Goal: Task Accomplishment & Management: Manage account settings

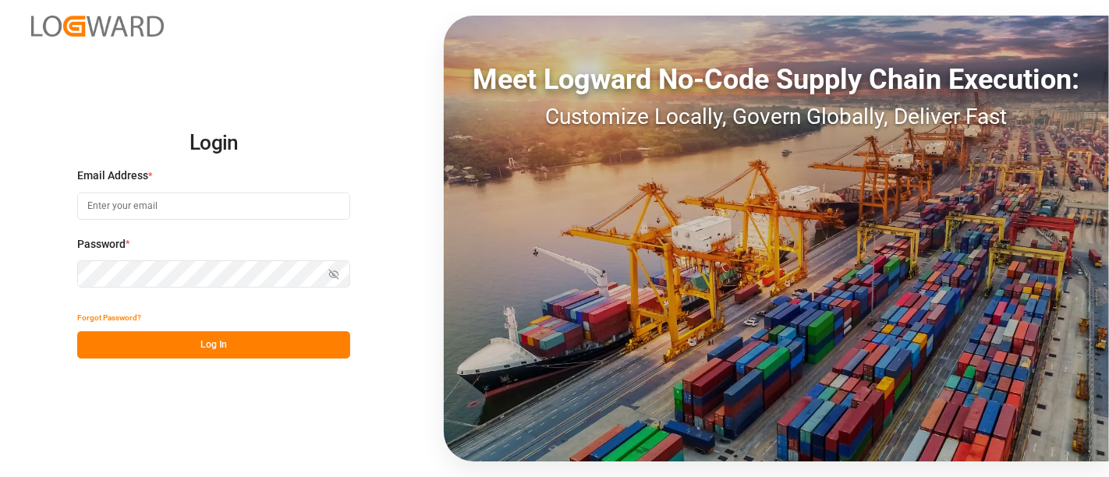
click at [253, 203] on input at bounding box center [213, 206] width 273 height 27
type input "elsie.sanchez@leschaco.com"
click at [240, 346] on button "Log In" at bounding box center [213, 344] width 273 height 27
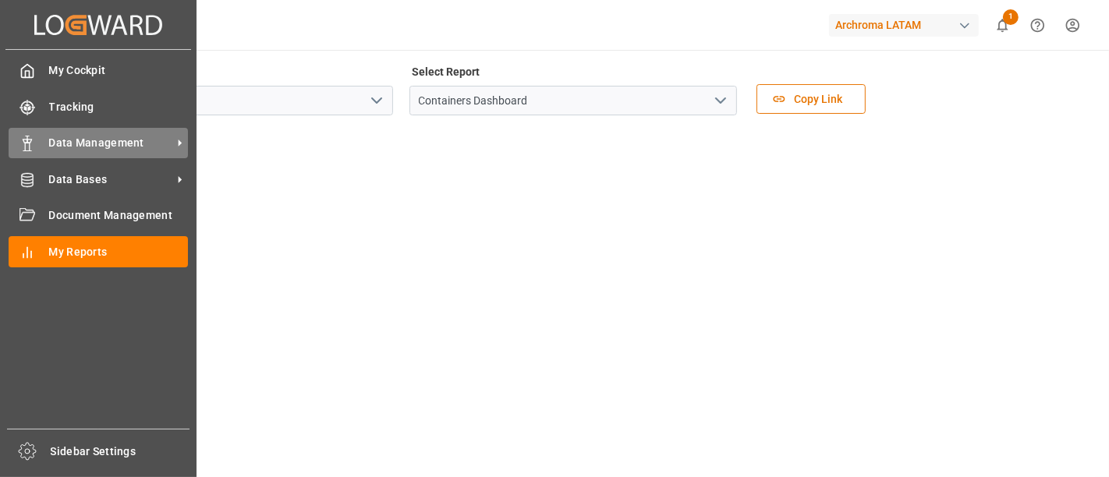
click at [81, 132] on div "Data Management Data Management" at bounding box center [98, 143] width 179 height 30
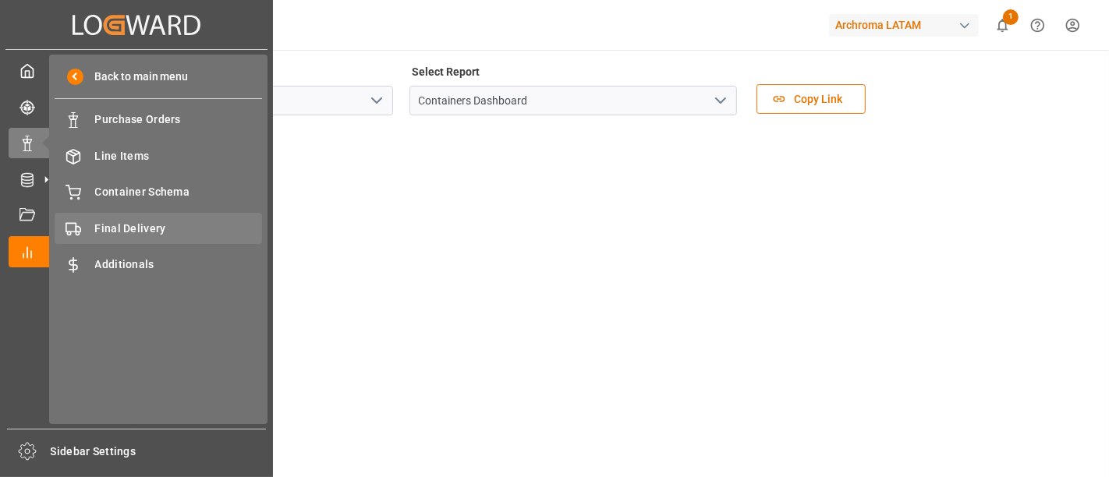
click at [146, 221] on span "Final Delivery" at bounding box center [179, 229] width 168 height 16
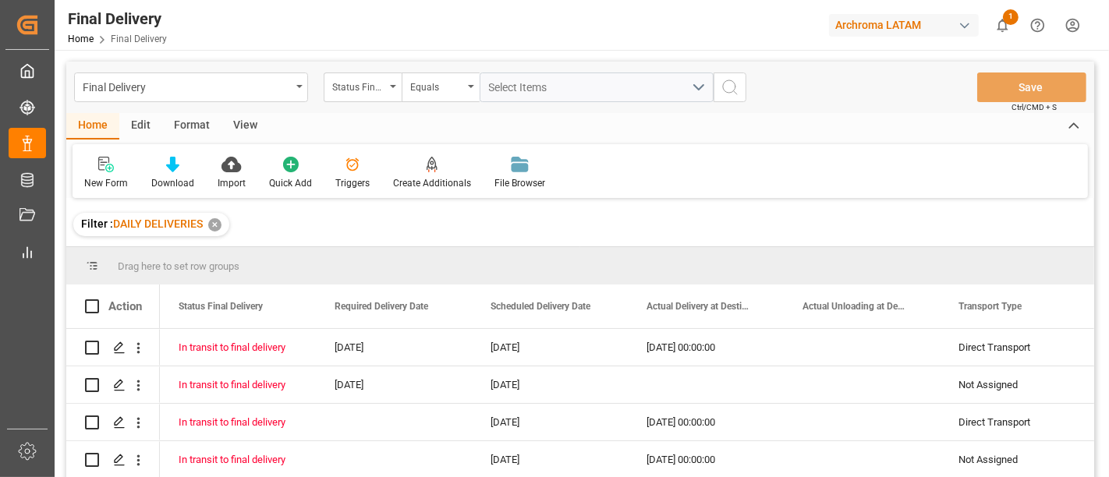
click at [214, 230] on div "✕" at bounding box center [214, 224] width 13 height 13
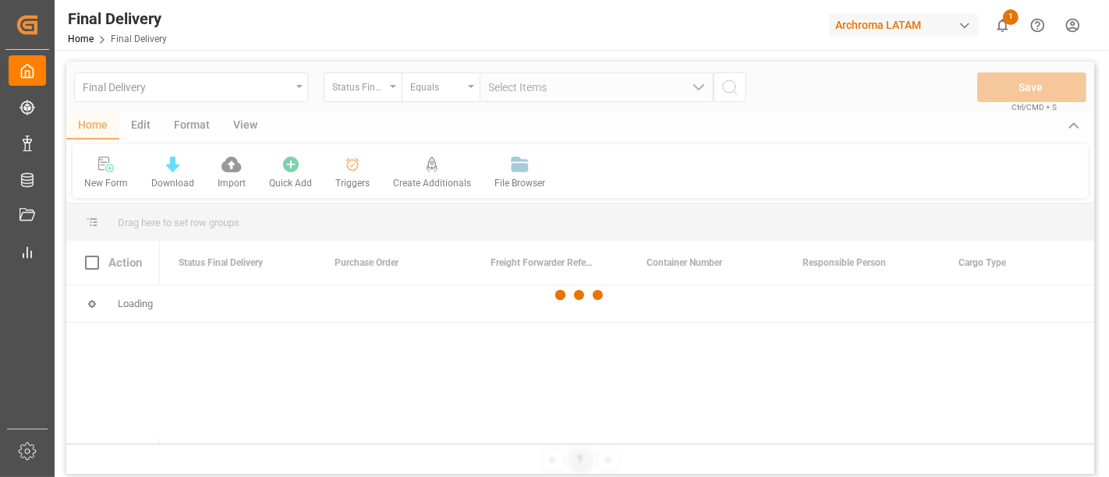
click at [142, 129] on div at bounding box center [579, 296] width 1027 height 468
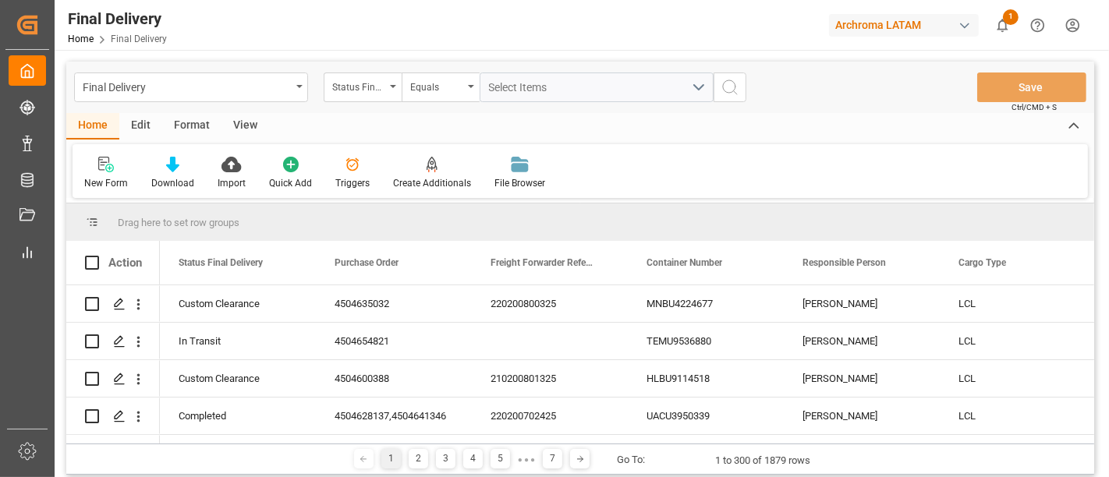
click at [142, 116] on div "Edit" at bounding box center [140, 126] width 43 height 27
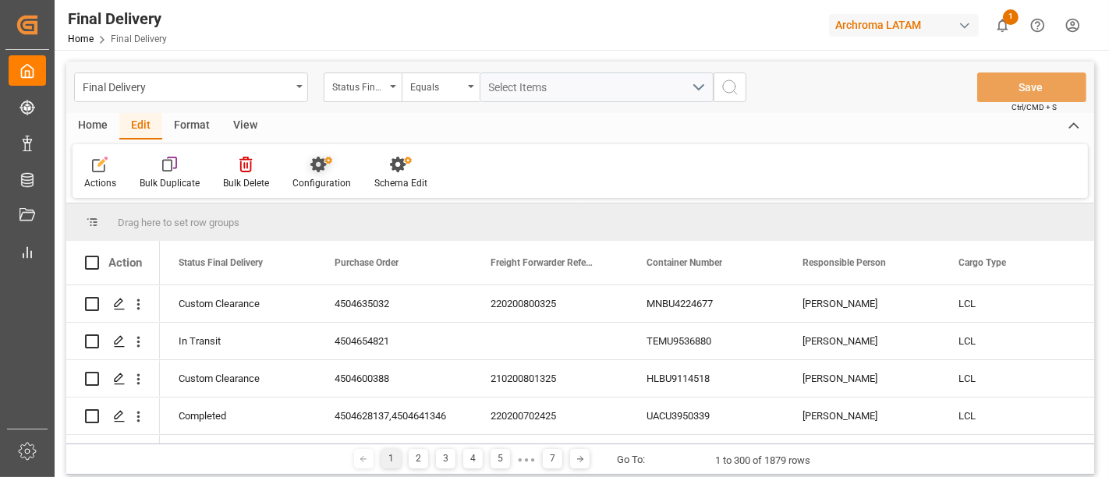
click at [313, 172] on div "Configuration" at bounding box center [322, 173] width 82 height 34
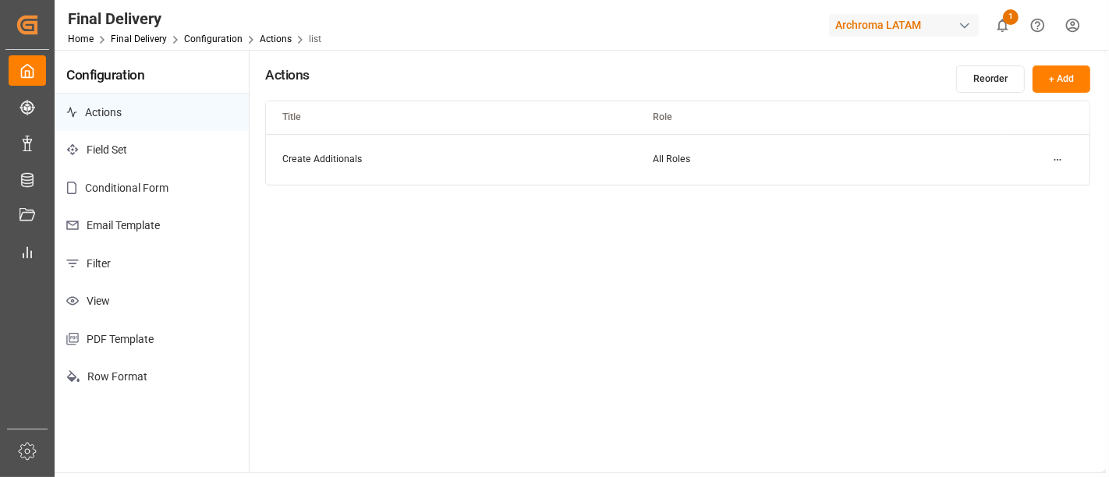
click at [208, 217] on p "Email Template" at bounding box center [152, 226] width 194 height 38
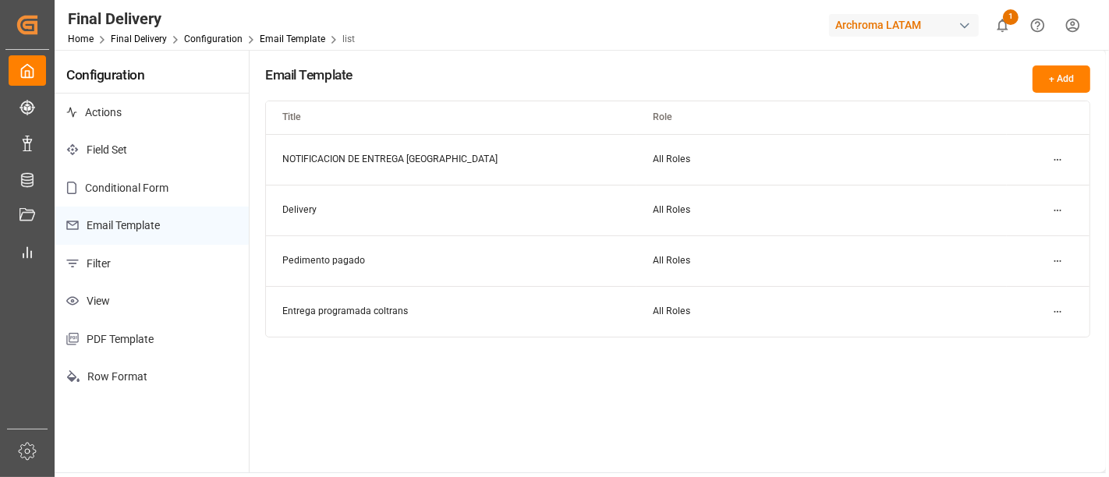
click at [1051, 77] on button "+ Add" at bounding box center [1061, 78] width 58 height 27
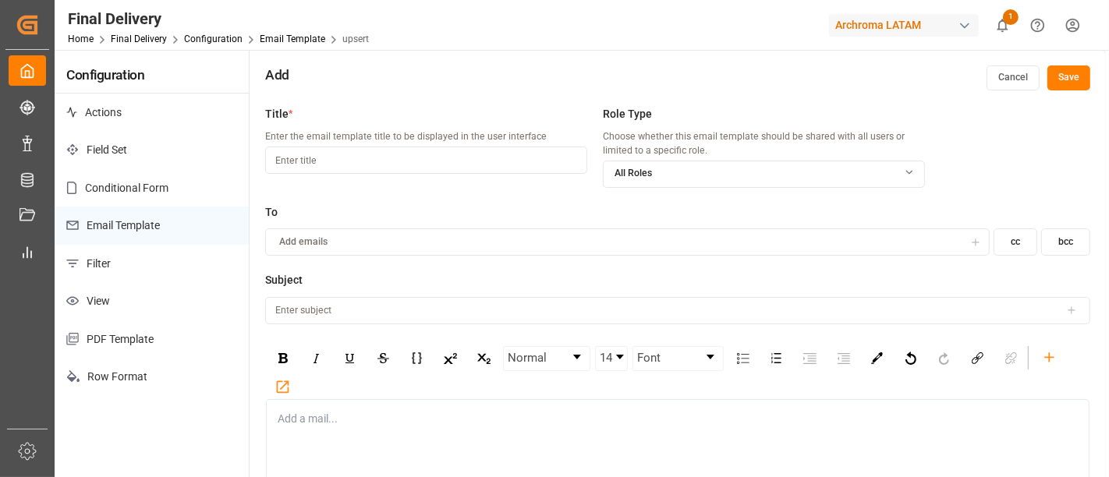
click at [489, 161] on input at bounding box center [426, 160] width 322 height 27
type input "Previo"
click at [520, 230] on button "Add emails" at bounding box center [627, 238] width 724 height 27
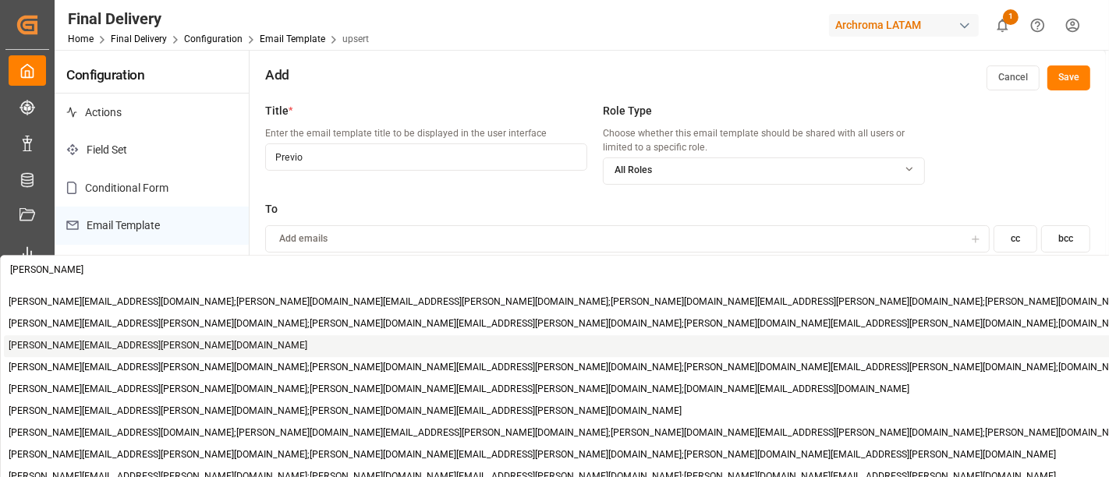
type input "erika"
click at [136, 348] on span "erika.cervantes@leschaco.com" at bounding box center [158, 346] width 299 height 14
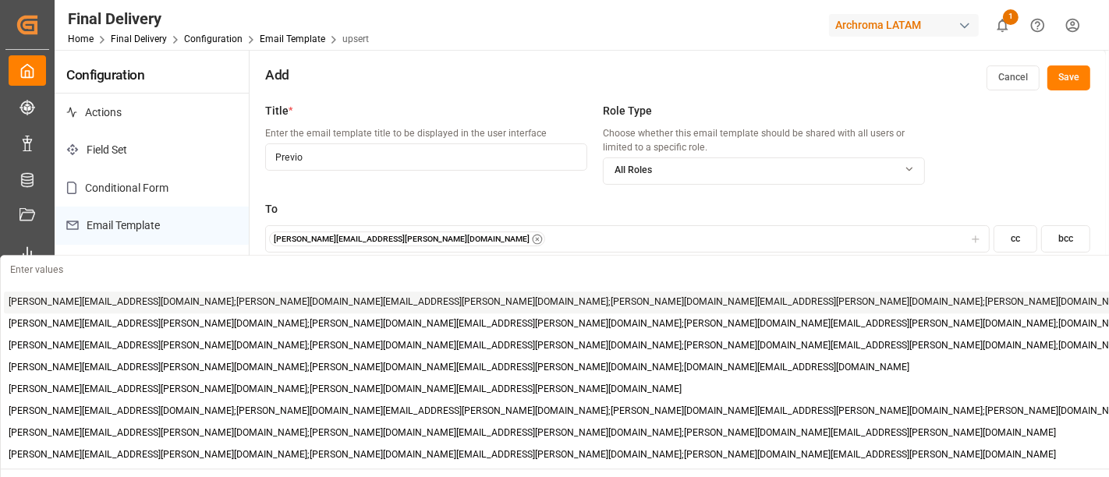
click at [447, 237] on div "erika.cervantes@leschaco.com" at bounding box center [627, 240] width 717 height 16
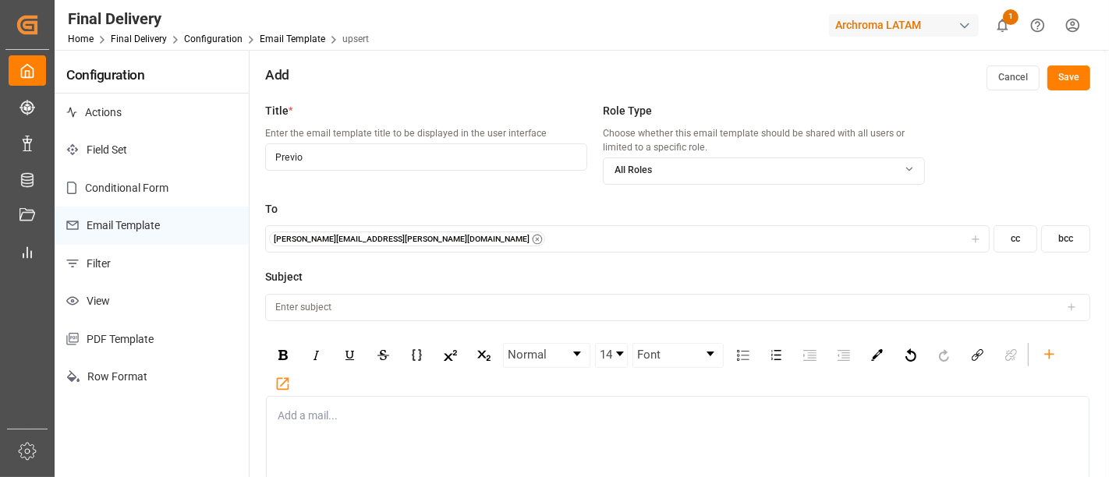
click at [447, 237] on div "erika.cervantes@leschaco.com" at bounding box center [627, 240] width 717 height 16
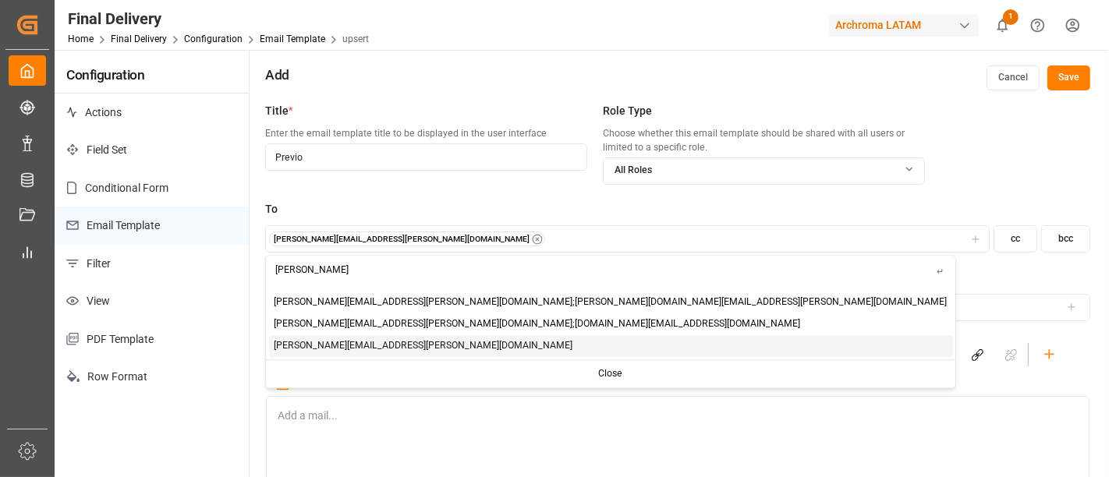
type input "elsie"
click at [345, 342] on span "elsie.sanchez@leschaco.com" at bounding box center [423, 346] width 299 height 14
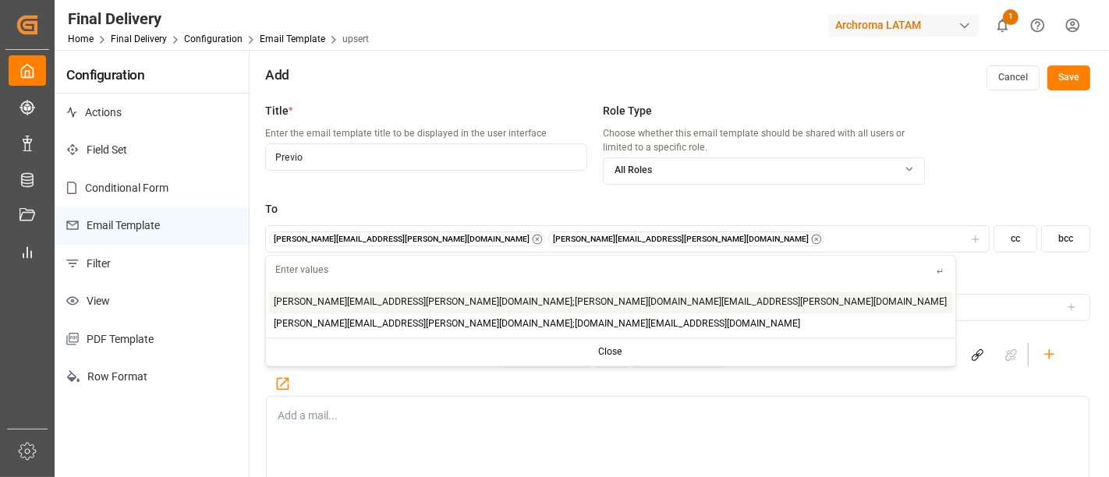
click at [592, 263] on div "To erika.cervantes@leschaco.com elsie.sanchez@leschaco.com cc bcc" at bounding box center [677, 235] width 825 height 69
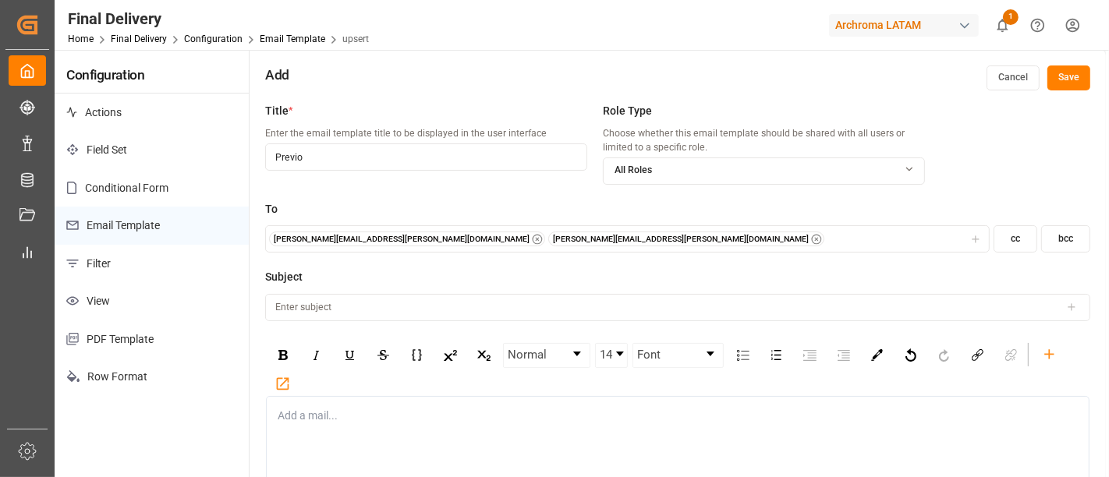
click at [448, 308] on input at bounding box center [677, 307] width 825 height 27
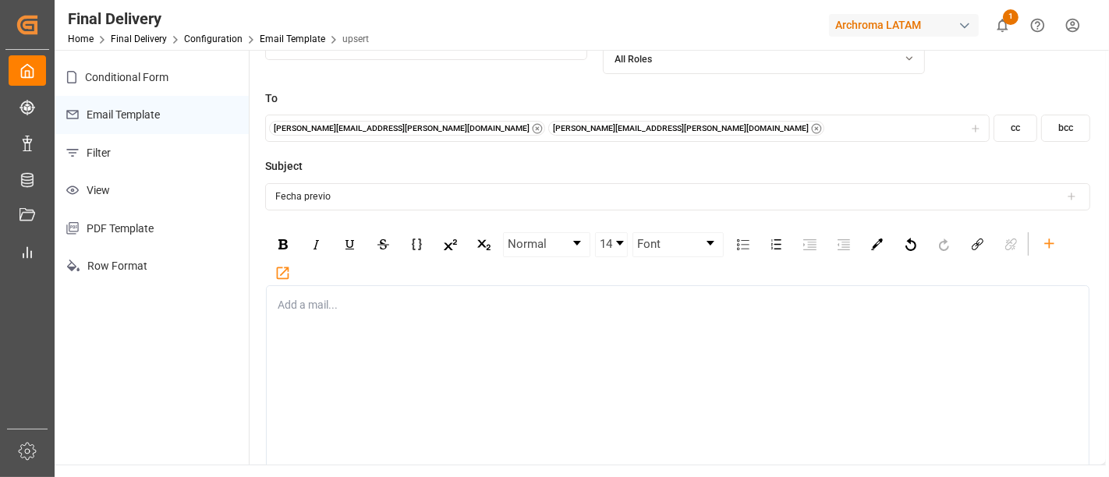
scroll to position [126, 0]
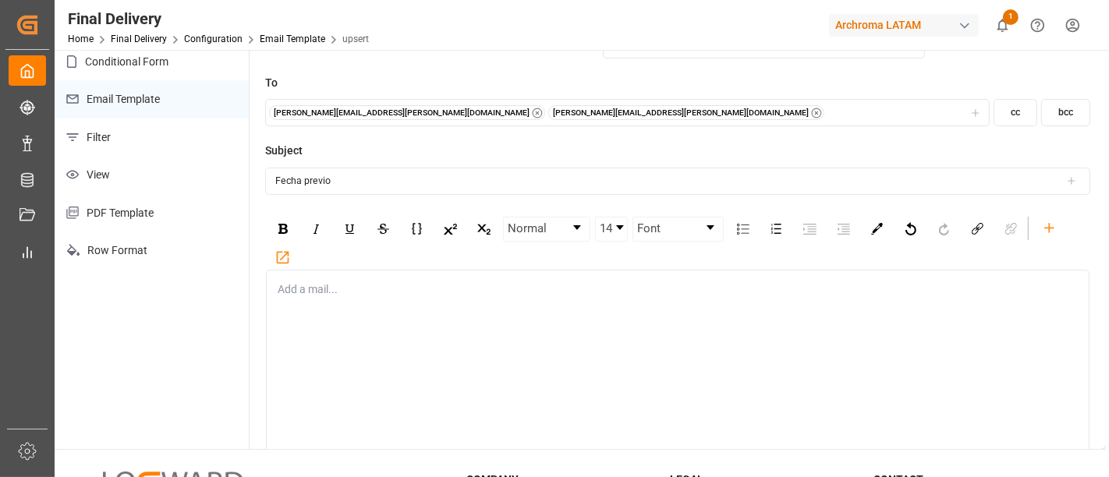
type input "Fecha previo"
click at [389, 284] on div "rdw-editor" at bounding box center [677, 289] width 799 height 16
click at [278, 177] on input "Fecha previo" at bounding box center [677, 181] width 825 height 27
click at [421, 179] on input "Notificación Fecha previo" at bounding box center [677, 181] width 825 height 27
click at [1071, 179] on icon at bounding box center [1071, 181] width 0 height 6
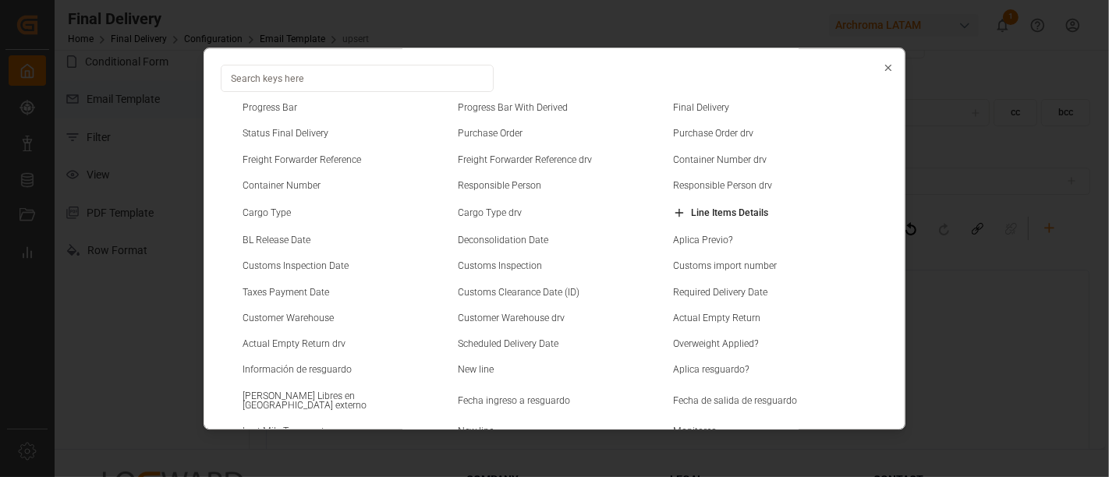
click at [499, 132] on small "Purchase Order" at bounding box center [490, 133] width 65 height 9
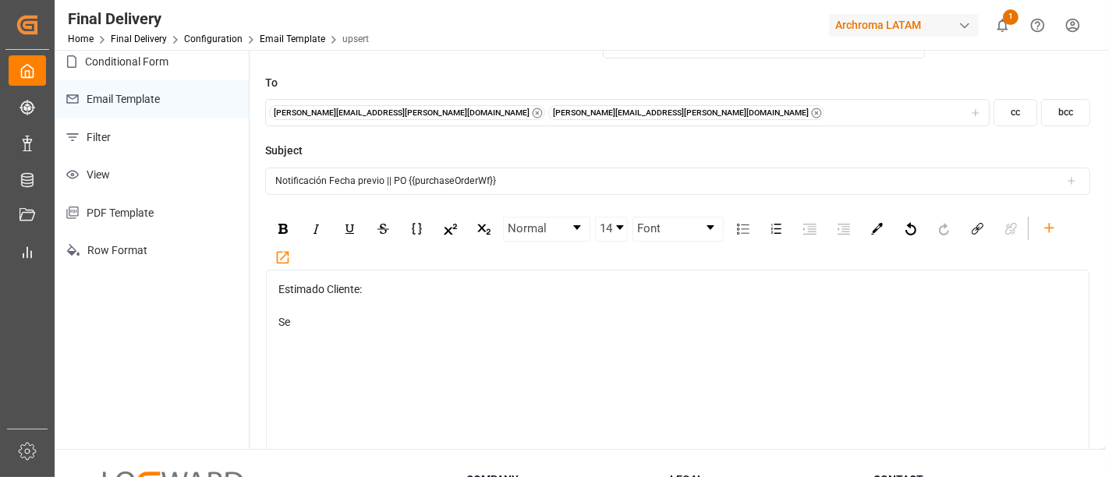
click at [557, 179] on input "Notificación Fecha previo || PO {{purchaseOrderWf}}" at bounding box center [677, 181] width 825 height 27
click at [1071, 183] on icon at bounding box center [1071, 181] width 0 height 6
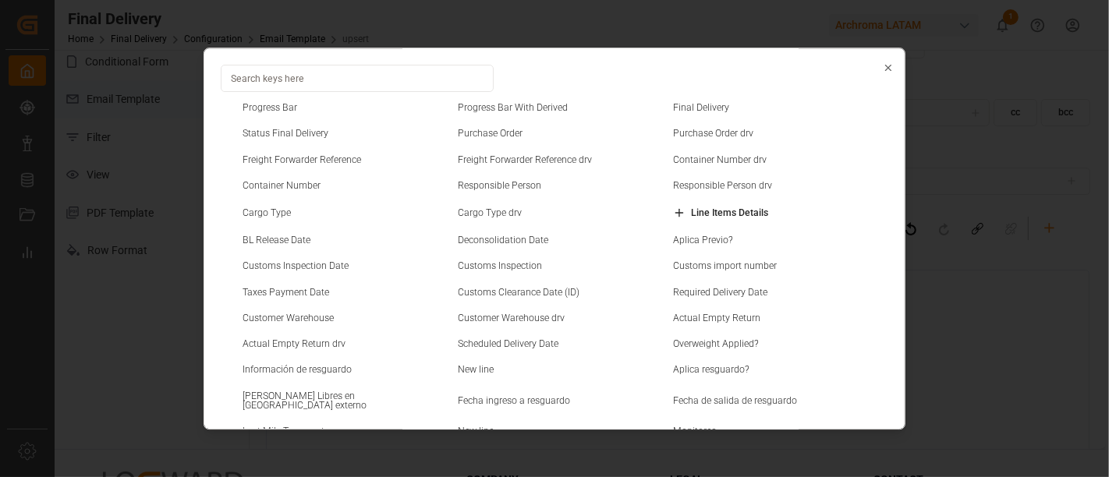
click at [320, 181] on div "Container Number" at bounding box center [339, 188] width 204 height 15
click at [302, 182] on small "Container Number" at bounding box center [281, 185] width 78 height 9
type input "Notificación Fecha previo || PO {{purchaseOrderWf}} || Container {{containerNum…"
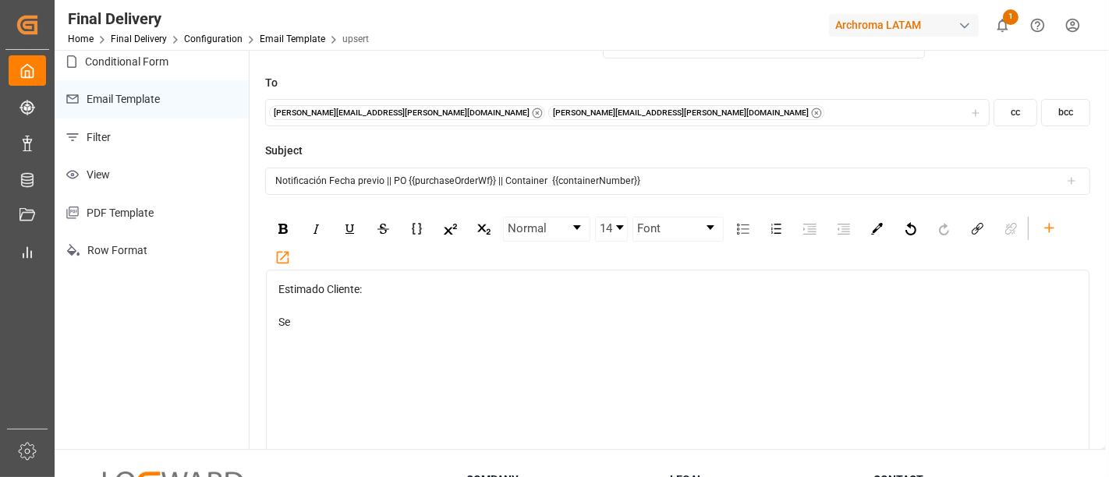
click at [314, 317] on div "Se" at bounding box center [677, 322] width 799 height 16
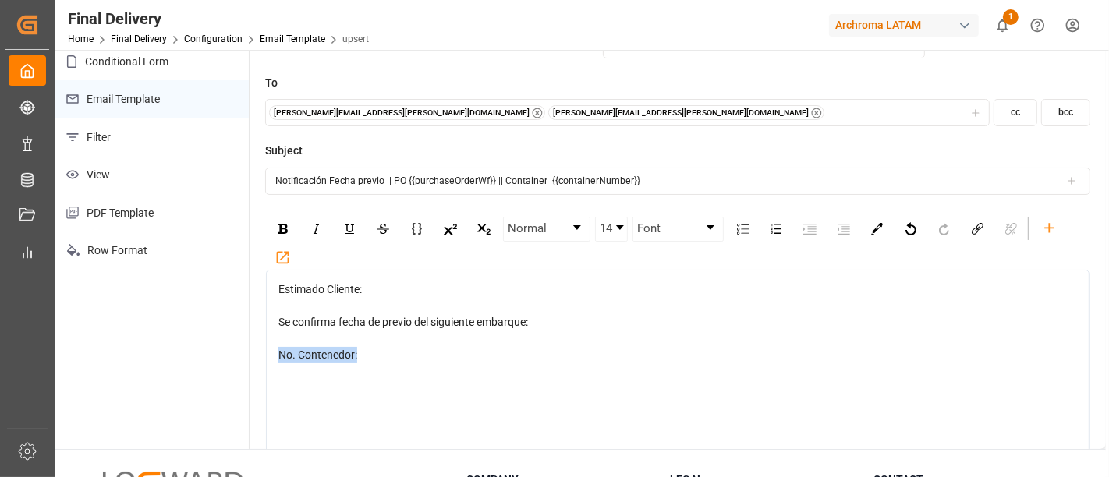
drag, startPoint x: 367, startPoint y: 352, endPoint x: 261, endPoint y: 364, distance: 106.7
click at [261, 364] on div "Title * Enter the email template title to be displayed in the user interface Pr…" at bounding box center [677, 210] width 856 height 477
click at [288, 226] on div "rdw-inline-control" at bounding box center [282, 228] width 27 height 23
click at [374, 354] on div "No. Contenedor:" at bounding box center [677, 355] width 799 height 16
click at [1045, 228] on icon "rdw-toolbar" at bounding box center [1048, 227] width 9 height 9
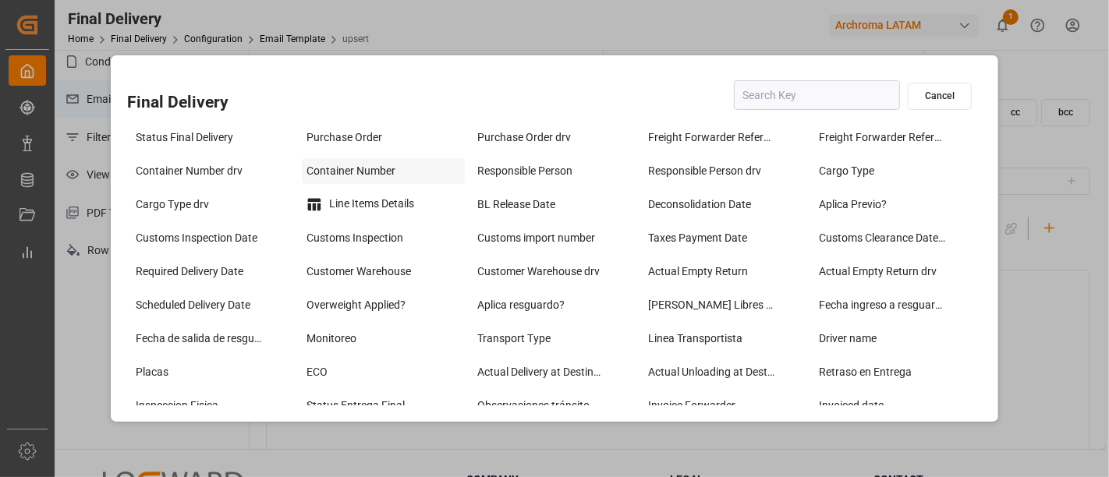
click at [372, 174] on div "Container Number" at bounding box center [383, 171] width 163 height 26
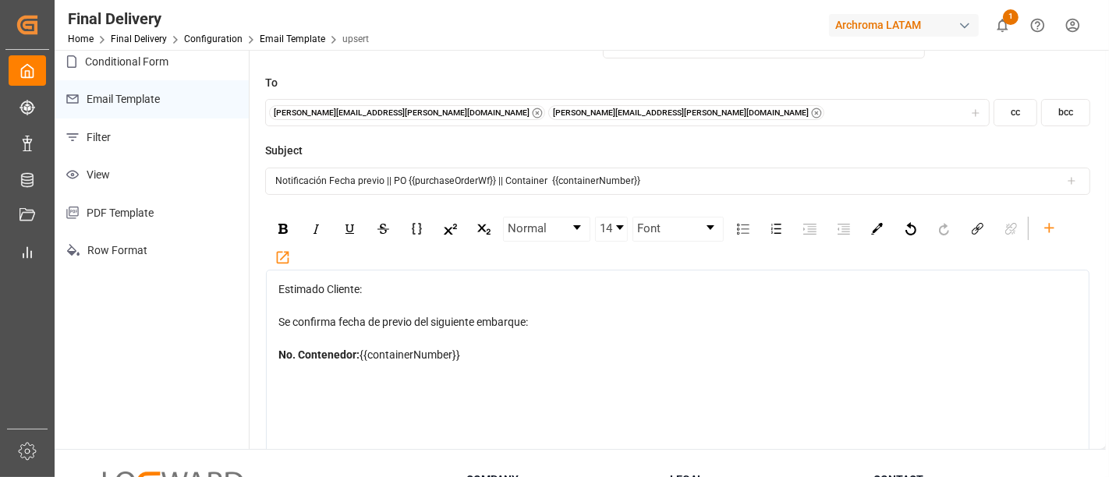
click at [354, 376] on div "Estimado Cliente: Se confirma fecha de previo del siguiente embarque: No. Conte…" at bounding box center [677, 387] width 823 height 234
click at [472, 352] on div "No. Contenedor: {{containerNumber}}" at bounding box center [677, 355] width 799 height 16
click at [280, 228] on img "rdw-inline-control" at bounding box center [282, 229] width 9 height 10
click at [339, 372] on div "Pedimento" at bounding box center [677, 371] width 799 height 16
click at [1052, 222] on icon "rdw-toolbar" at bounding box center [1049, 228] width 16 height 16
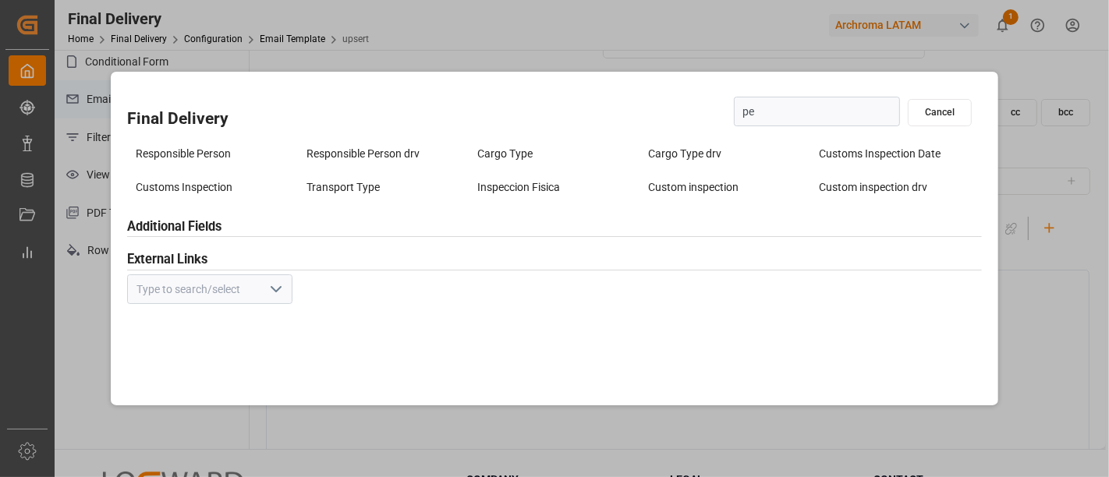
type input "p"
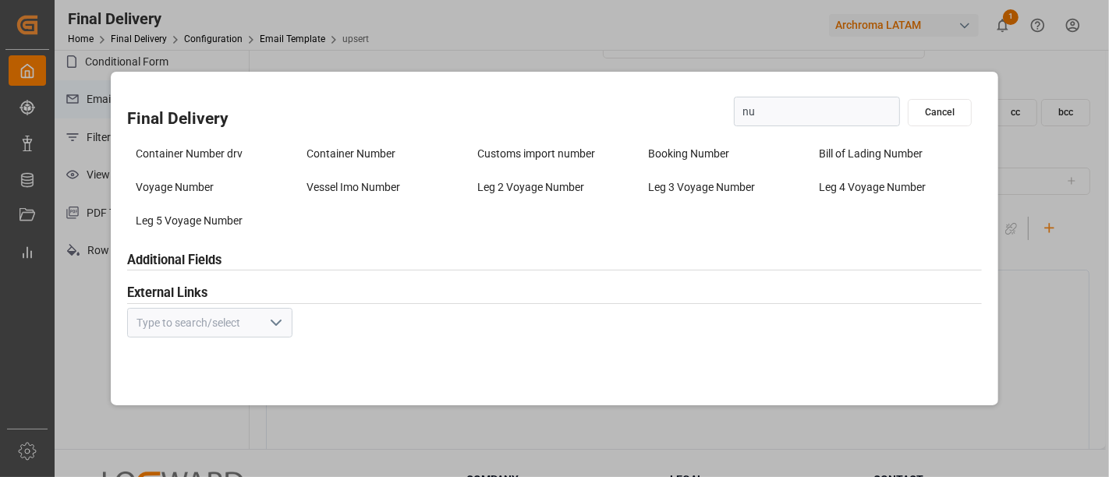
type input "num"
click at [573, 157] on div "Customs import number" at bounding box center [553, 154] width 163 height 26
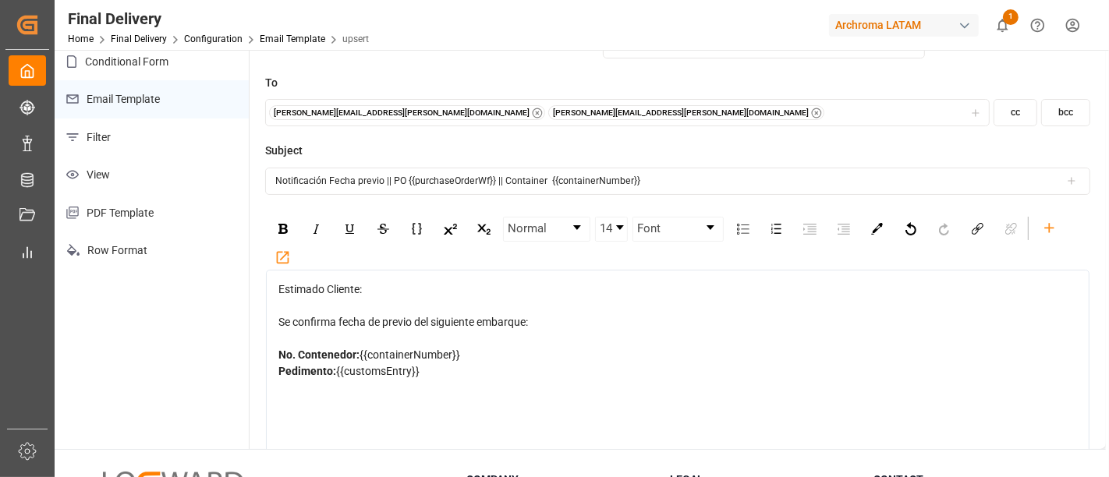
click at [434, 370] on div "Pedimento: {{customsEntry}}" at bounding box center [677, 371] width 799 height 16
drag, startPoint x: 308, startPoint y: 366, endPoint x: 317, endPoint y: 383, distance: 19.5
click at [317, 383] on div "Estimado Cliente: Se confirma fecha de previo del siguiente embarque: No. Conte…" at bounding box center [677, 387] width 823 height 234
click at [432, 364] on div "Pedimento: {{customsEntry}}" at bounding box center [677, 371] width 799 height 16
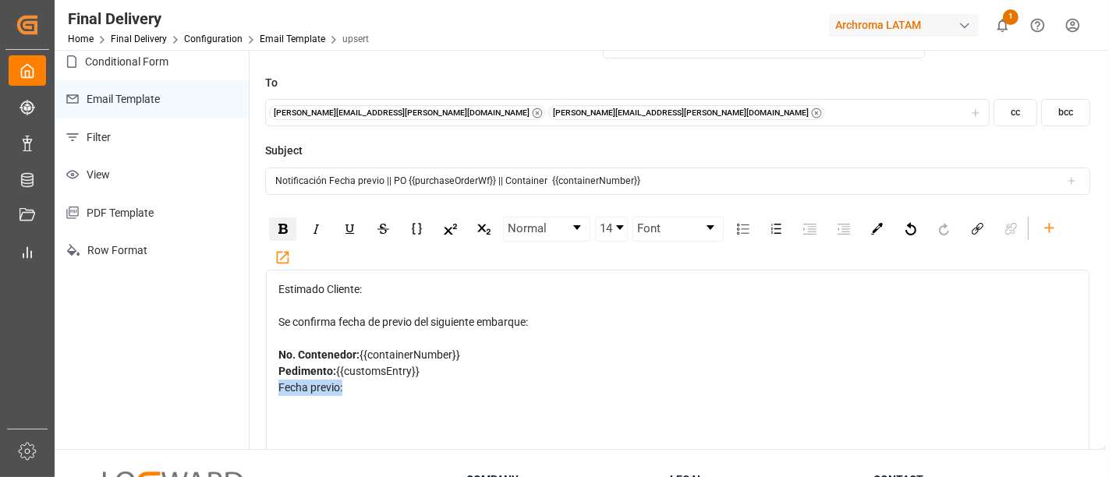
click at [282, 230] on img "rdw-inline-control" at bounding box center [282, 229] width 9 height 10
click at [353, 388] on div "Fecha previo:" at bounding box center [677, 388] width 799 height 16
click at [1045, 230] on icon "rdw-toolbar" at bounding box center [1049, 228] width 16 height 16
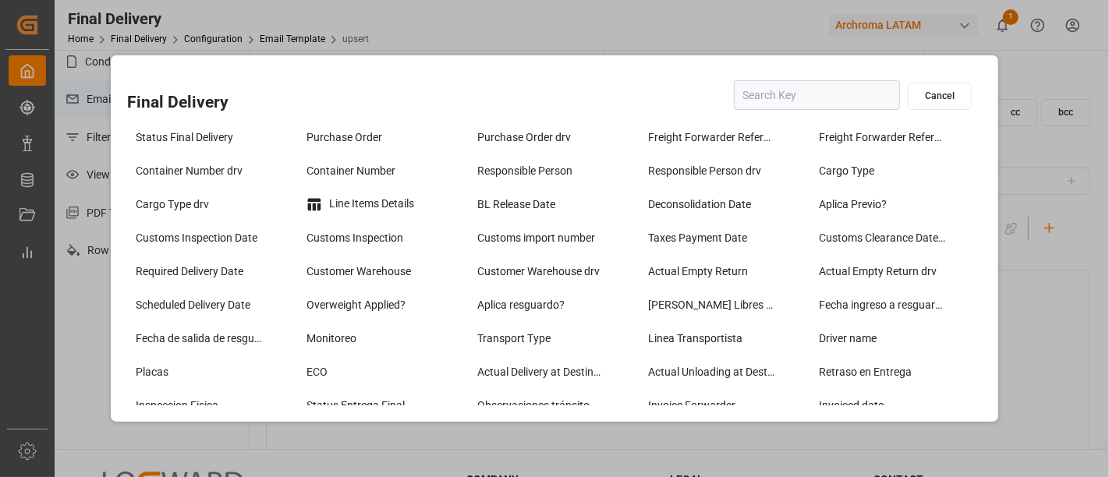
click at [752, 103] on input "text" at bounding box center [817, 95] width 166 height 30
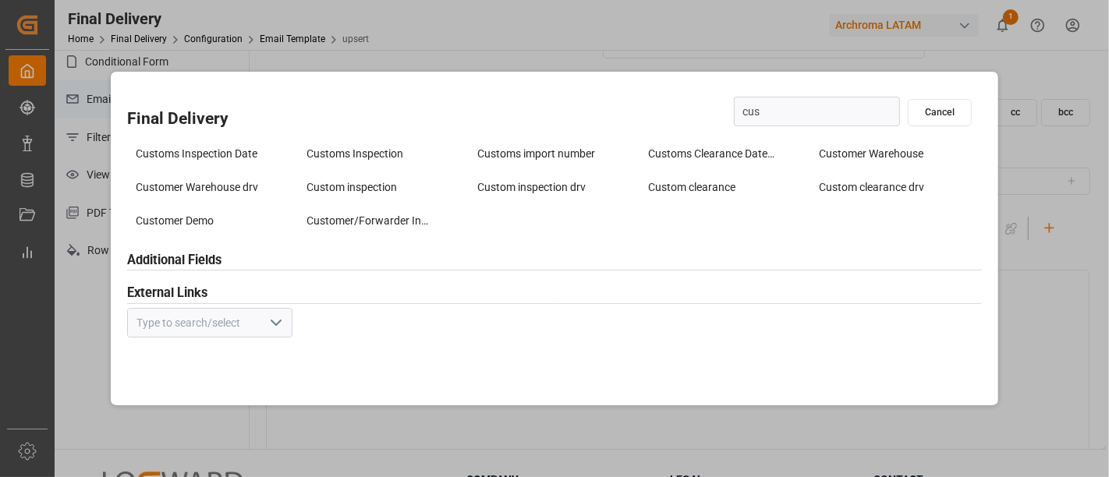
type input "cus"
click at [248, 157] on div "Customs Inspection Date" at bounding box center [212, 154] width 163 height 26
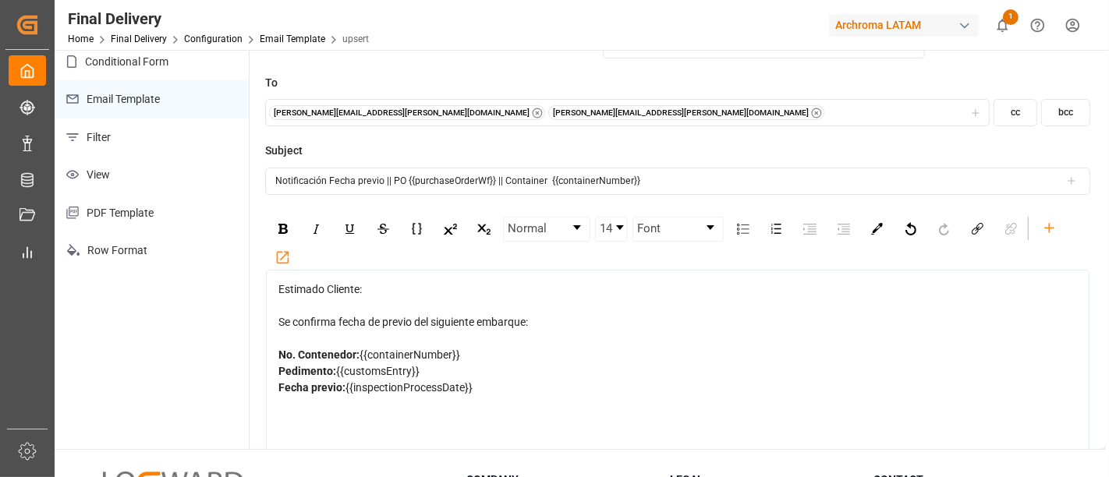
click at [490, 384] on div "Fecha previo: {{inspectionProcessDate}}" at bounding box center [677, 388] width 799 height 16
drag, startPoint x: 430, startPoint y: 362, endPoint x: 276, endPoint y: 365, distance: 153.6
click at [276, 365] on div "Estimado Cliente: Se confirma fecha de previo del siguiente embarque: No. Conte…" at bounding box center [677, 387] width 823 height 234
drag, startPoint x: 440, startPoint y: 373, endPoint x: 275, endPoint y: 369, distance: 165.3
click at [275, 369] on div "Estimado Cliente: Se confirma fecha de previo del siguiente embarque: No. Conte…" at bounding box center [677, 387] width 823 height 234
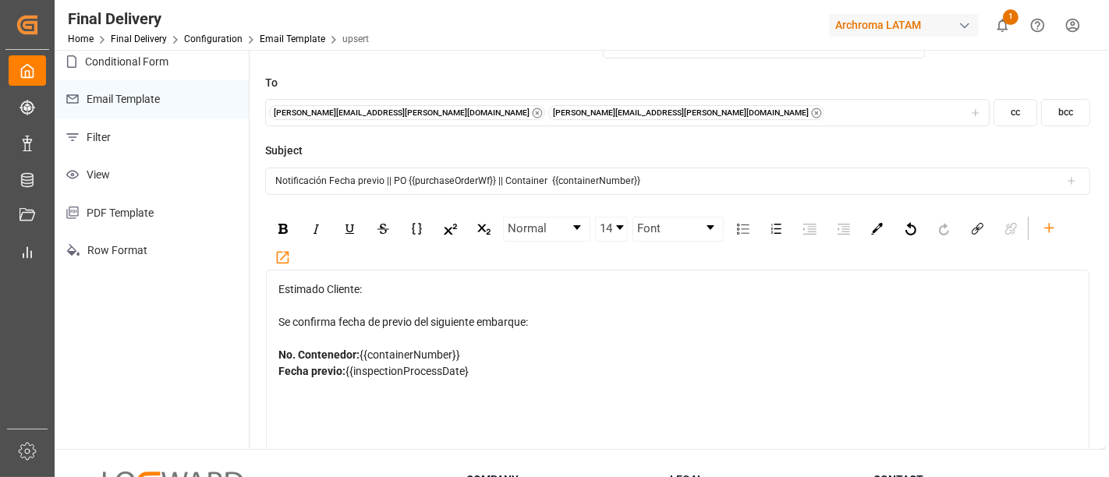
click at [297, 384] on div "Estimado Cliente: Se confirma fecha de previo del siguiente embarque: No. Conte…" at bounding box center [677, 387] width 823 height 234
click at [471, 373] on div "Fecha previo: {{inspectionProcessDate}" at bounding box center [677, 371] width 799 height 16
drag, startPoint x: 365, startPoint y: 405, endPoint x: 271, endPoint y: 403, distance: 94.4
click at [271, 403] on div "Estimado Cliente: Se confirma fecha de previo del siguiente embarque: No. Conte…" at bounding box center [677, 387] width 823 height 234
click at [1049, 233] on icon "rdw-toolbar" at bounding box center [1049, 228] width 16 height 16
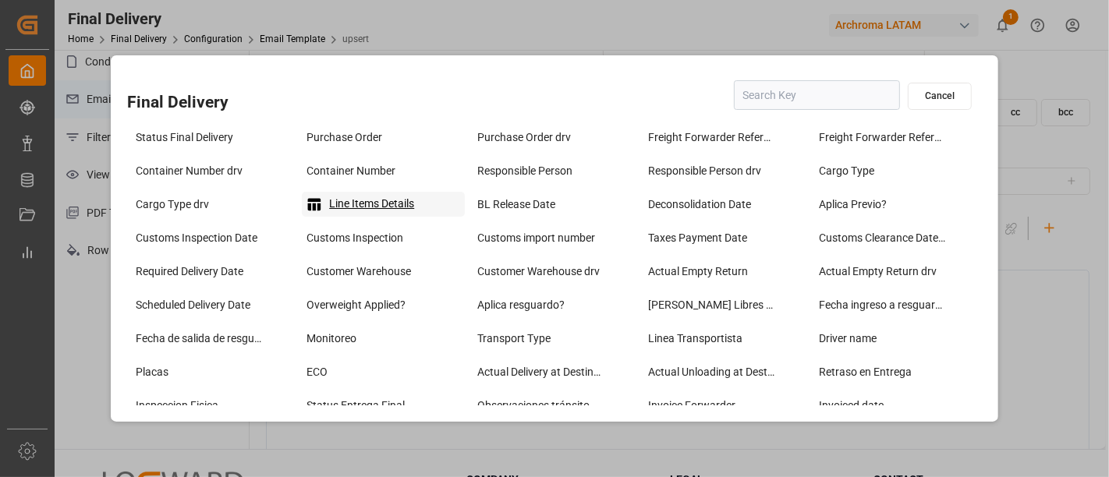
click at [403, 200] on div "Line Items Details" at bounding box center [383, 204] width 163 height 25
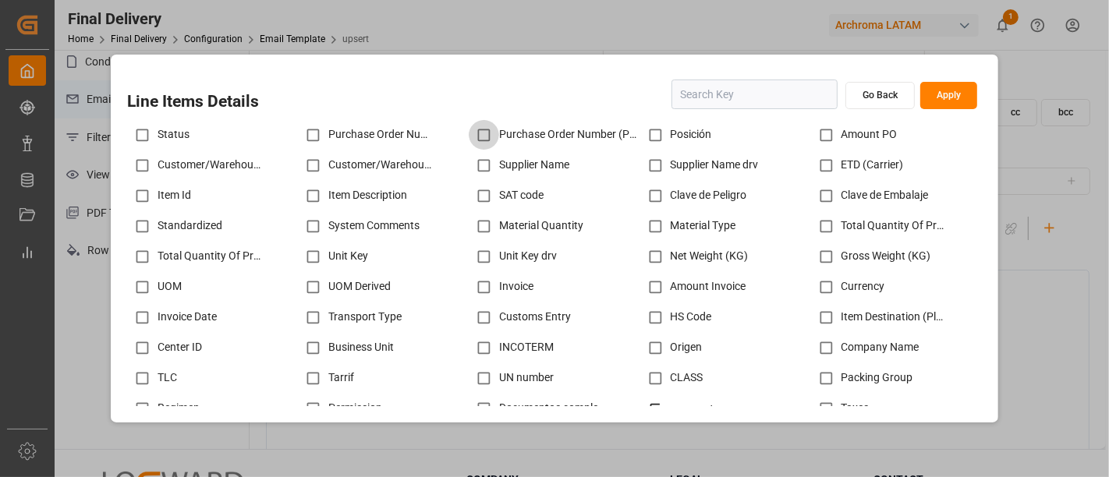
click at [481, 133] on input "checkbox" at bounding box center [484, 135] width 30 height 30
checkbox input "false"
click at [352, 126] on div "Purchase Order Number" at bounding box center [383, 135] width 171 height 30
click at [360, 140] on div "Purchase Order Number" at bounding box center [383, 135] width 171 height 30
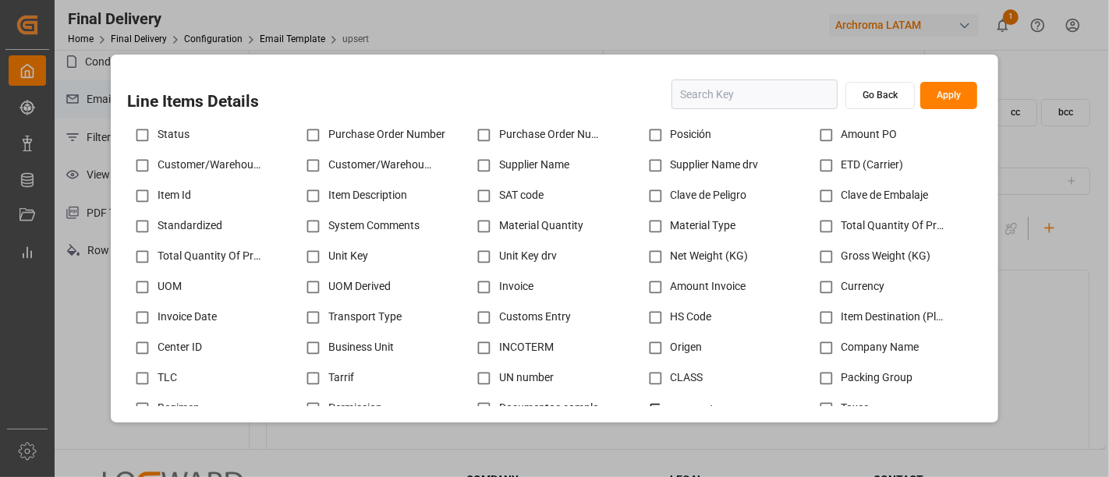
click at [354, 132] on div "Purchase Order Number" at bounding box center [383, 135] width 171 height 30
click at [314, 133] on input "checkbox" at bounding box center [313, 135] width 30 height 30
checkbox input "true"
click at [136, 196] on input "checkbox" at bounding box center [142, 196] width 30 height 30
checkbox input "true"
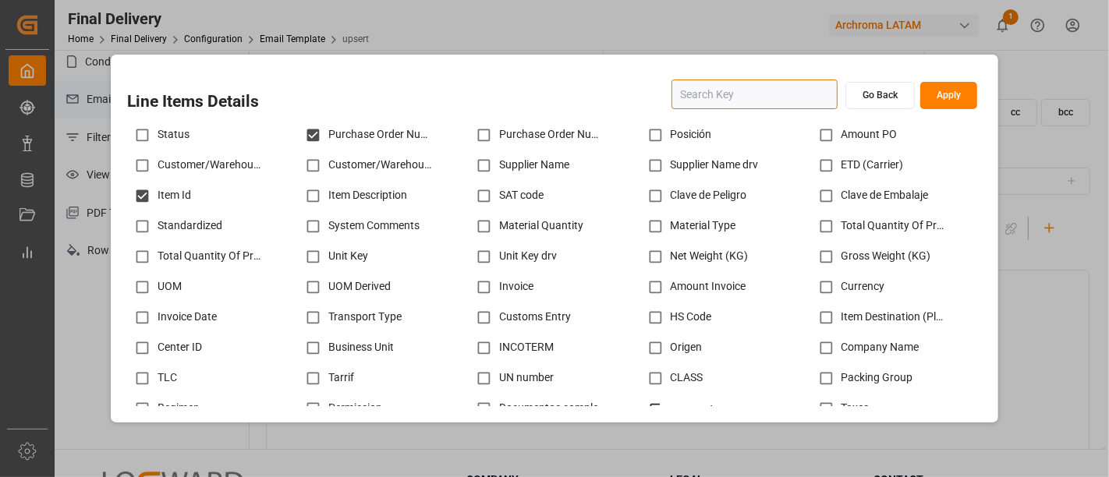
click at [681, 94] on input "text" at bounding box center [754, 95] width 166 height 30
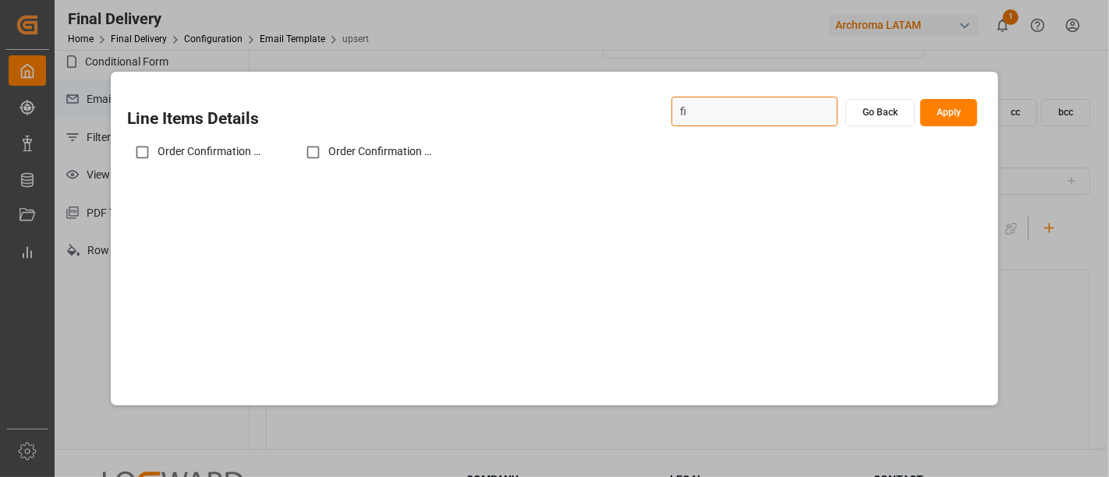
type input "f"
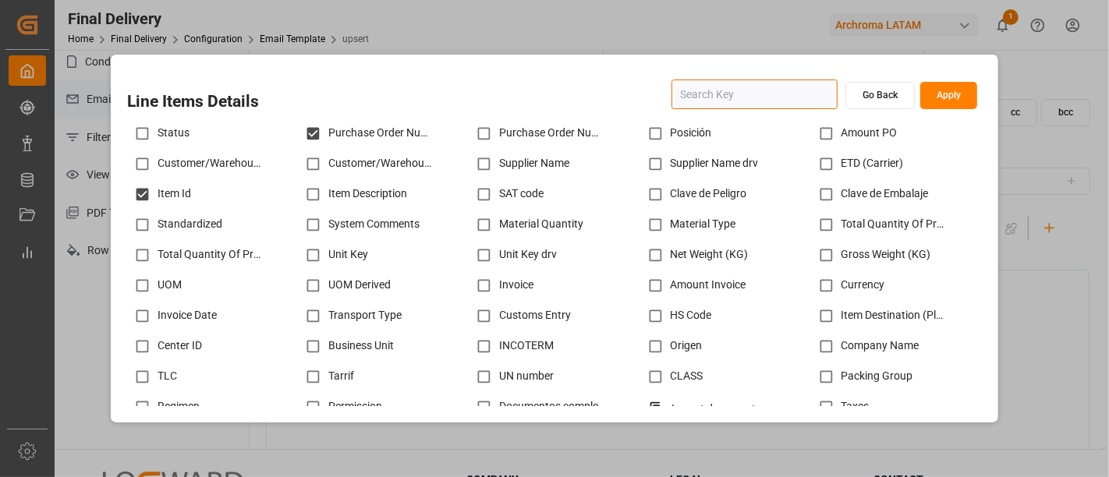
scroll to position [0, 0]
click at [939, 97] on button "Apply" at bounding box center [948, 95] width 57 height 27
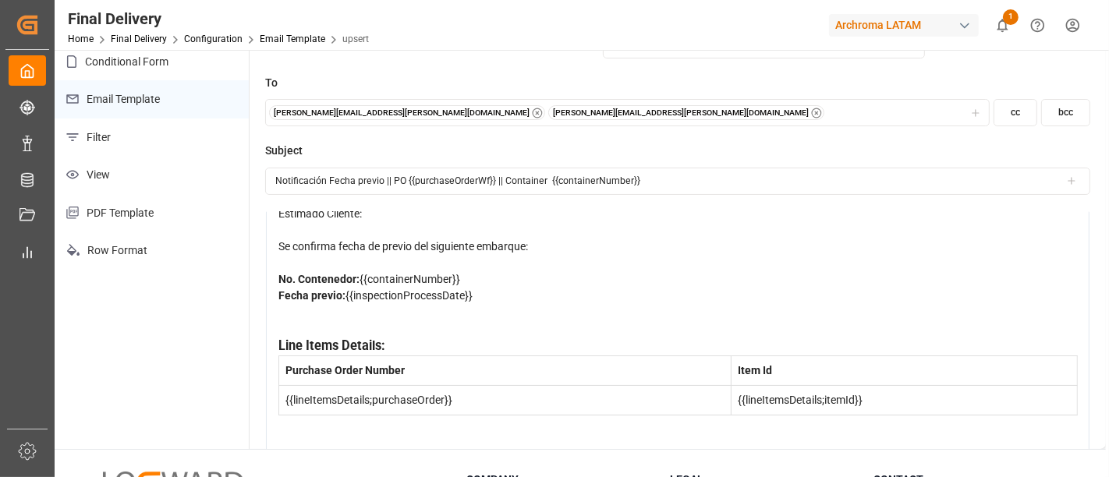
scroll to position [80, 0]
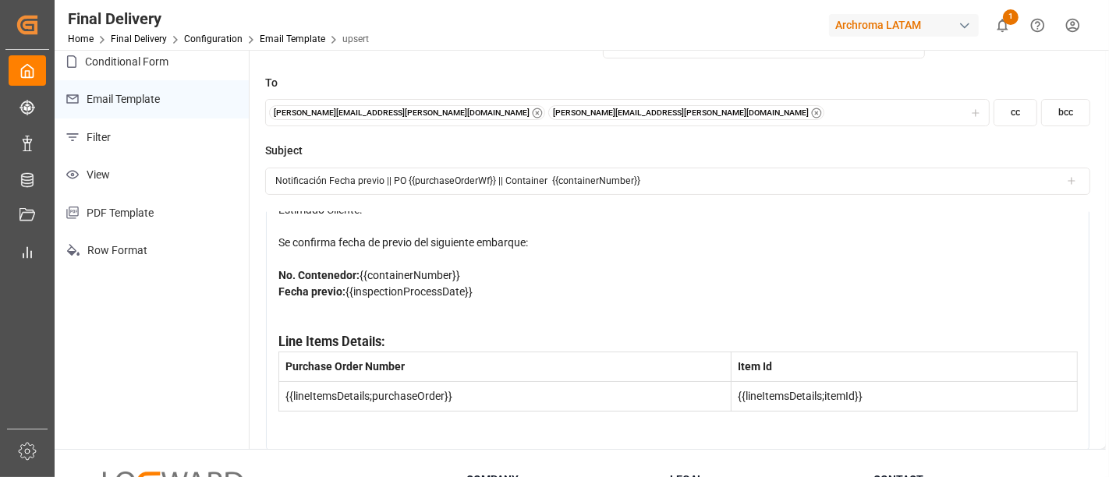
click at [374, 427] on div "rdw-editor" at bounding box center [677, 431] width 799 height 16
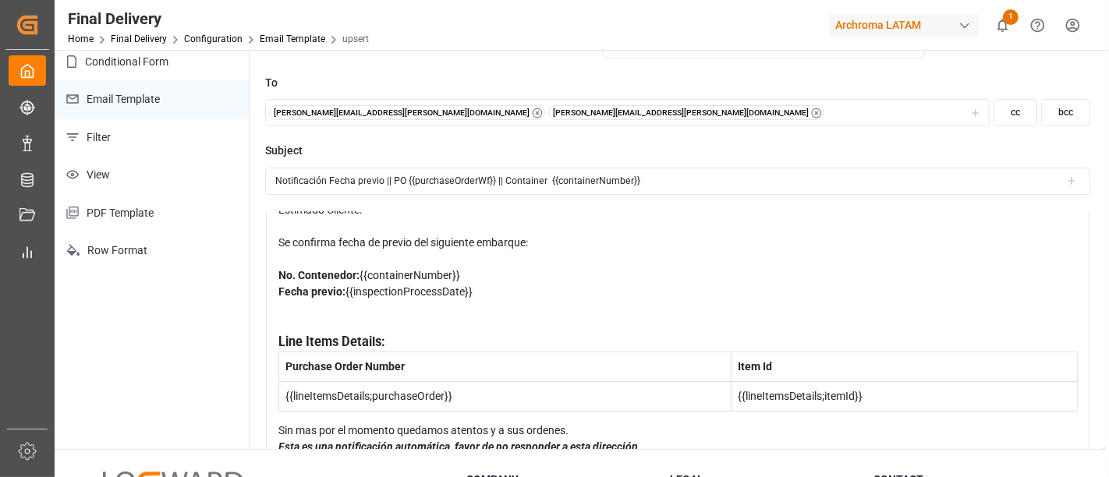
scroll to position [95, 0]
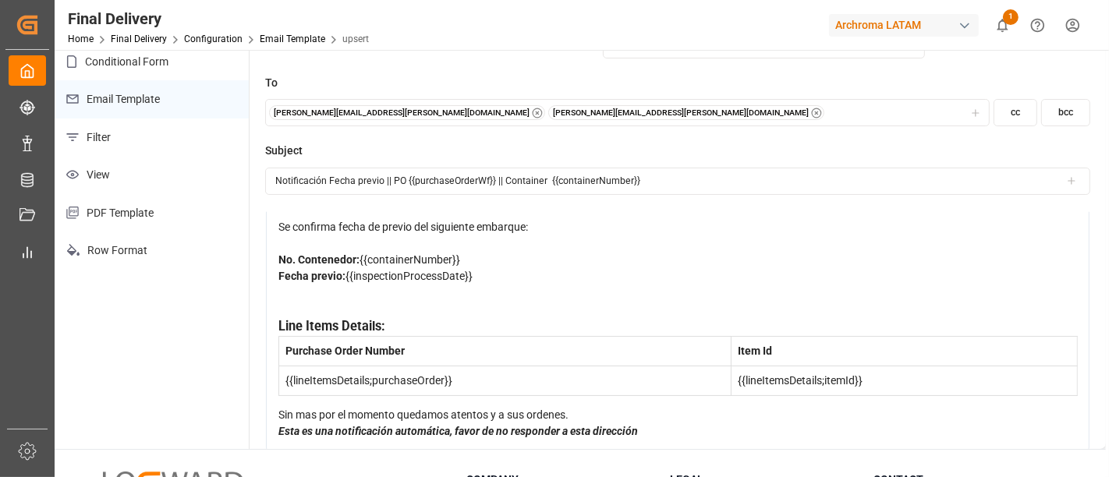
click at [589, 407] on div "Sin mas por el momento quedamos atentos y a sus ordenes." at bounding box center [677, 415] width 799 height 16
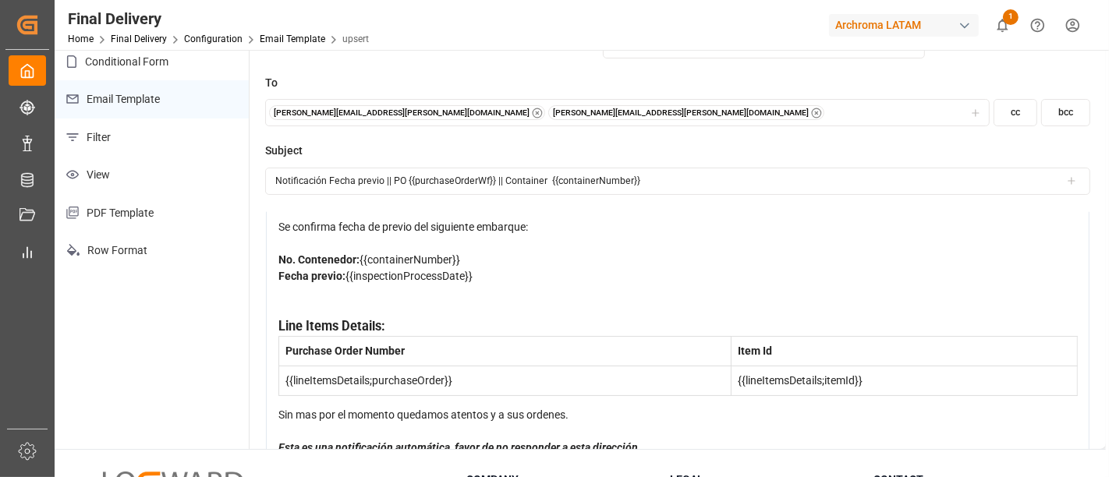
scroll to position [112, 0]
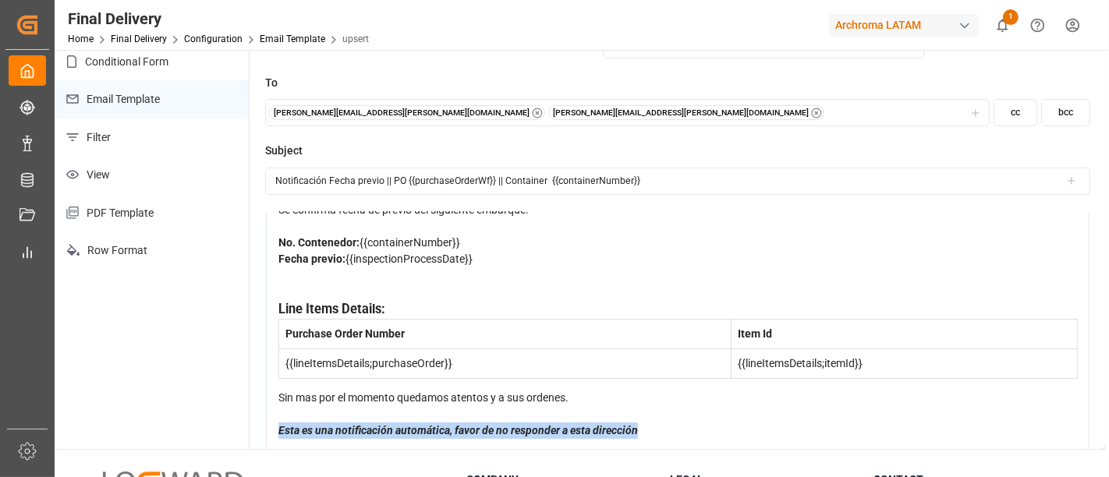
drag, startPoint x: 655, startPoint y: 426, endPoint x: 264, endPoint y: 436, distance: 390.7
click at [265, 436] on div "Normal 14 Font Estimado Cliente: Se confirma fecha de previo del siguiente emba…" at bounding box center [677, 330] width 825 height 239
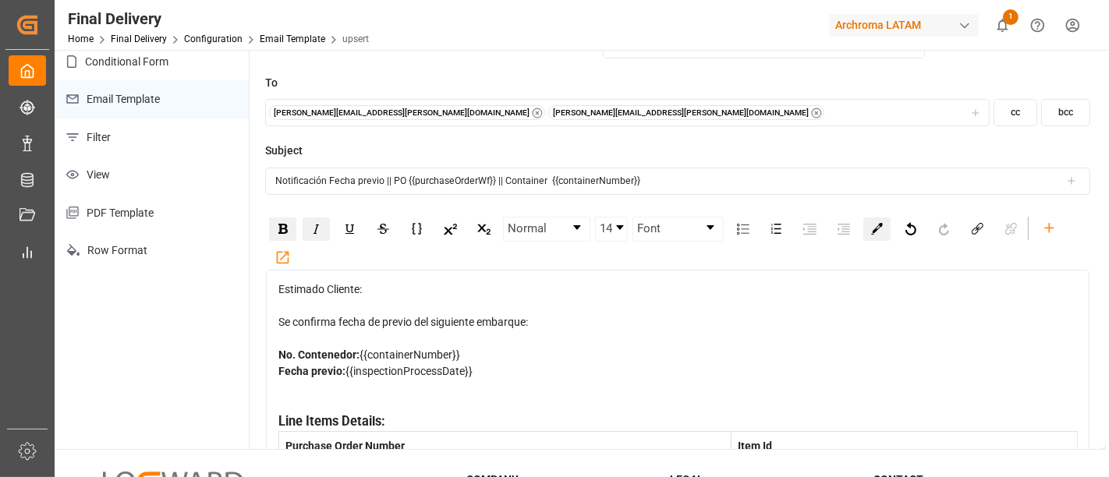
click at [875, 228] on img "rdw-color-picker" at bounding box center [877, 229] width 12 height 12
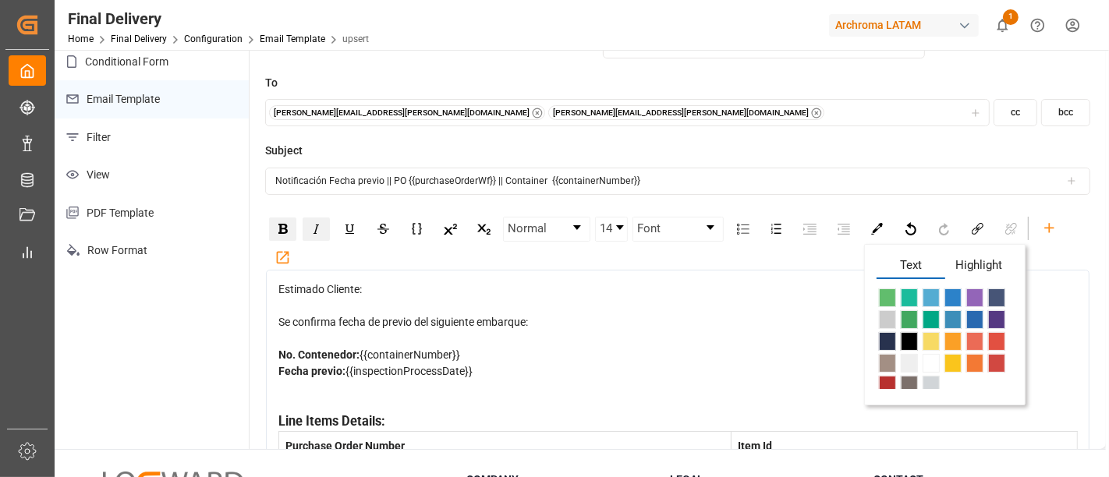
click at [980, 261] on span "Highlight" at bounding box center [979, 267] width 69 height 23
click at [919, 266] on span "Text" at bounding box center [910, 267] width 69 height 23
click at [928, 297] on span "rdw-color-picker" at bounding box center [930, 297] width 17 height 19
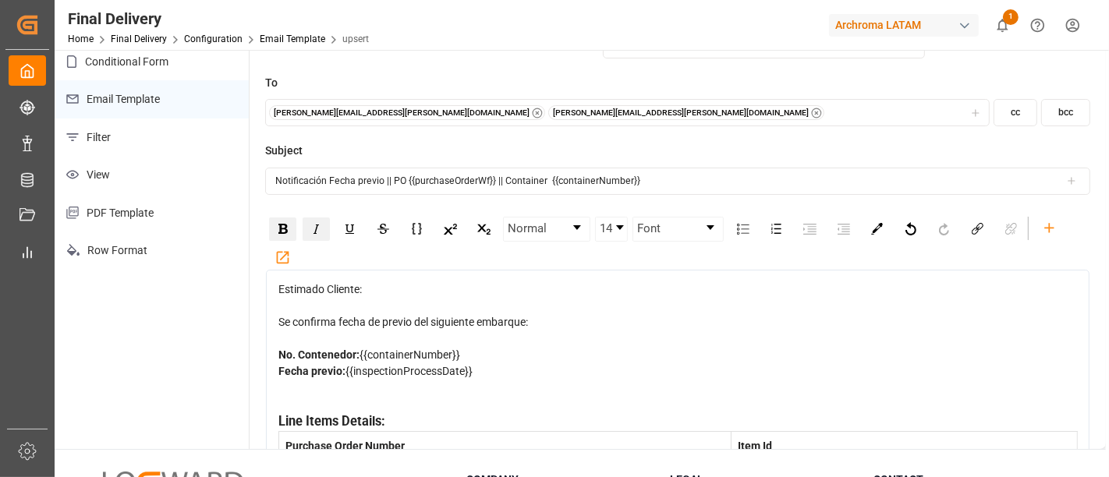
scroll to position [112, 0]
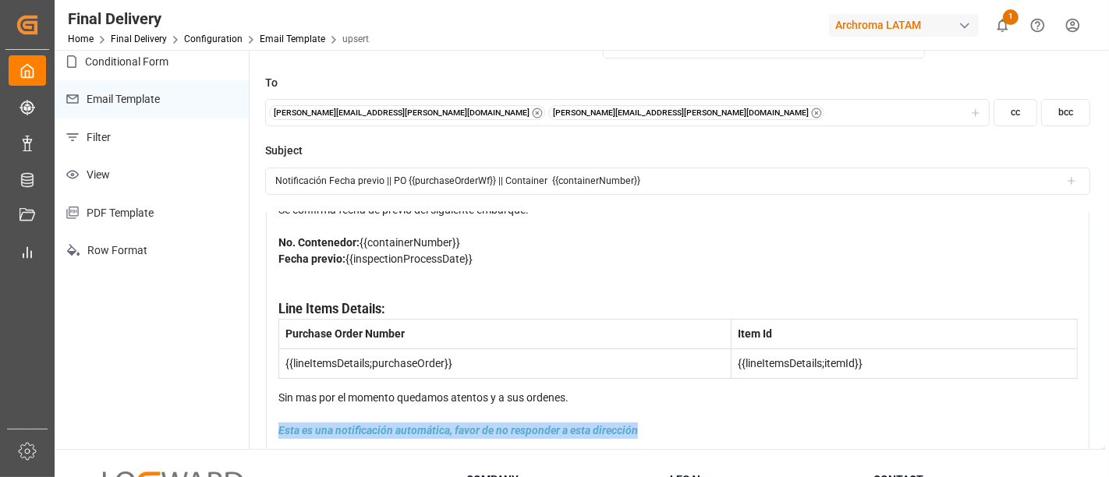
click at [690, 436] on div "Esta es una notificación automática, favor de no responder a esta dirección" at bounding box center [677, 431] width 799 height 16
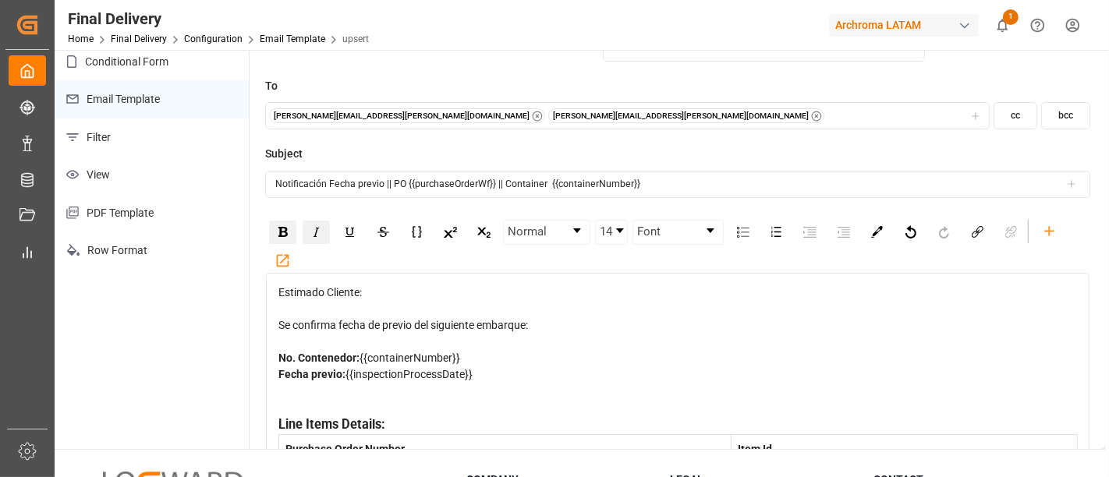
scroll to position [0, 0]
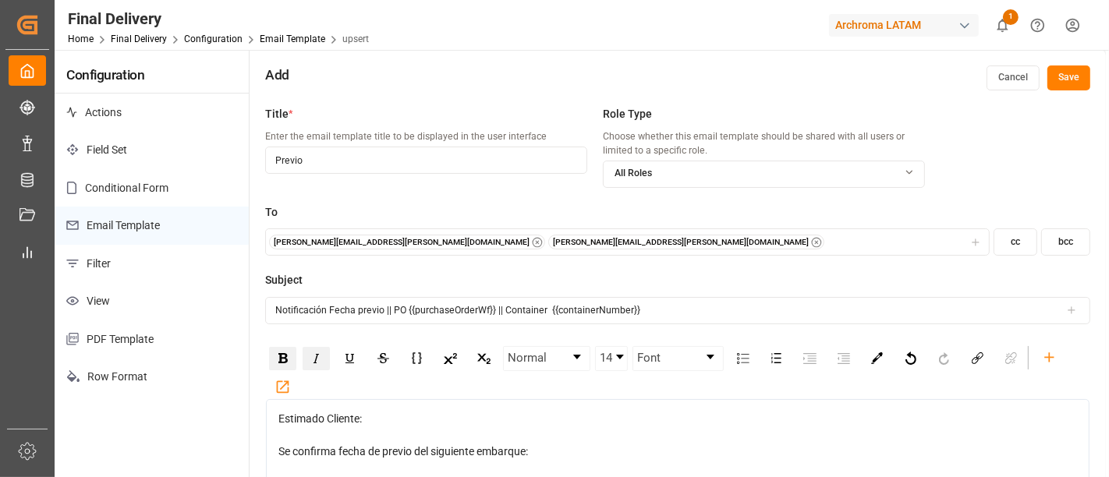
click at [1059, 75] on button "Save" at bounding box center [1068, 77] width 43 height 25
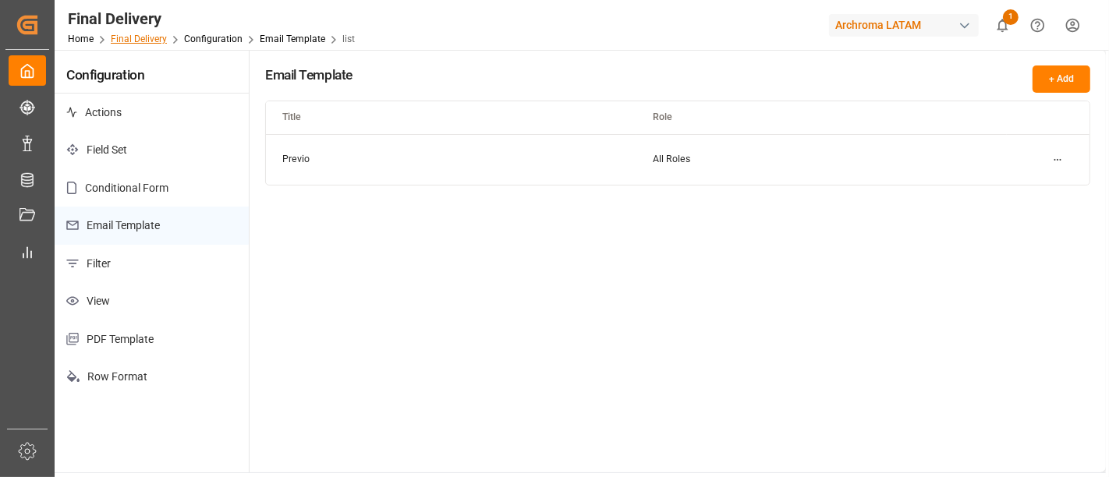
click at [156, 37] on link "Final Delivery" at bounding box center [139, 39] width 56 height 11
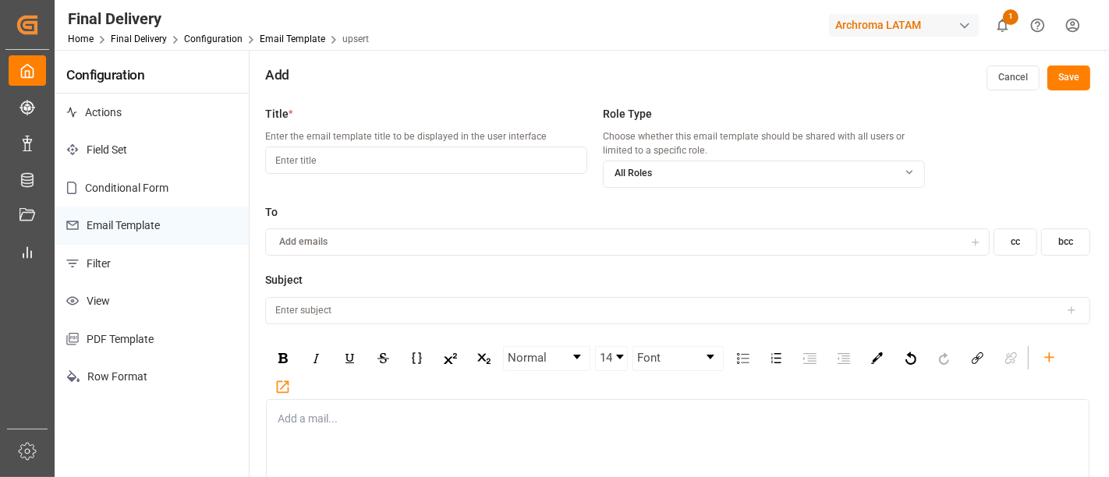
click at [915, 19] on div "Archroma LATAM" at bounding box center [904, 25] width 150 height 23
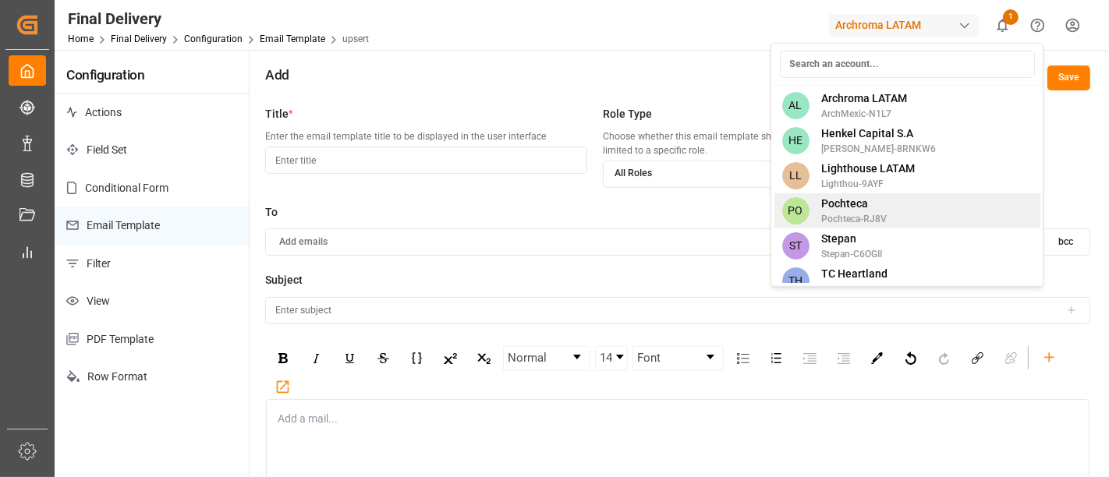
click at [847, 206] on span "Pochteca" at bounding box center [854, 204] width 65 height 16
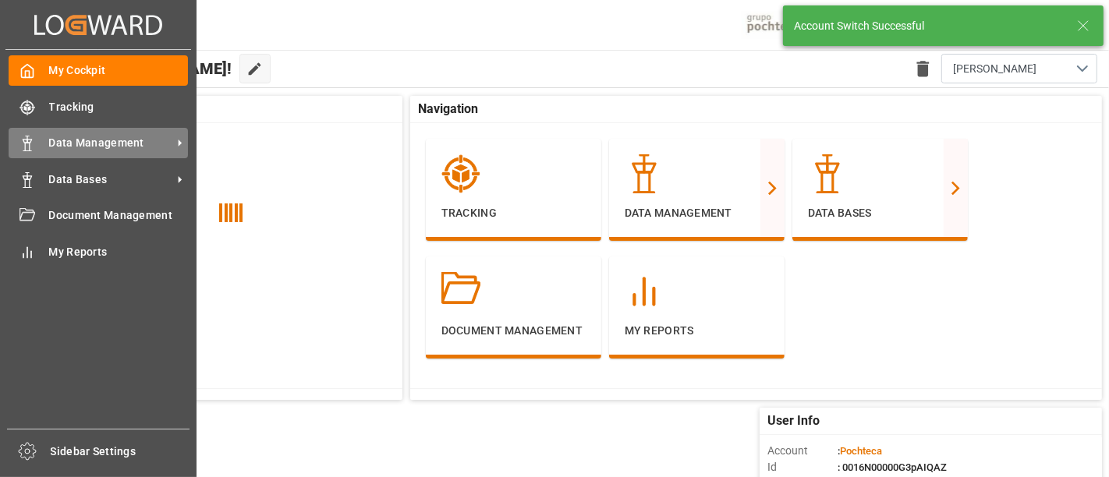
click at [94, 142] on span "Data Management" at bounding box center [110, 143] width 123 height 16
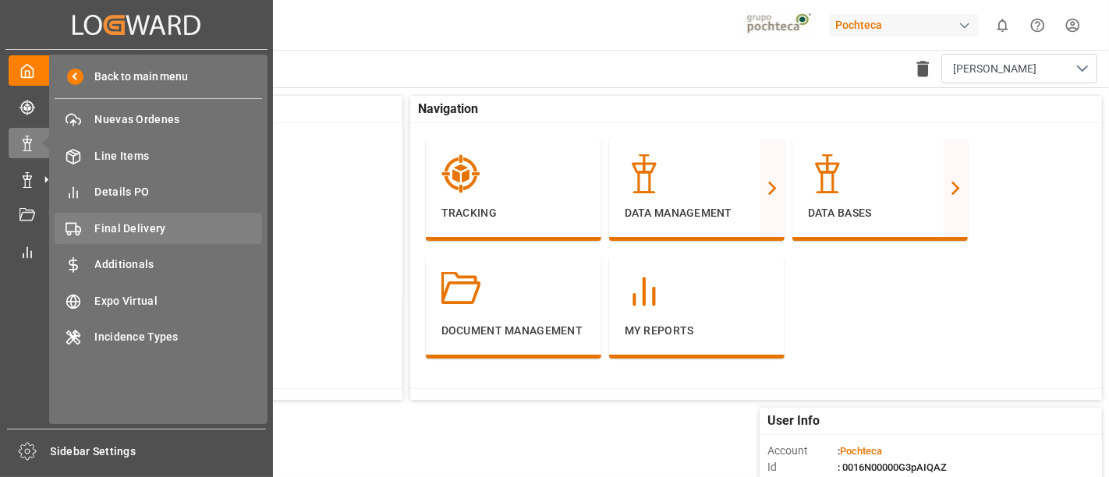
click at [129, 230] on span "Final Delivery" at bounding box center [179, 229] width 168 height 16
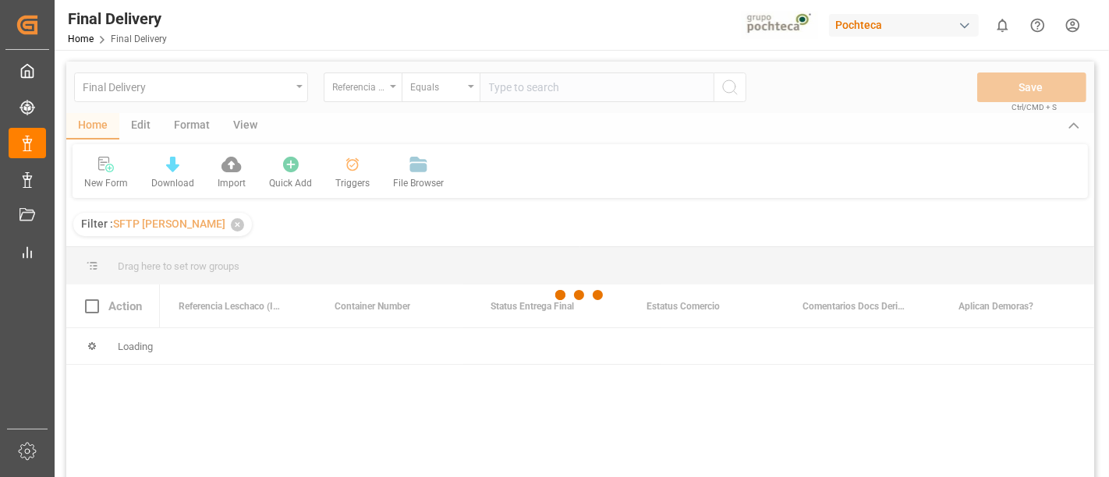
click at [138, 126] on div at bounding box center [579, 296] width 1027 height 468
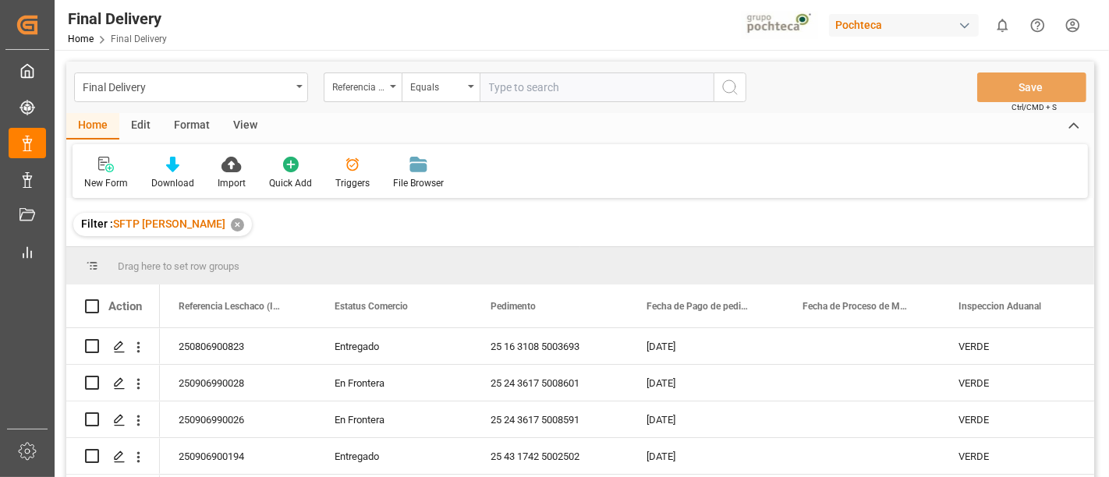
click at [140, 127] on div "Edit" at bounding box center [140, 126] width 43 height 27
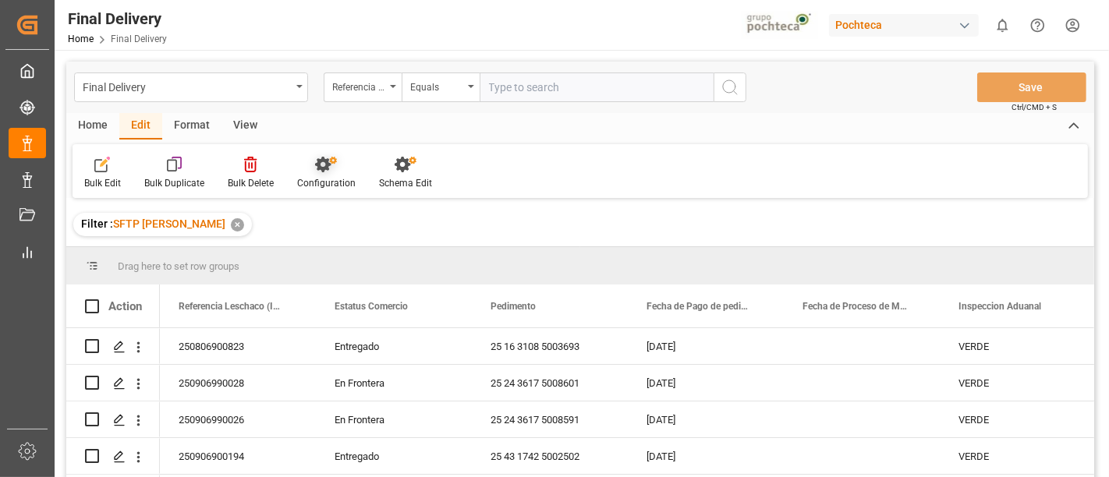
click at [327, 175] on div "Configuration" at bounding box center [326, 173] width 82 height 34
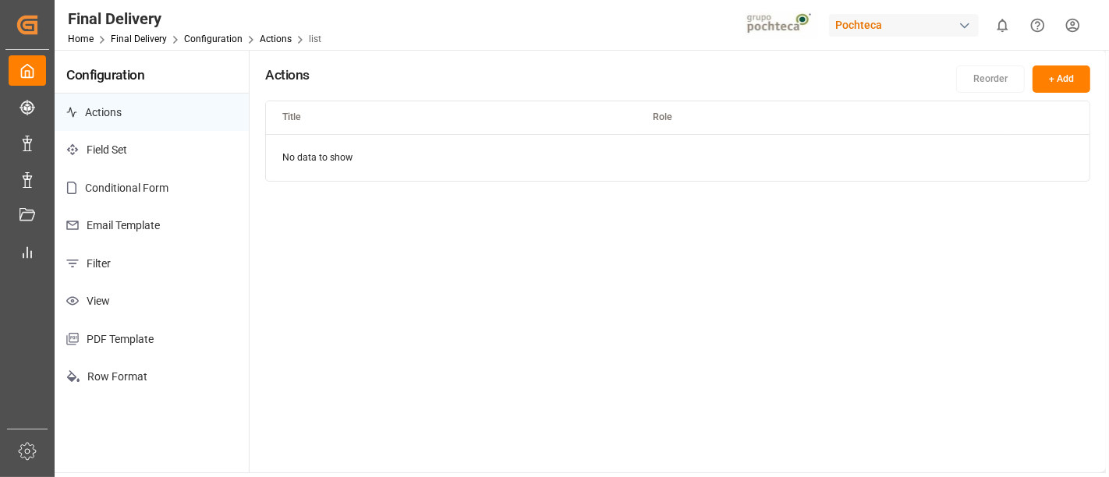
click at [156, 221] on p "Email Template" at bounding box center [152, 226] width 194 height 38
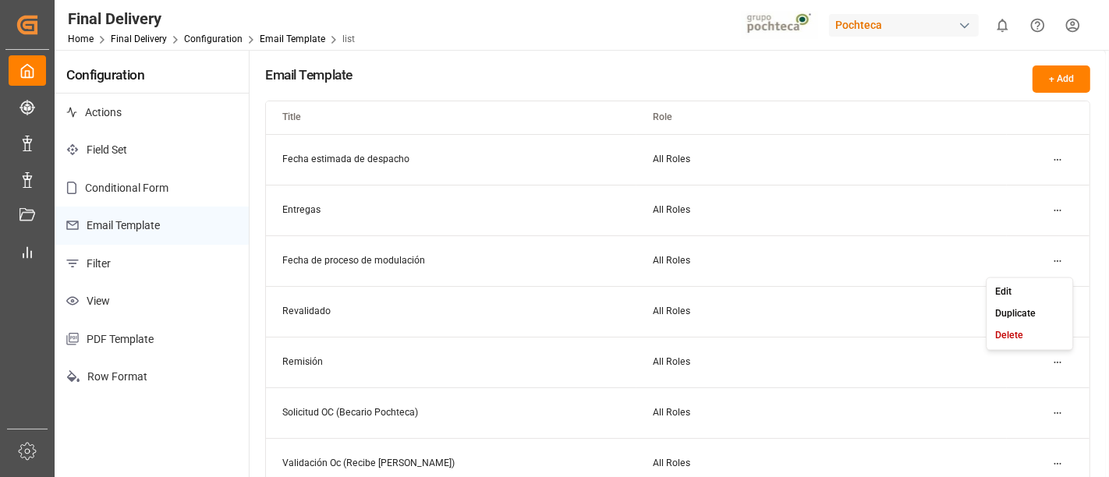
click at [1058, 259] on html "Created by potrace 1.15, written by [PERSON_NAME] [DATE]-[DATE] Created by potr…" at bounding box center [554, 238] width 1109 height 477
click at [1003, 301] on div "Edit" at bounding box center [1029, 292] width 80 height 22
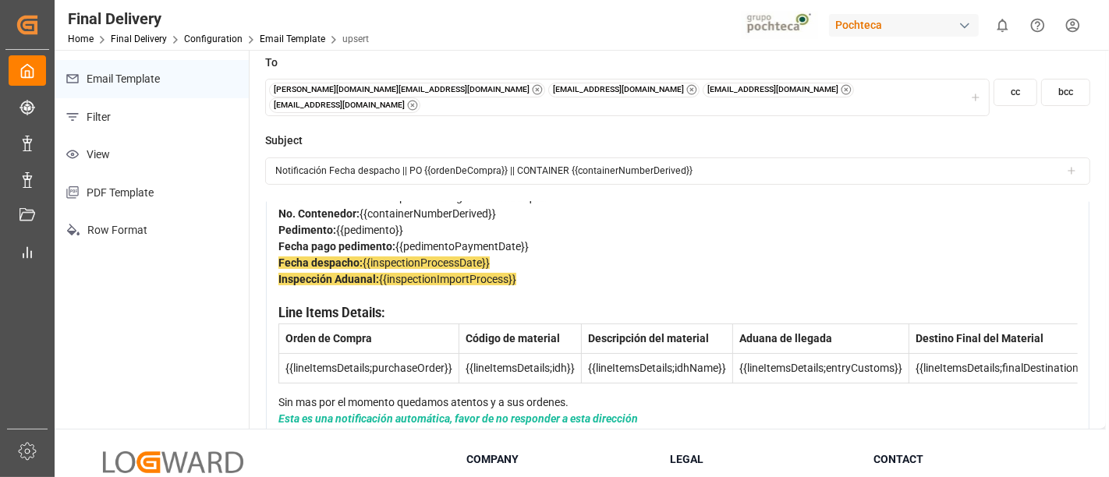
scroll to position [0, 51]
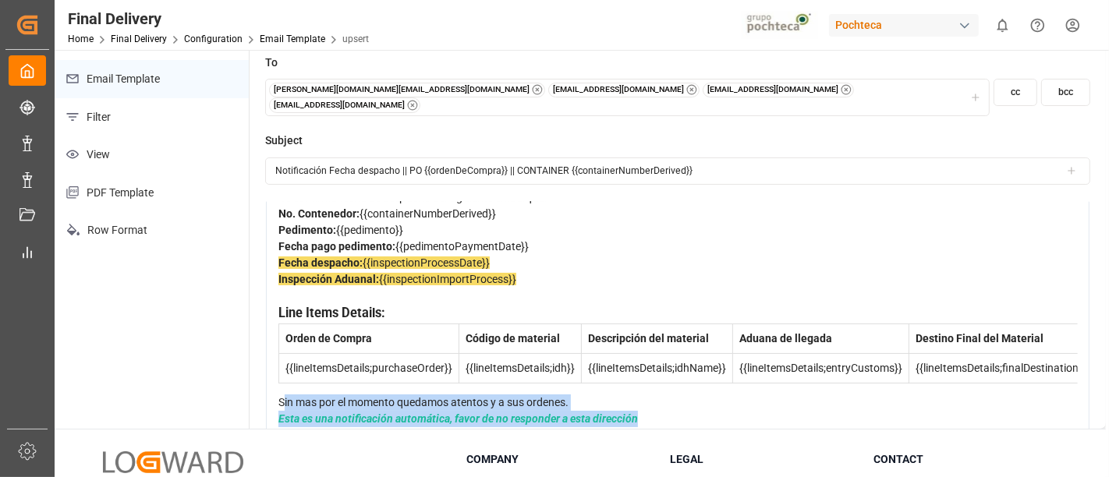
drag, startPoint x: 653, startPoint y: 411, endPoint x: 279, endPoint y: 373, distance: 376.1
click at [279, 373] on div "Estimado Cliente Se confirma fecha de despacho del siguiente embarque: No. Cont…" at bounding box center [677, 290] width 799 height 273
copy div "Sin mas por el momento quedamos atentos y a sus ordenes. Esta es una notificaci…"
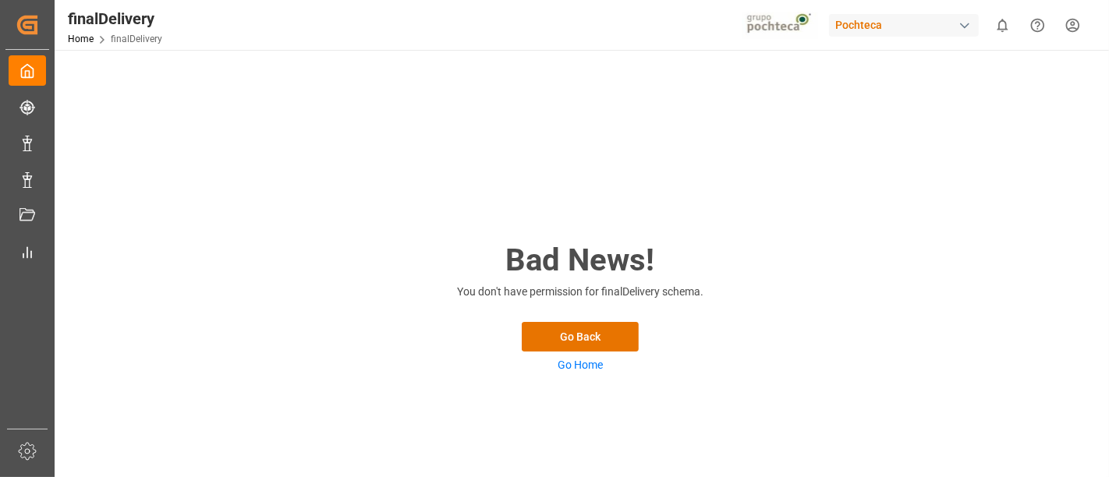
click at [946, 23] on div "Pochteca" at bounding box center [904, 25] width 150 height 23
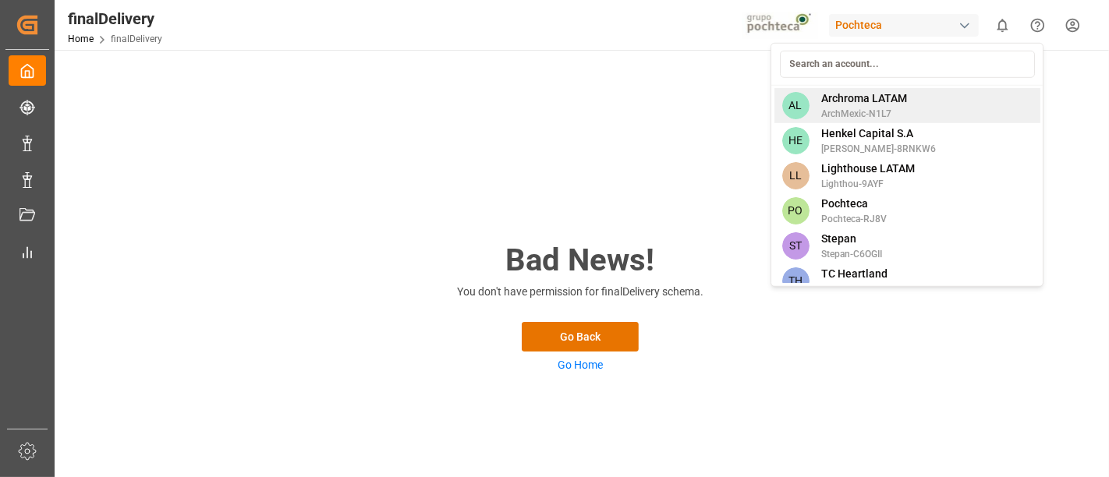
click at [864, 104] on span "Archroma LATAM" at bounding box center [865, 98] width 86 height 16
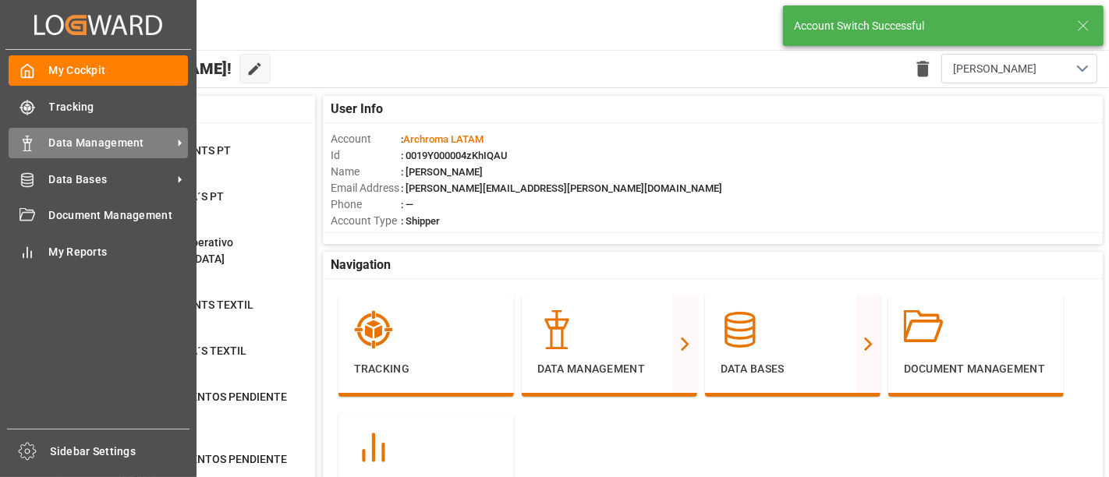
click at [136, 150] on div "Data Management Data Management" at bounding box center [98, 143] width 179 height 30
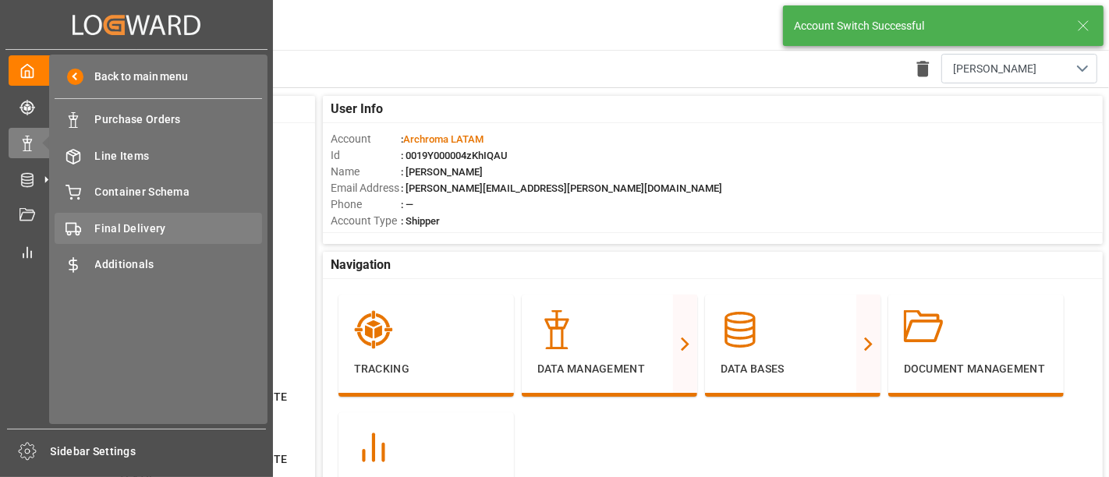
click at [182, 230] on span "Final Delivery" at bounding box center [179, 229] width 168 height 16
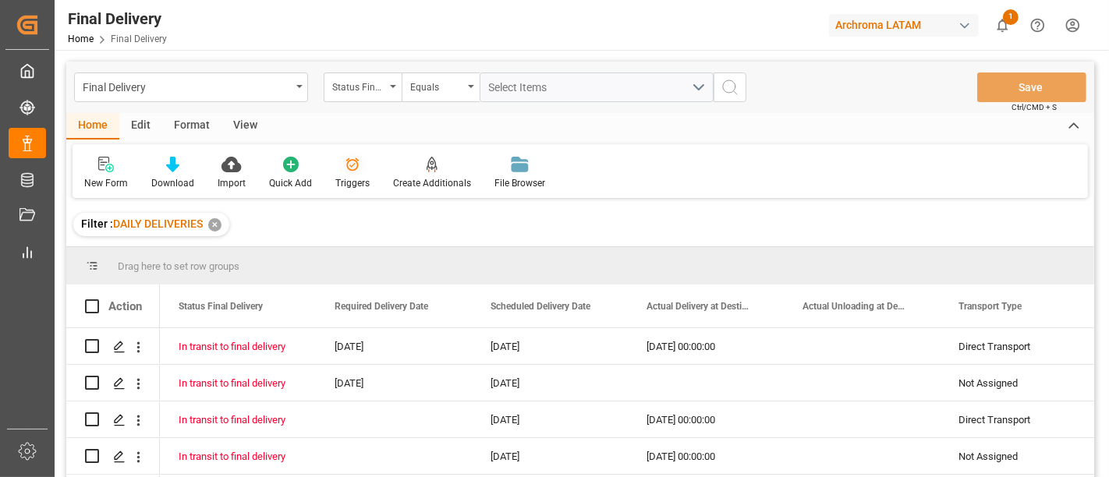
click at [354, 175] on div "Triggers" at bounding box center [353, 173] width 58 height 34
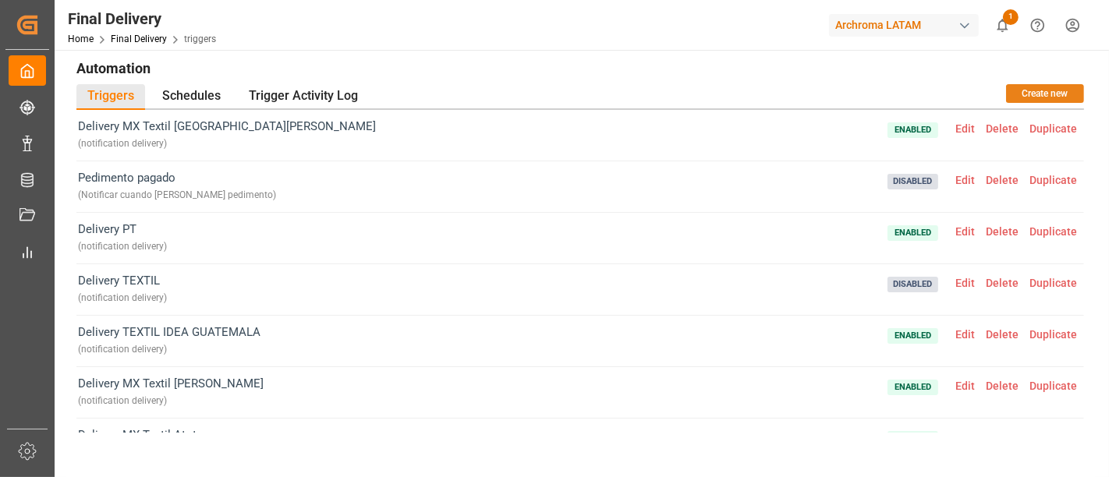
click at [1057, 90] on button "Create new" at bounding box center [1045, 93] width 78 height 19
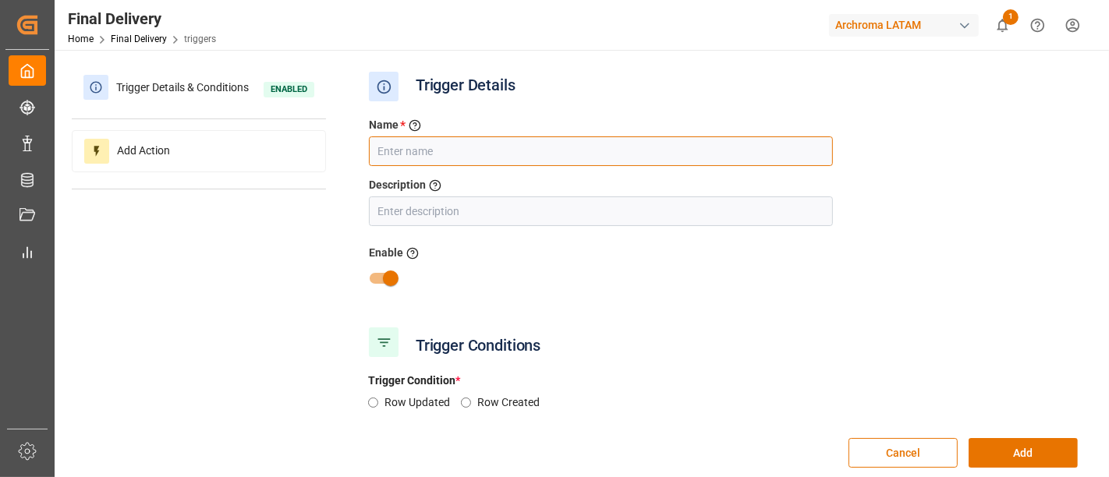
click at [716, 155] on input "text" at bounding box center [601, 151] width 464 height 30
type input "Fecha previo"
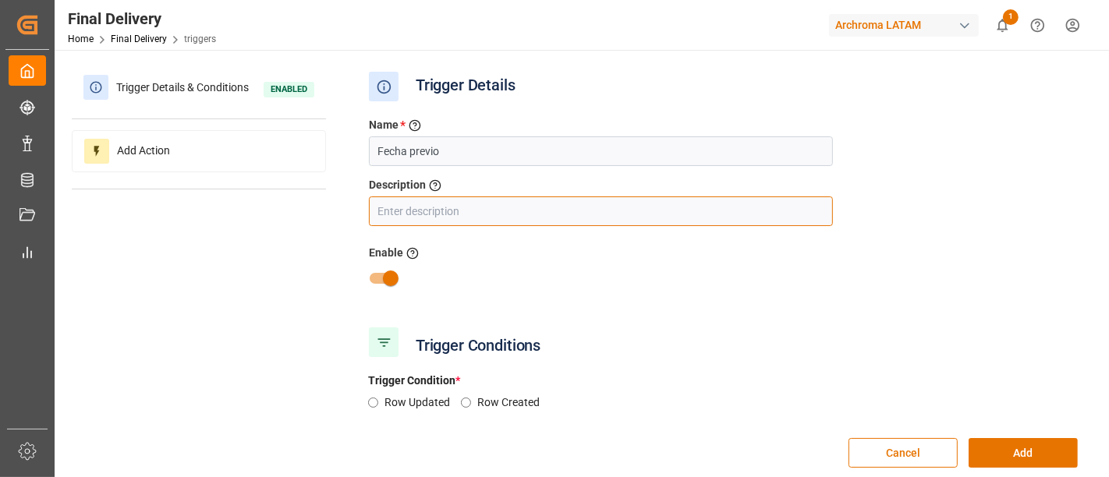
click at [548, 210] on input "text" at bounding box center [601, 211] width 464 height 30
paste input "Cada que se llena la customs inspection date"
type input "Cada que se llena la customs inspection date"
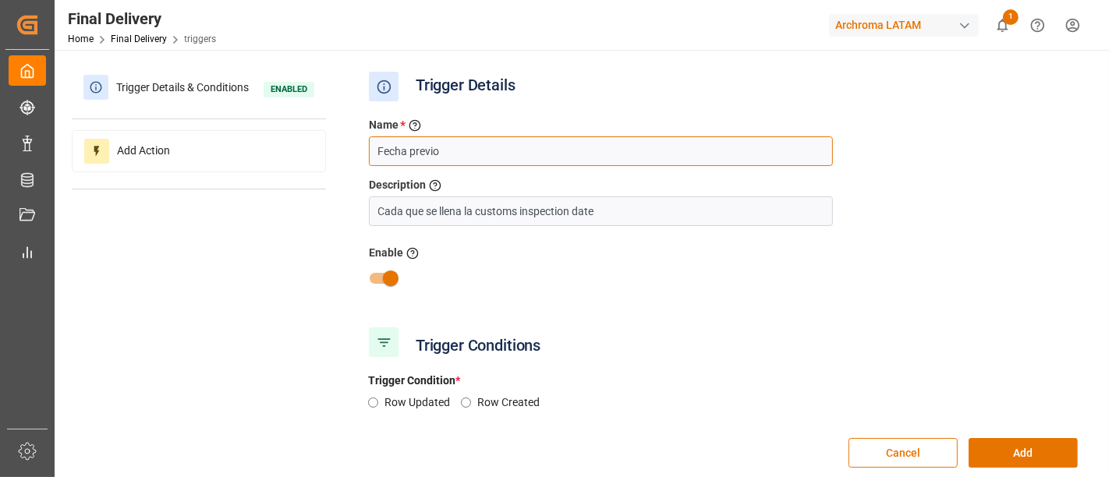
click at [447, 141] on input "Fecha previo" at bounding box center [601, 151] width 464 height 30
paste input "TEXTIL"
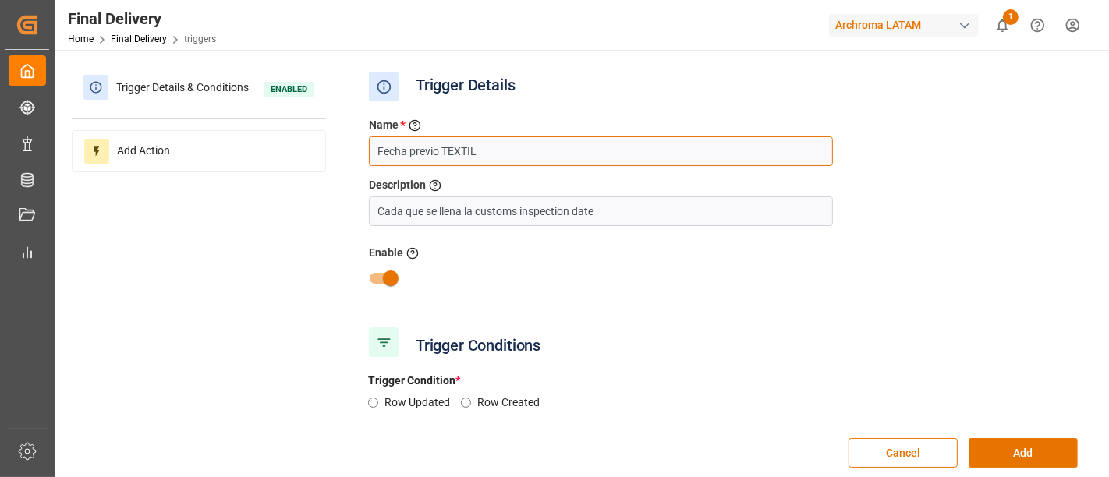
scroll to position [141, 0]
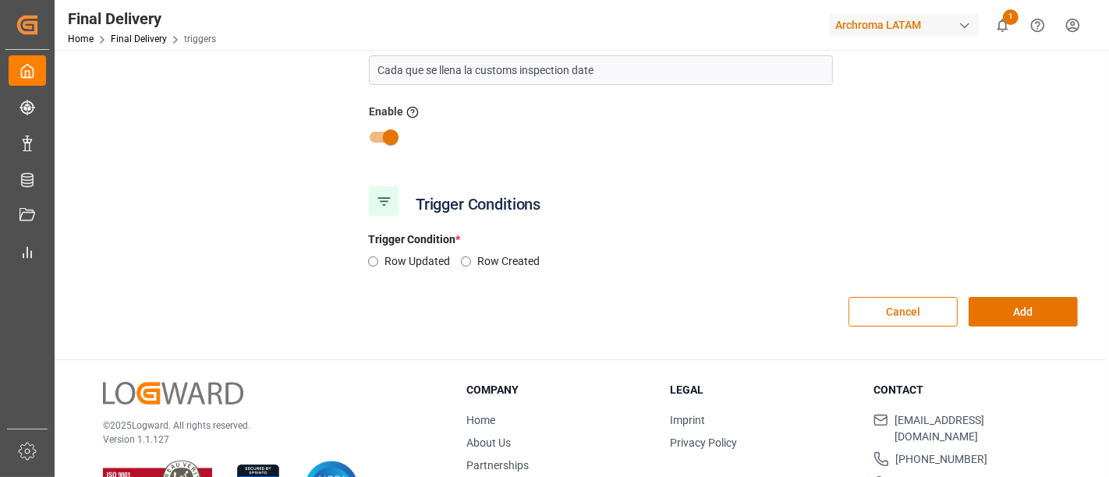
type input "Fecha previo TEXTIL"
click at [384, 261] on label "Row Updated" at bounding box center [422, 261] width 76 height 16
click at [378, 261] on input "Row Updated" at bounding box center [373, 261] width 10 height 10
radio input "true"
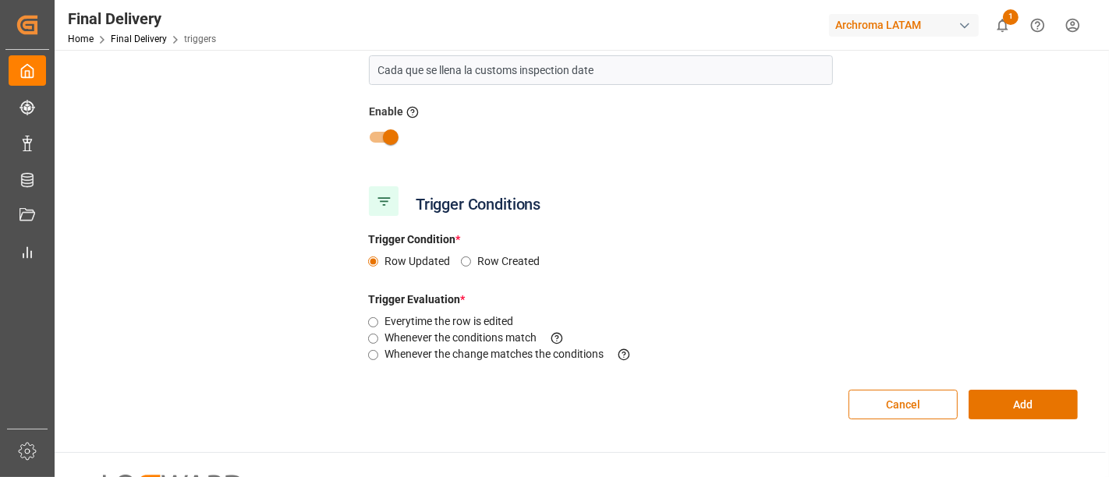
click at [570, 355] on label "Whenever the change matches the conditions This criteria is evaluated when a fi…" at bounding box center [513, 354] width 259 height 16
click at [378, 355] on input "Whenever the change matches the conditions This criteria is evaluated when a fi…" at bounding box center [373, 355] width 10 height 10
radio input "true"
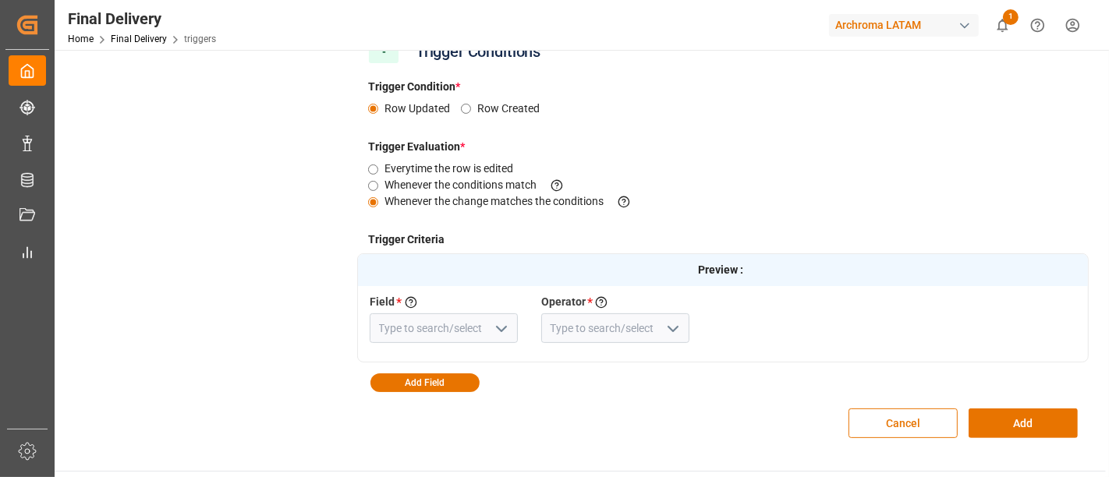
scroll to position [377, 0]
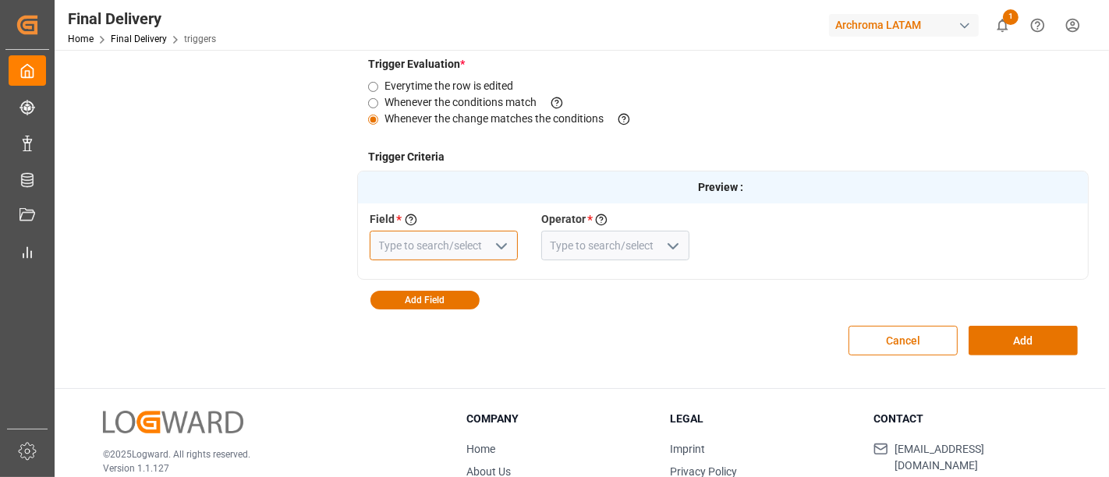
click at [440, 250] on input at bounding box center [444, 246] width 148 height 30
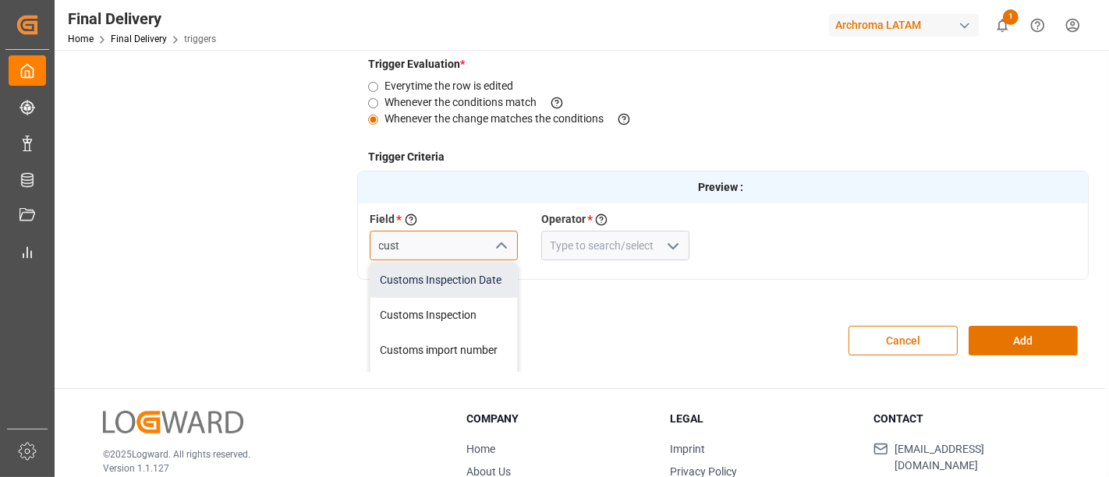
click at [444, 286] on div "Customs Inspection Date" at bounding box center [443, 280] width 147 height 35
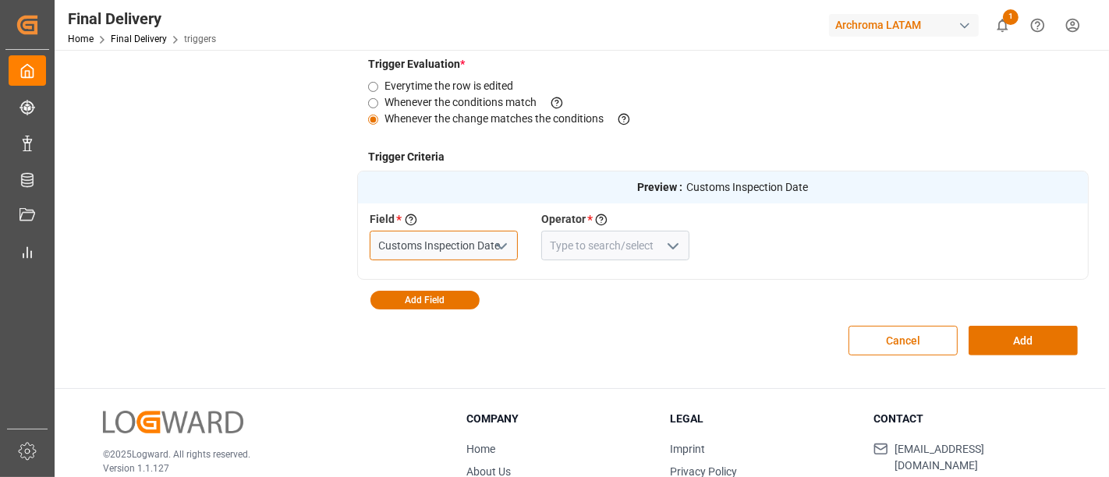
type input "Customs Inspection Date"
click at [607, 238] on input at bounding box center [615, 246] width 148 height 30
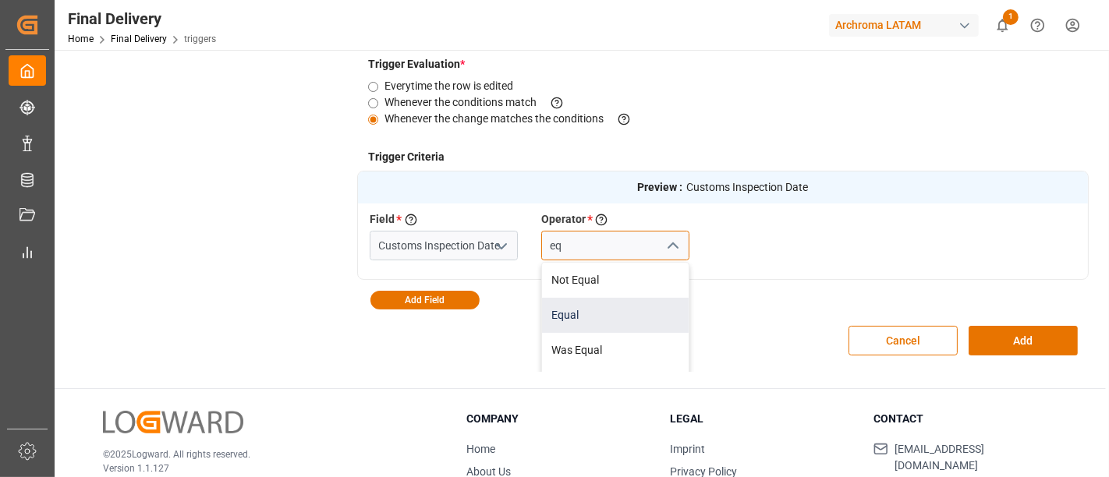
click at [590, 310] on div "Equal" at bounding box center [615, 315] width 147 height 35
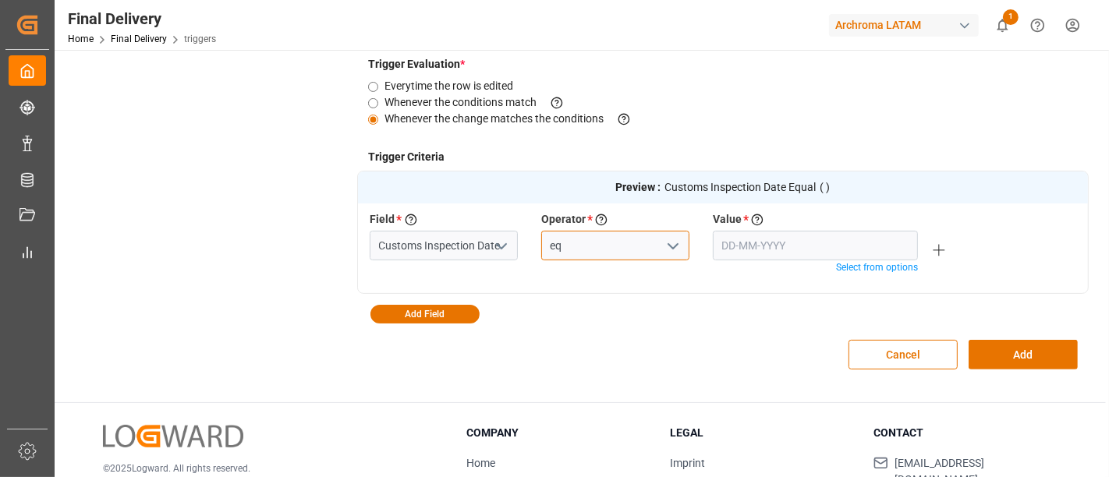
type input "Equal"
click at [614, 252] on input "Equal" at bounding box center [615, 246] width 148 height 30
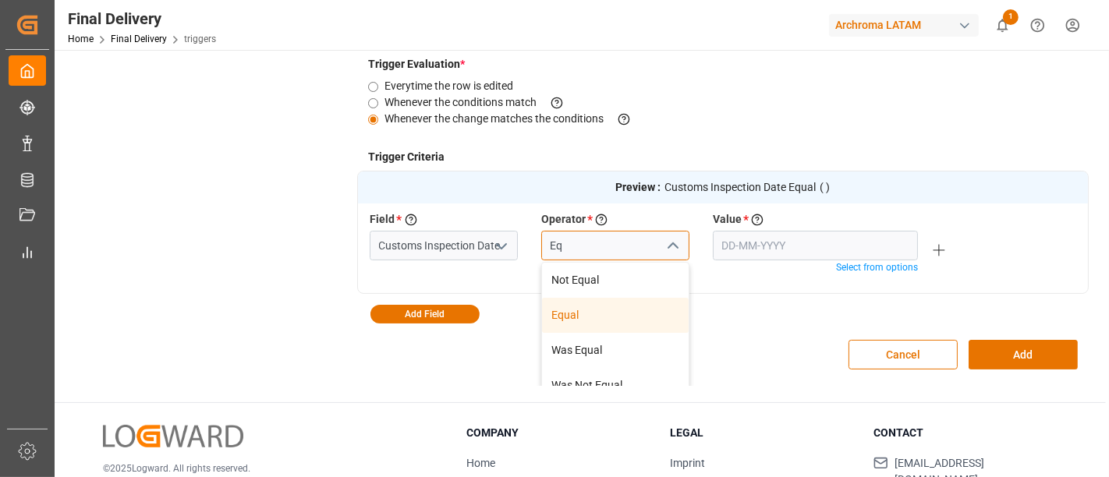
type input "E"
click at [622, 310] on div "Field Was Null" at bounding box center [615, 315] width 147 height 35
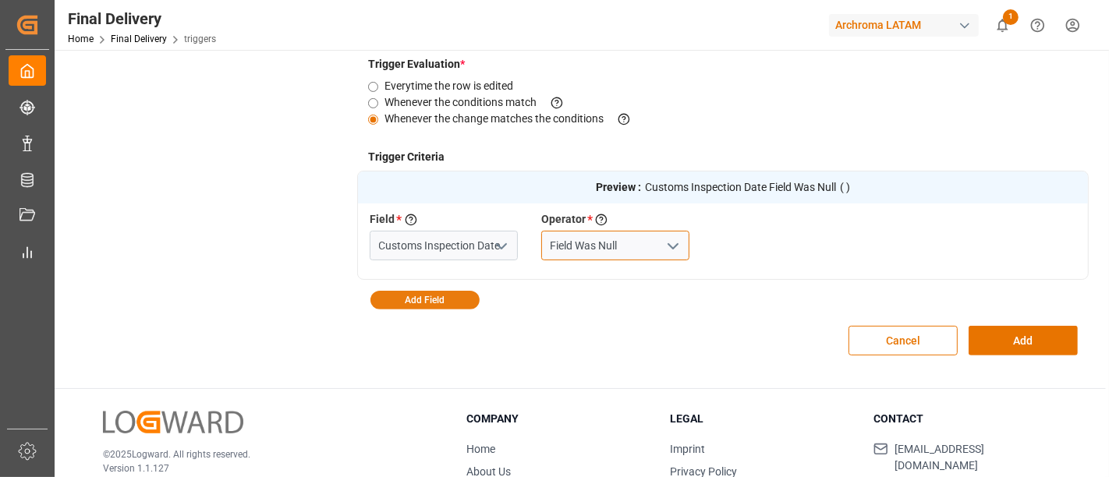
type input "Field Was Null"
click at [440, 298] on button "Add Field" at bounding box center [424, 300] width 109 height 19
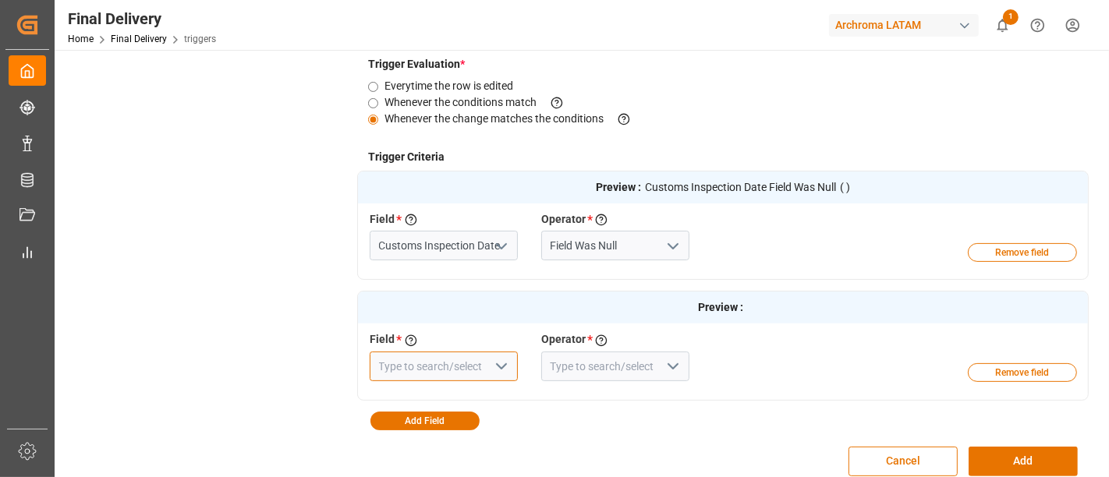
click at [444, 362] on input at bounding box center [444, 367] width 148 height 30
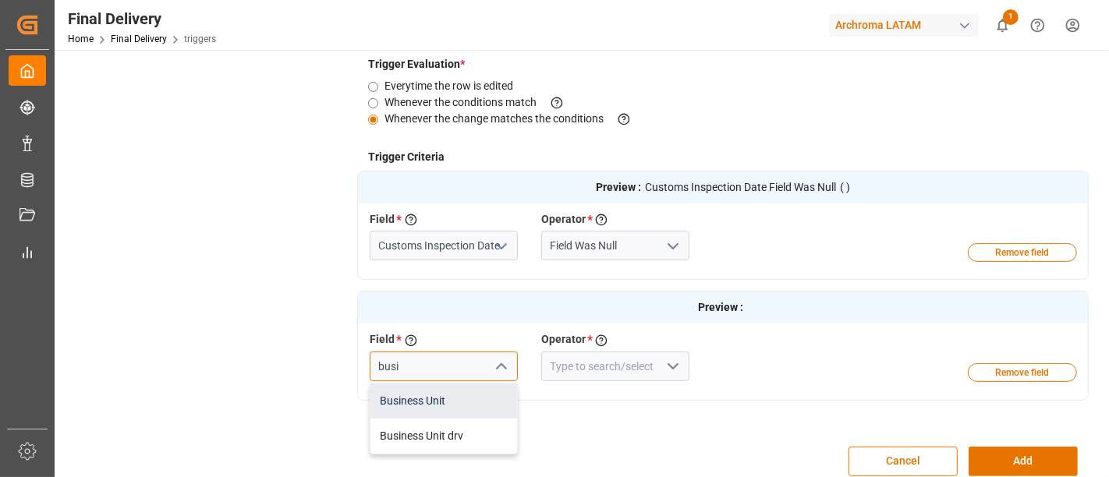
click at [447, 405] on div "Business Unit" at bounding box center [443, 401] width 147 height 35
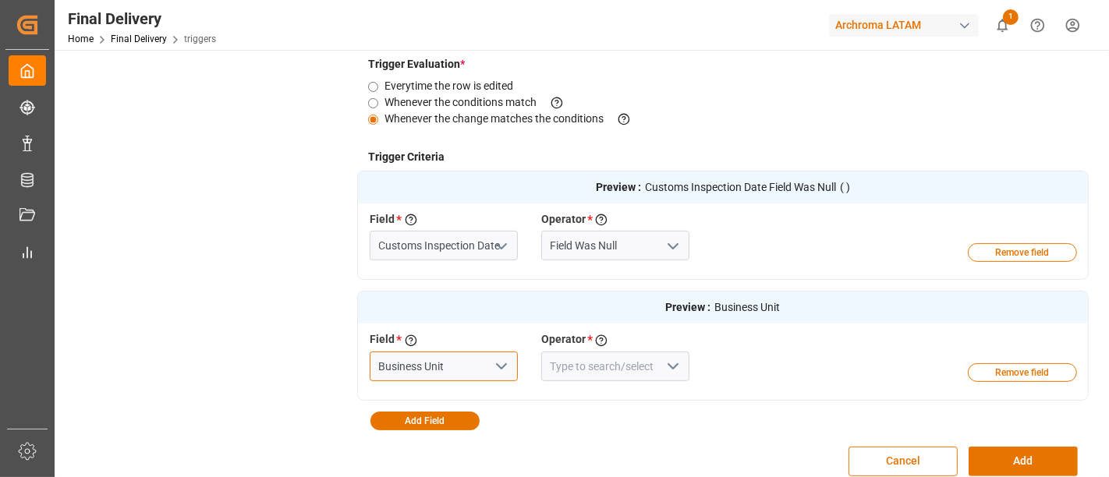
type input "Business Unit"
click at [564, 370] on input at bounding box center [615, 367] width 148 height 30
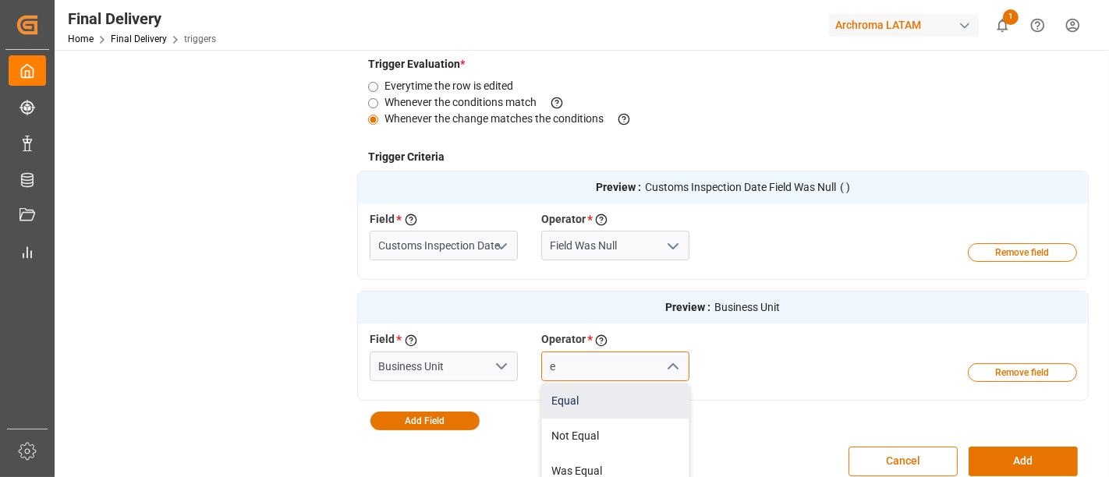
click at [578, 395] on div "Equal" at bounding box center [615, 401] width 147 height 35
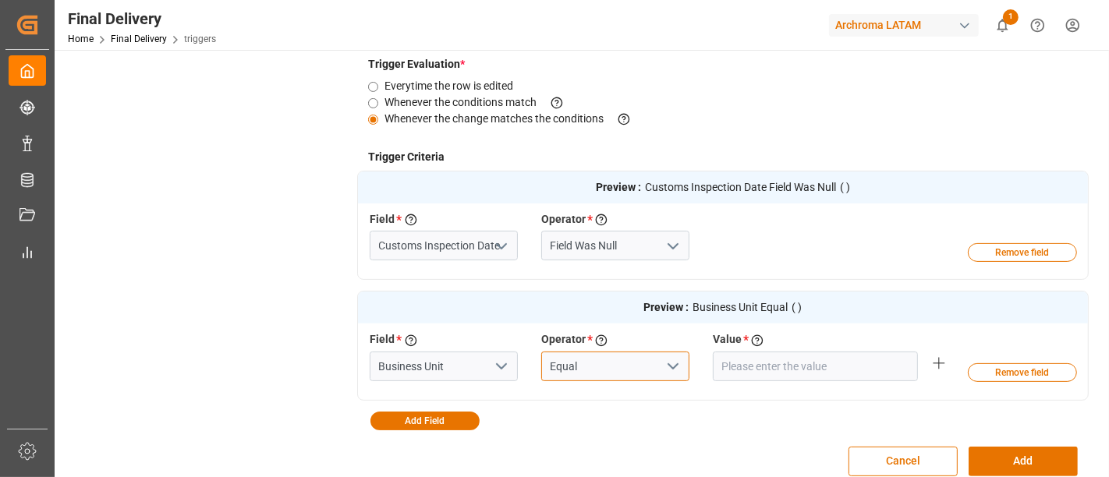
type input "Equal"
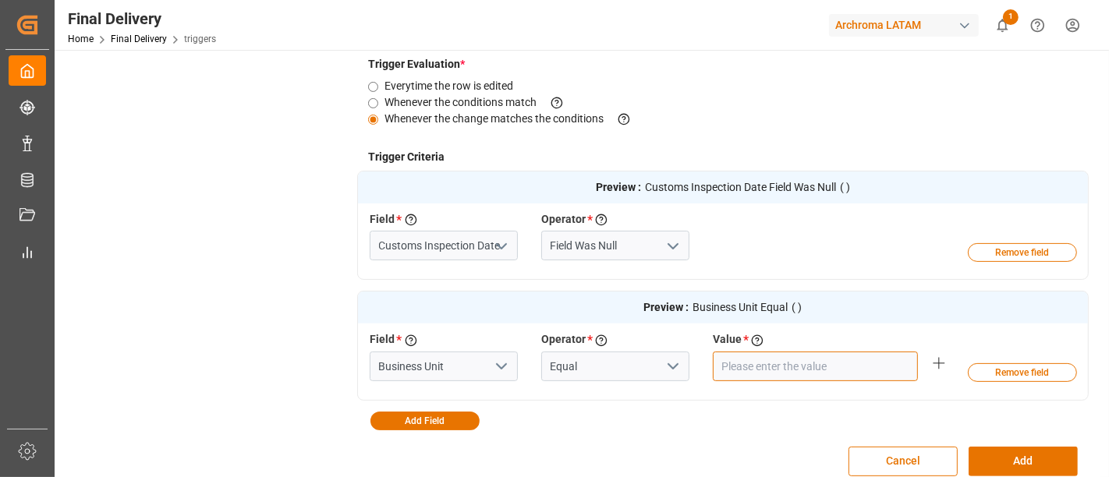
click at [764, 354] on input "text" at bounding box center [815, 367] width 205 height 30
type input "TEXTIL"
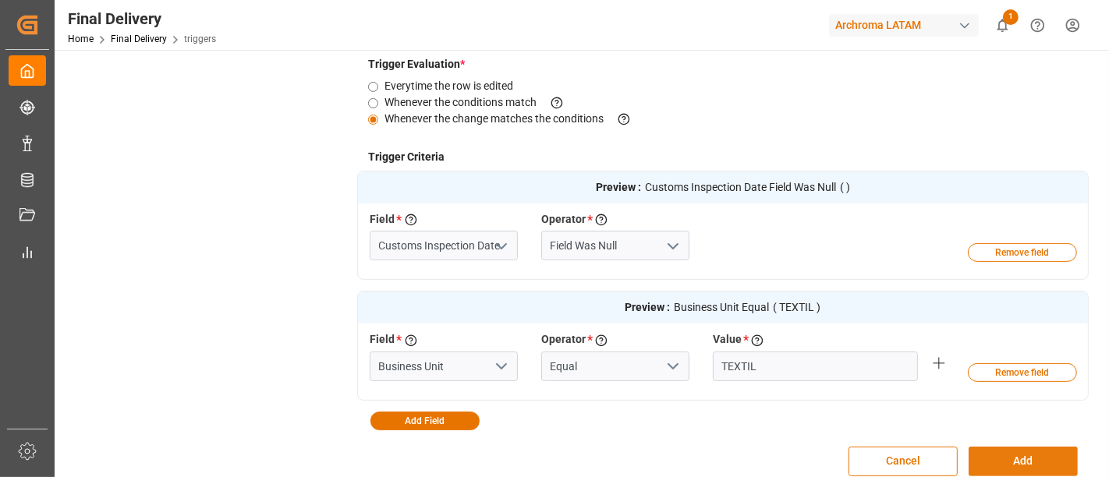
click at [1004, 454] on button "Add" at bounding box center [1022, 462] width 109 height 30
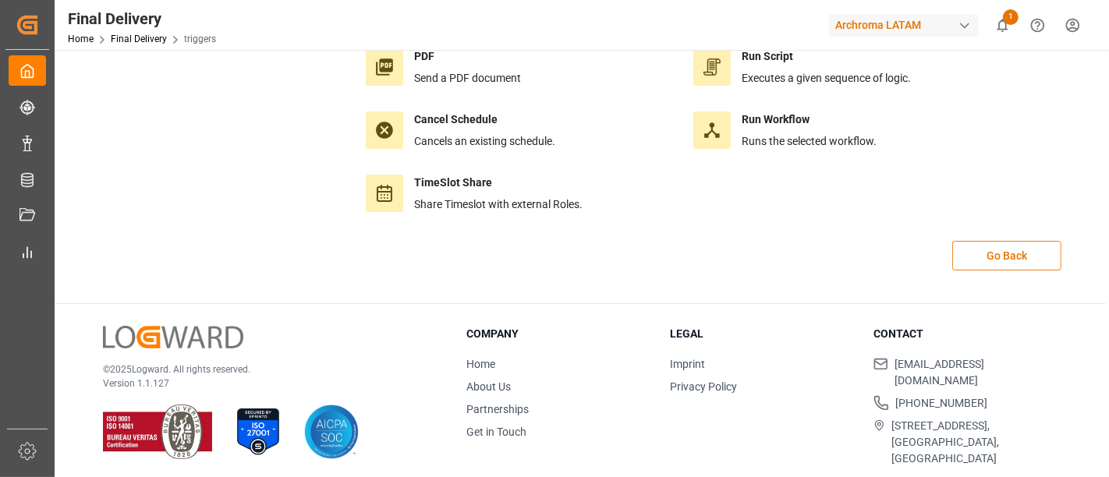
scroll to position [0, 0]
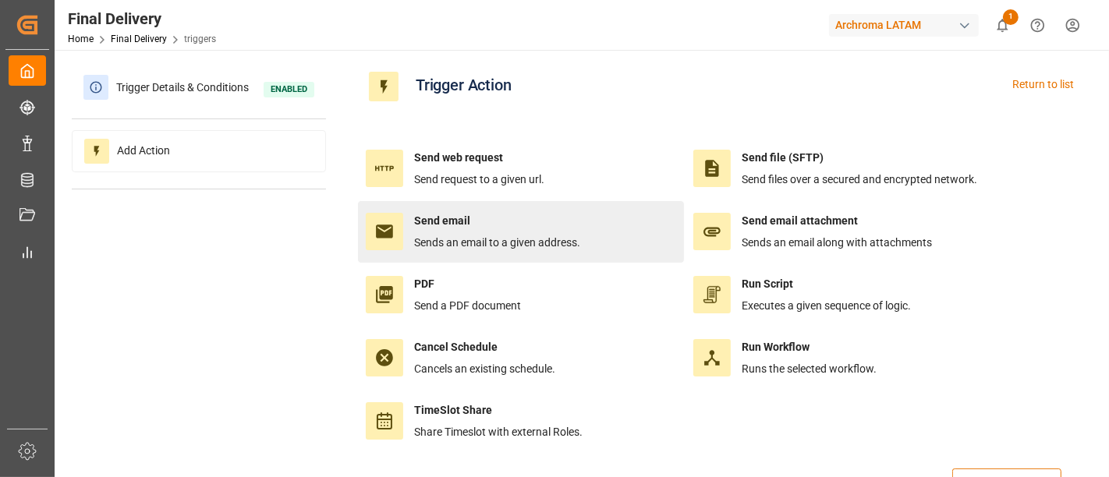
click at [507, 225] on h4 "Send email" at bounding box center [497, 221] width 166 height 16
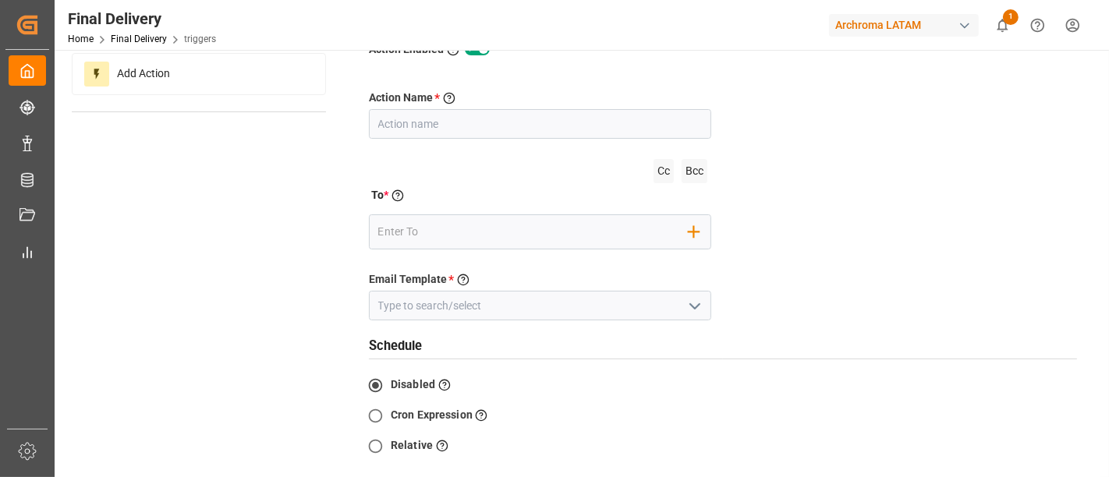
scroll to position [109, 0]
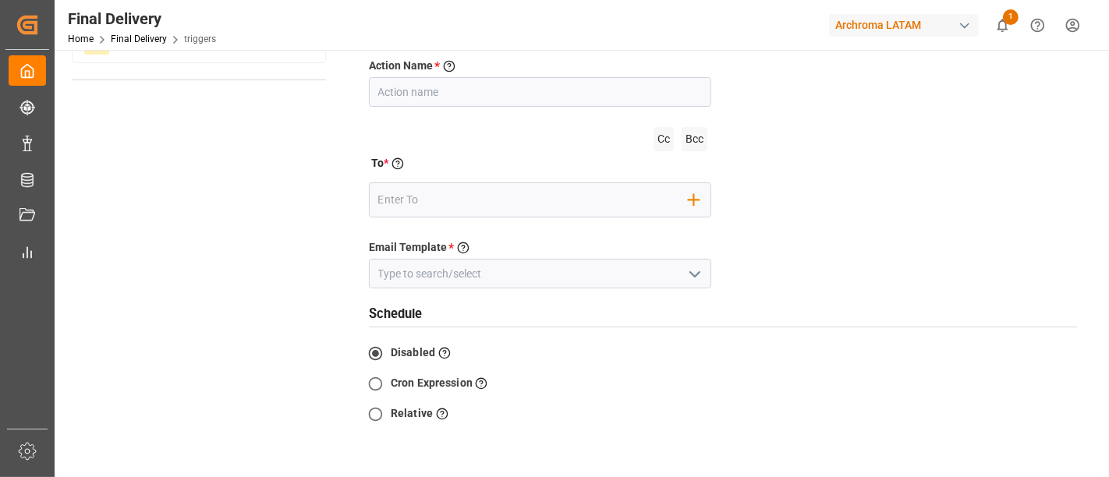
click at [695, 268] on icon "open menu" at bounding box center [694, 274] width 19 height 19
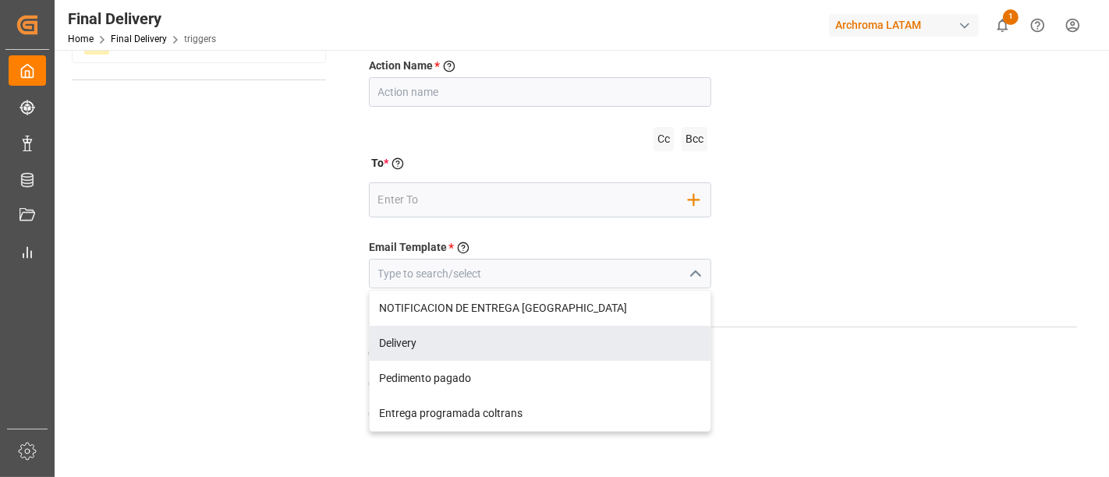
scroll to position [0, 0]
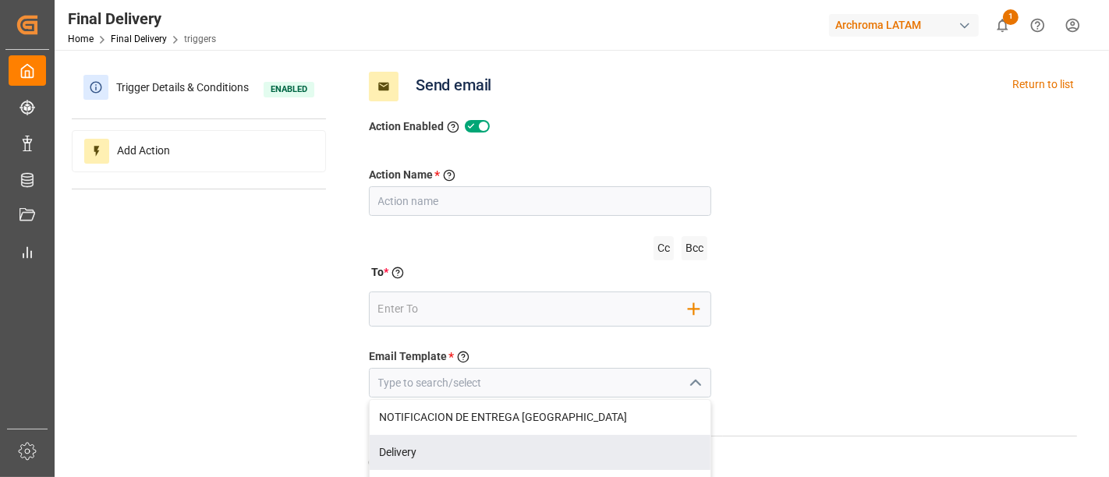
click at [625, 158] on div "Action Name * Give a name to the action being created Cc Bcc To * Enter the TO …" at bounding box center [722, 416] width 731 height 561
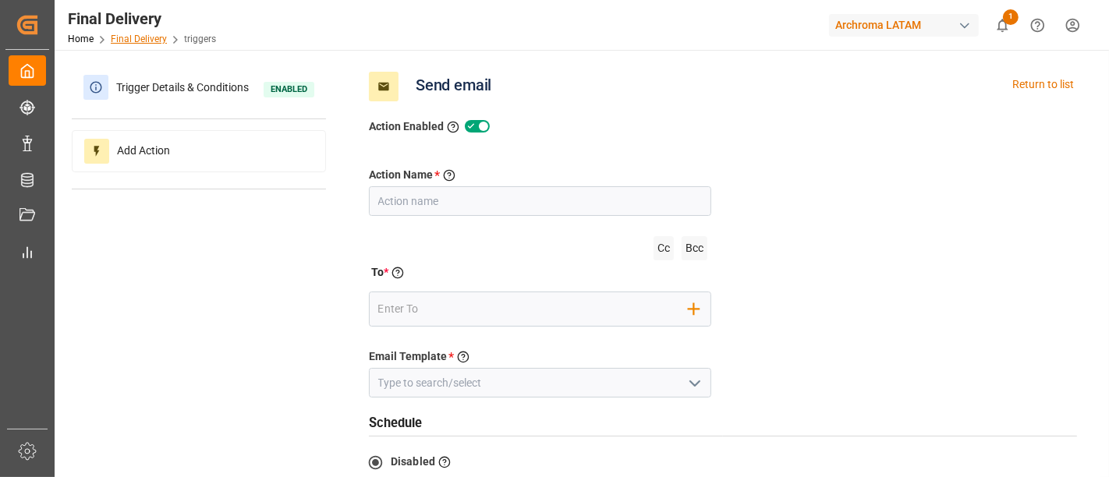
click at [149, 37] on link "Final Delivery" at bounding box center [139, 39] width 56 height 11
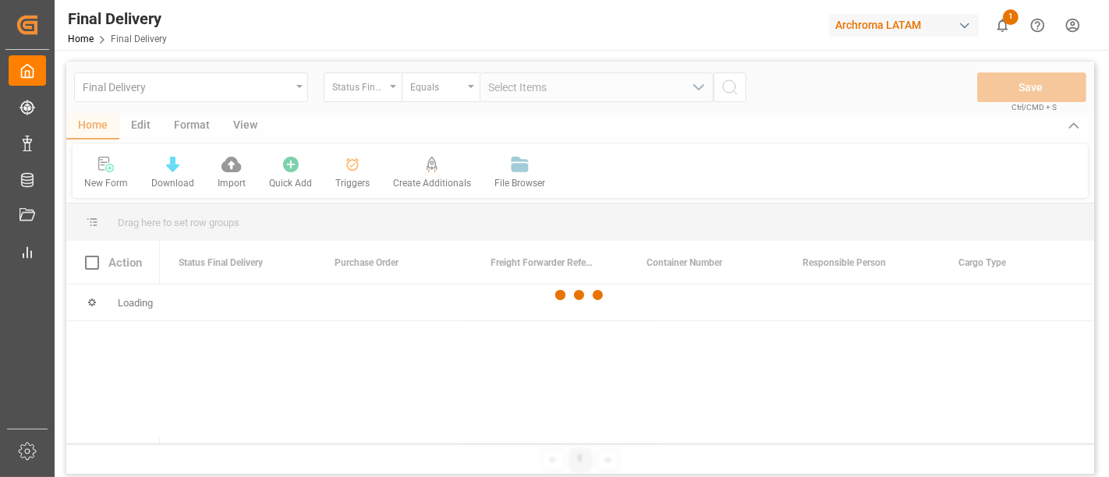
click at [140, 130] on div at bounding box center [579, 296] width 1027 height 468
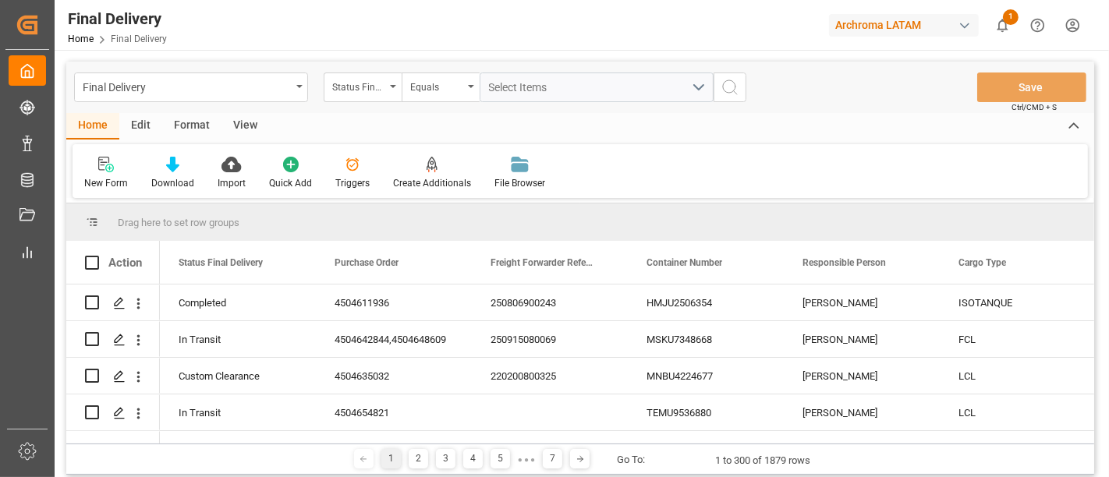
click at [140, 129] on div "Edit" at bounding box center [140, 126] width 43 height 27
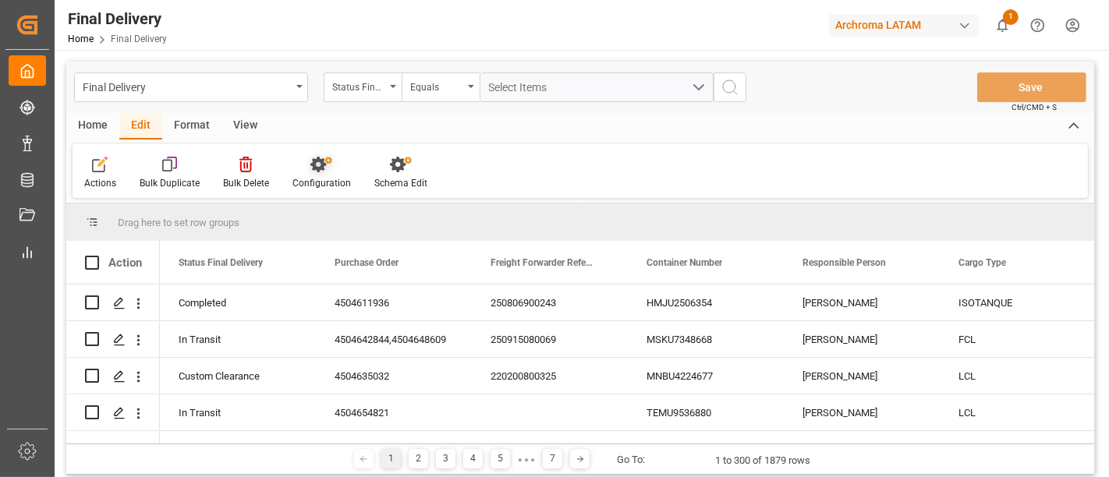
click at [333, 172] on div "Configuration" at bounding box center [322, 173] width 82 height 34
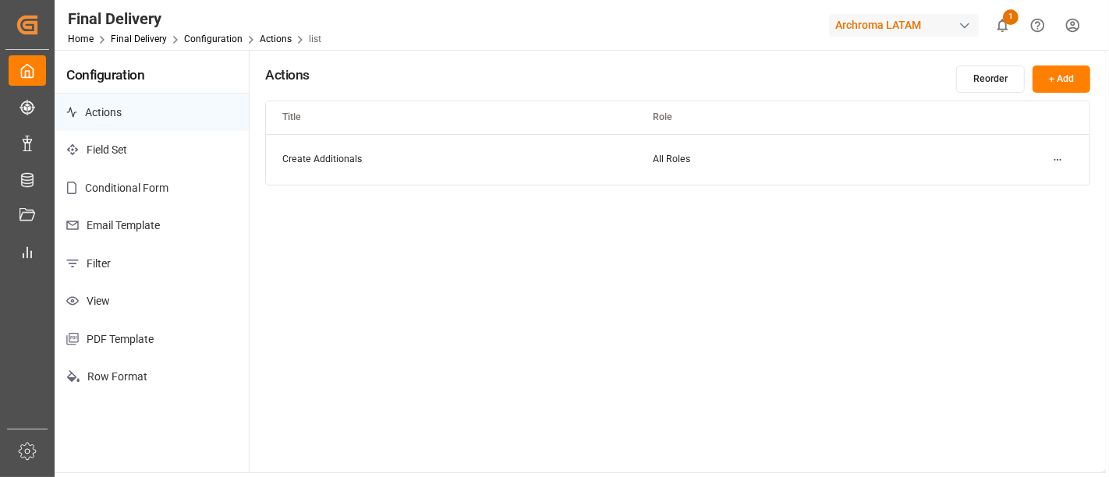
click at [148, 235] on p "Email Template" at bounding box center [152, 226] width 194 height 38
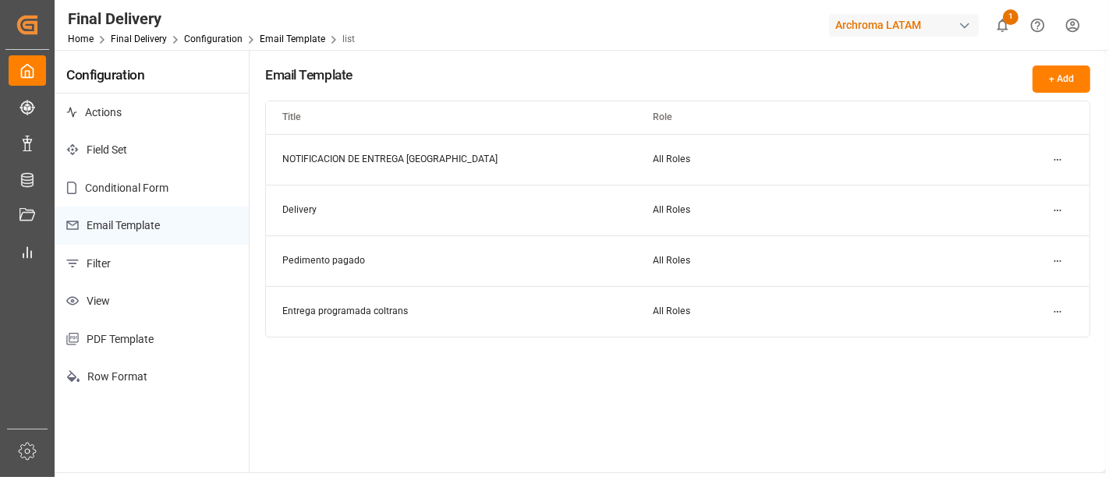
click at [1066, 76] on button "+ Add" at bounding box center [1061, 78] width 58 height 27
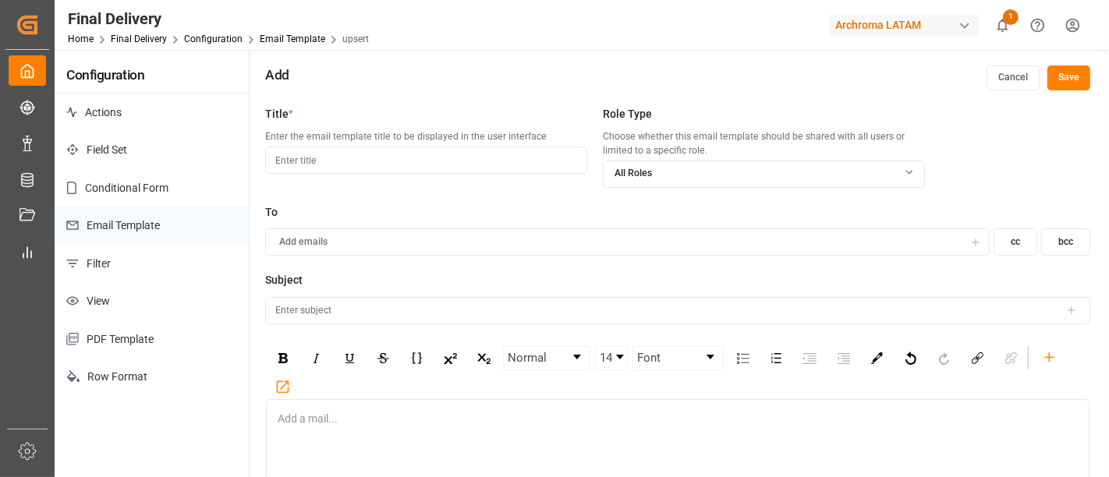
click at [503, 168] on input at bounding box center [426, 160] width 322 height 27
type input "[PERSON_NAME]"
click at [467, 232] on button "Add emails" at bounding box center [627, 241] width 724 height 27
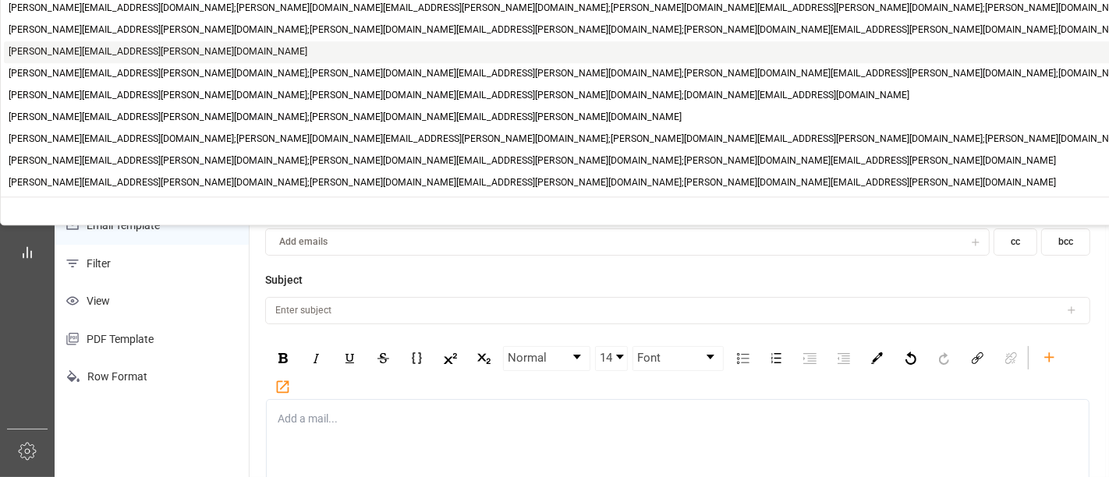
type input "erika"
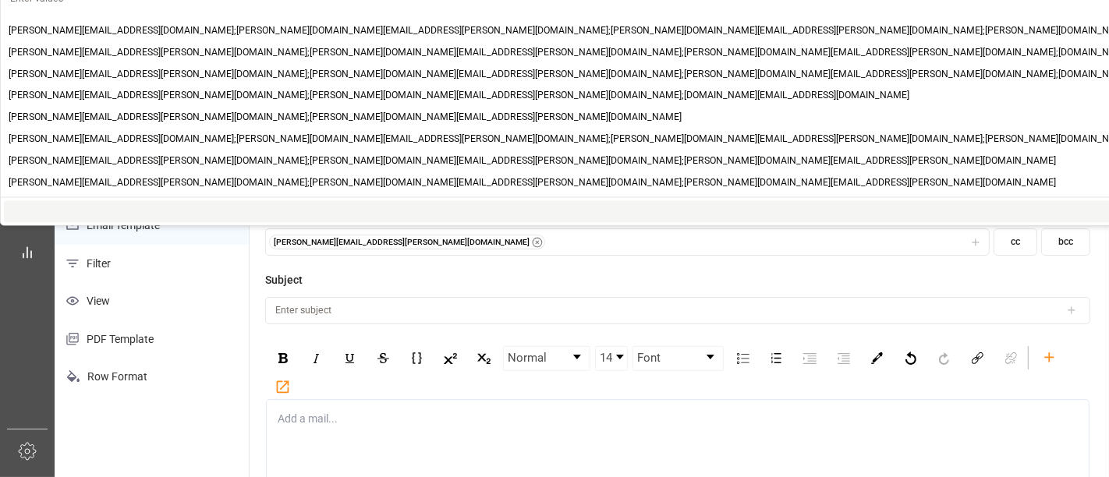
click at [425, 245] on div "erika.cervantes@leschaco.com" at bounding box center [627, 243] width 717 height 16
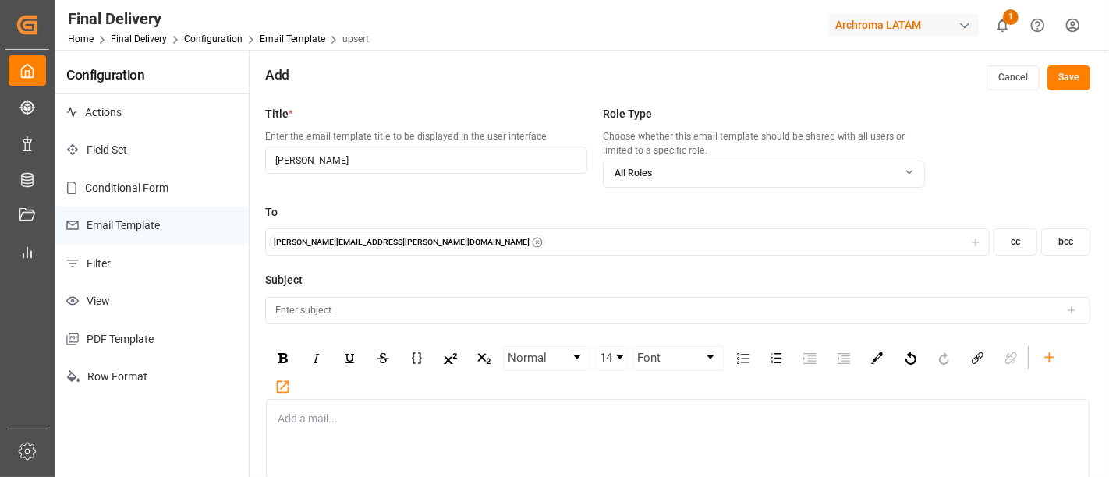
click at [425, 245] on div "erika.cervantes@leschaco.com" at bounding box center [627, 243] width 717 height 16
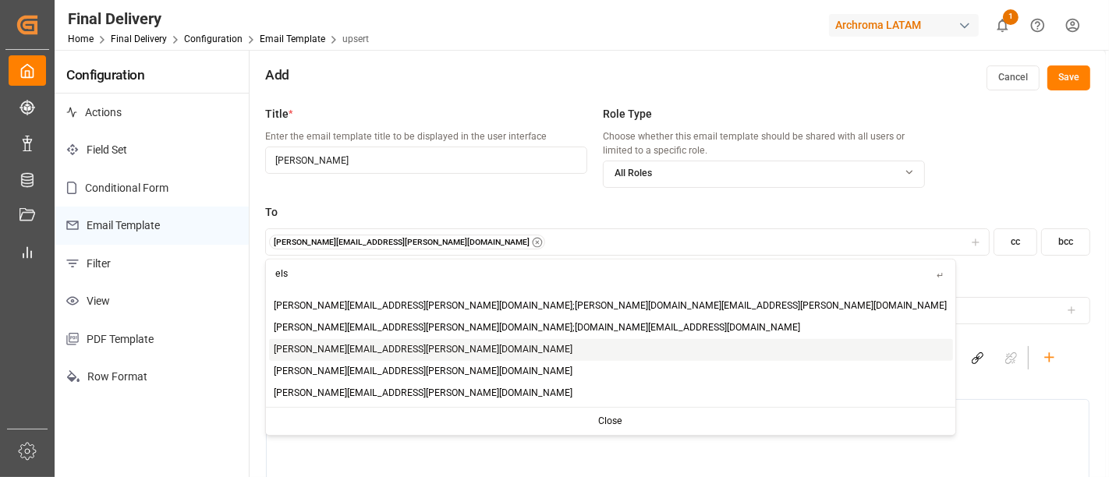
type input "els"
click at [339, 350] on span "elsie.sanchez@leschaco.com" at bounding box center [423, 350] width 299 height 14
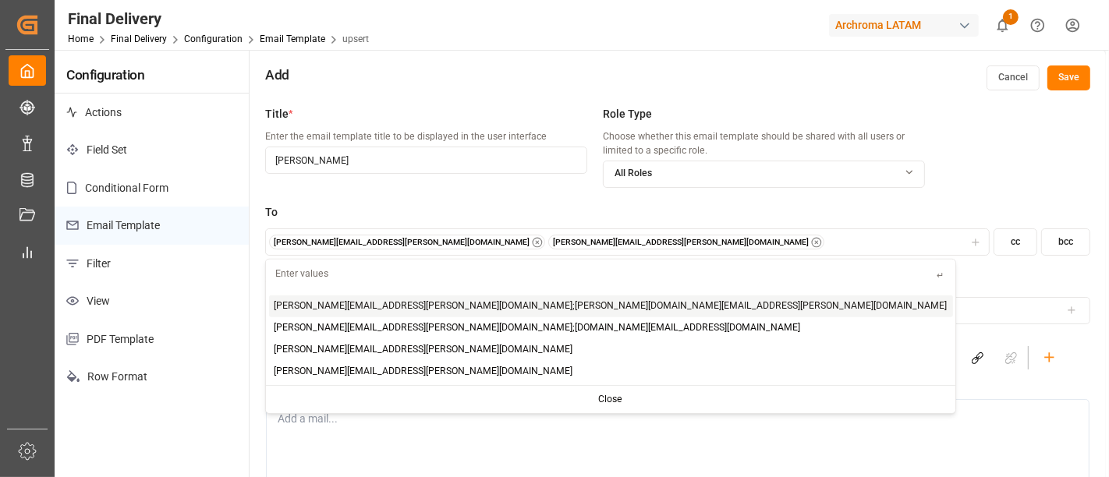
click at [635, 280] on label "Subject" at bounding box center [677, 280] width 825 height 16
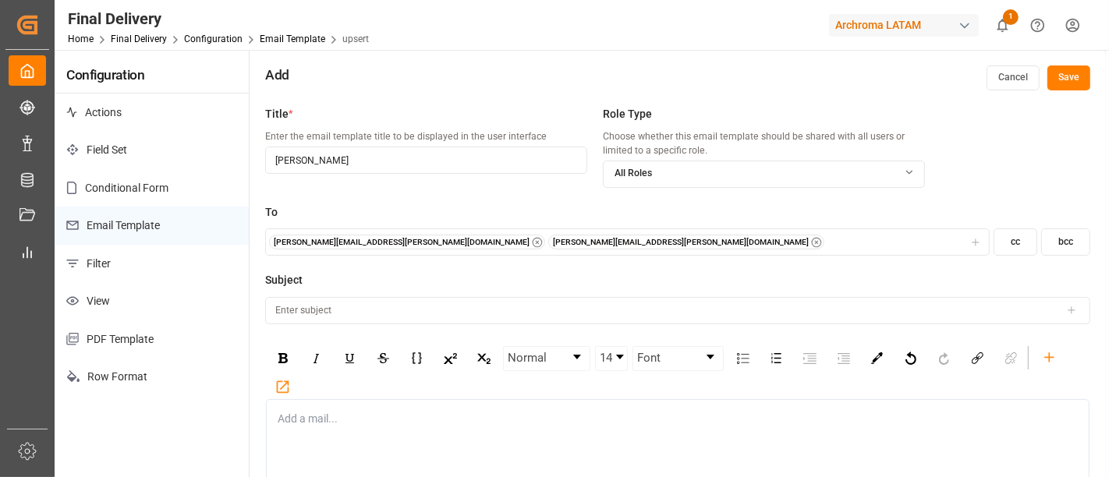
click at [544, 315] on input at bounding box center [677, 310] width 825 height 27
type input "n"
click at [1079, 312] on div at bounding box center [1071, 310] width 22 height 11
click at [1066, 310] on icon at bounding box center [1071, 310] width 11 height 11
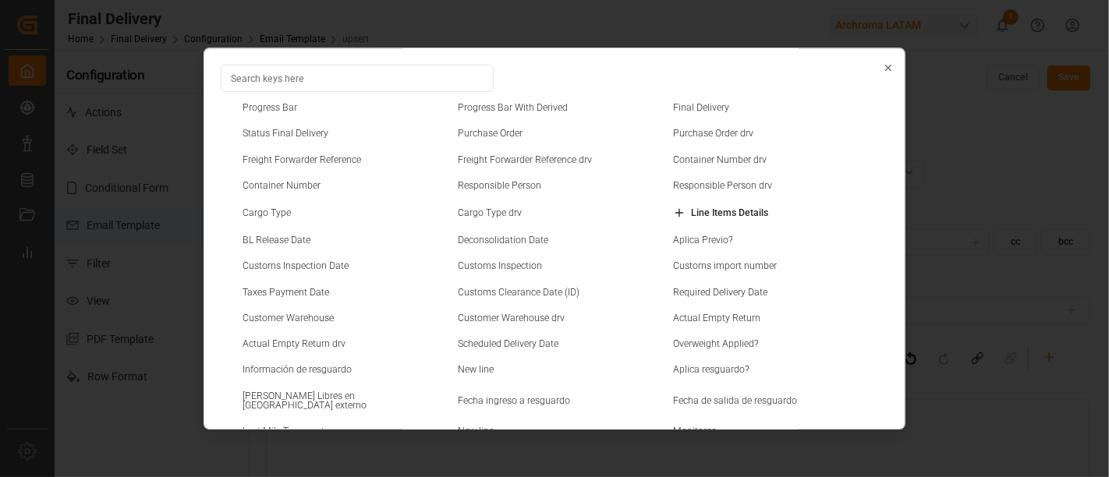
click at [469, 133] on small "Purchase Order" at bounding box center [490, 133] width 65 height 9
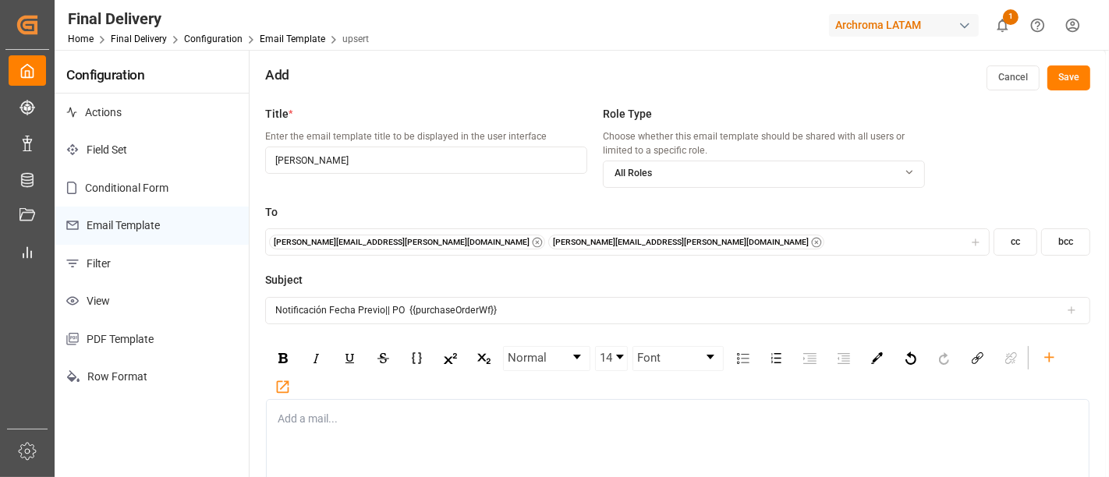
click at [539, 307] on input "Notificación Fecha Previo|| PO {{purchaseOrderWf}}" at bounding box center [677, 310] width 825 height 27
click at [1071, 306] on icon at bounding box center [1071, 310] width 11 height 11
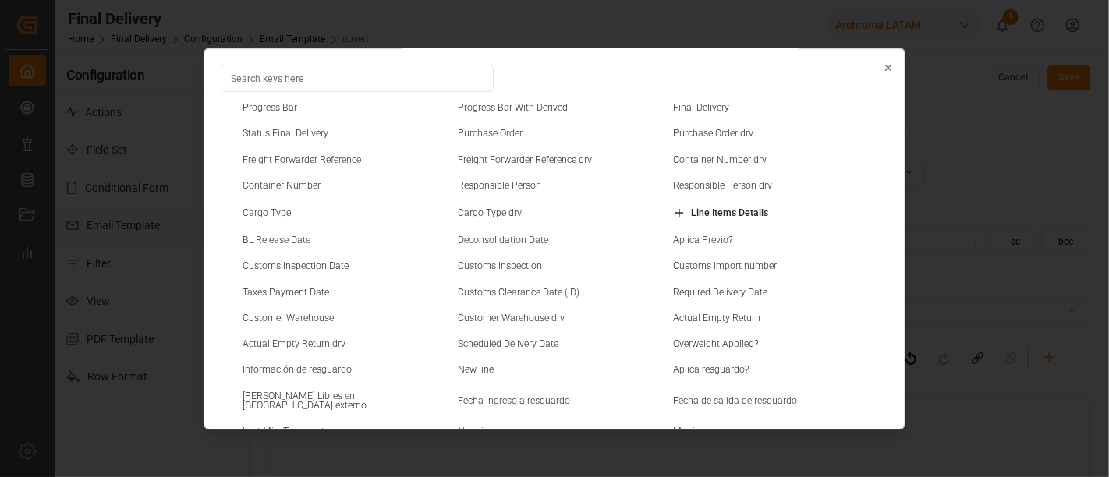
click at [313, 185] on small "Container Number" at bounding box center [281, 185] width 78 height 9
type input "Notificación Fecha Previo|| PO {{purchaseOrderWf}} || Container {{containerNumb…"
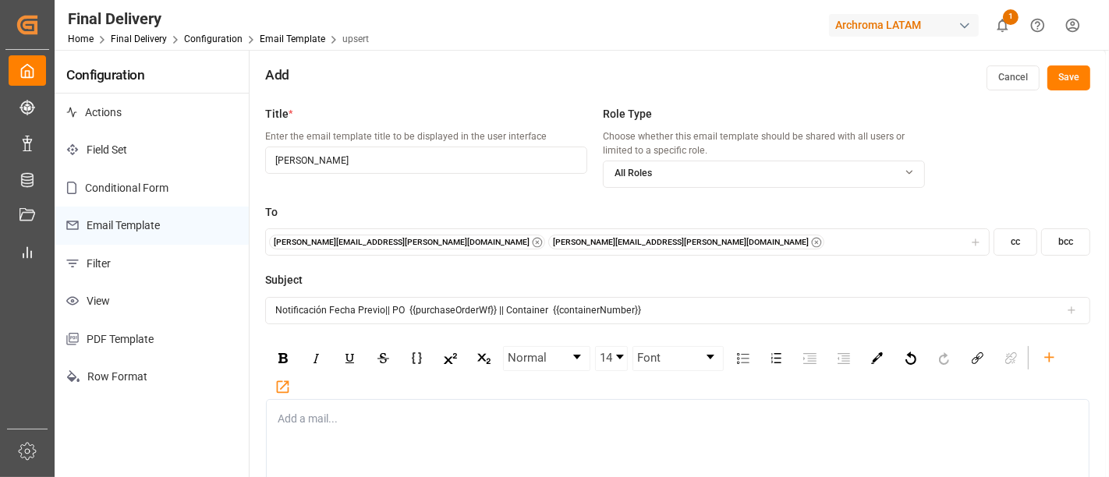
scroll to position [53, 0]
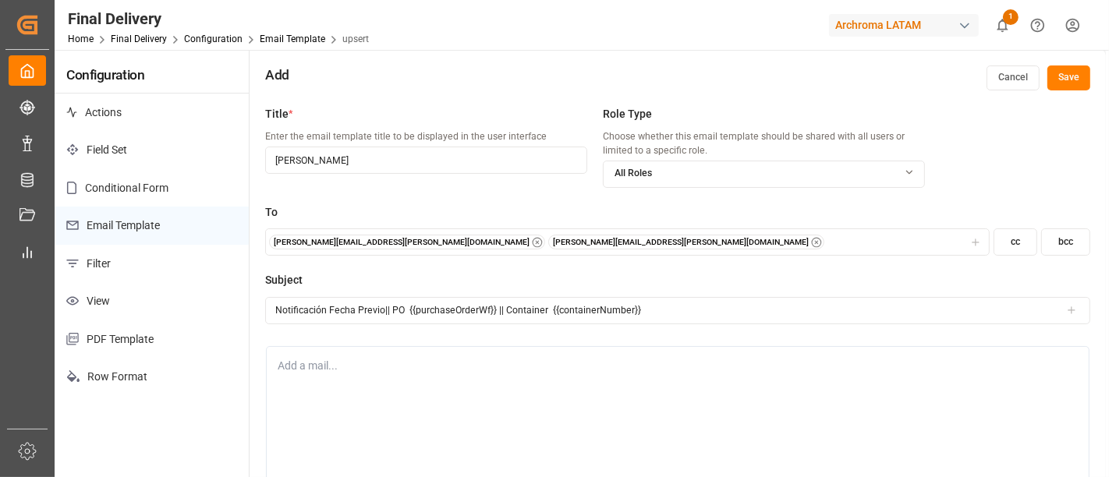
click at [331, 367] on div "rdw-editor" at bounding box center [677, 366] width 799 height 16
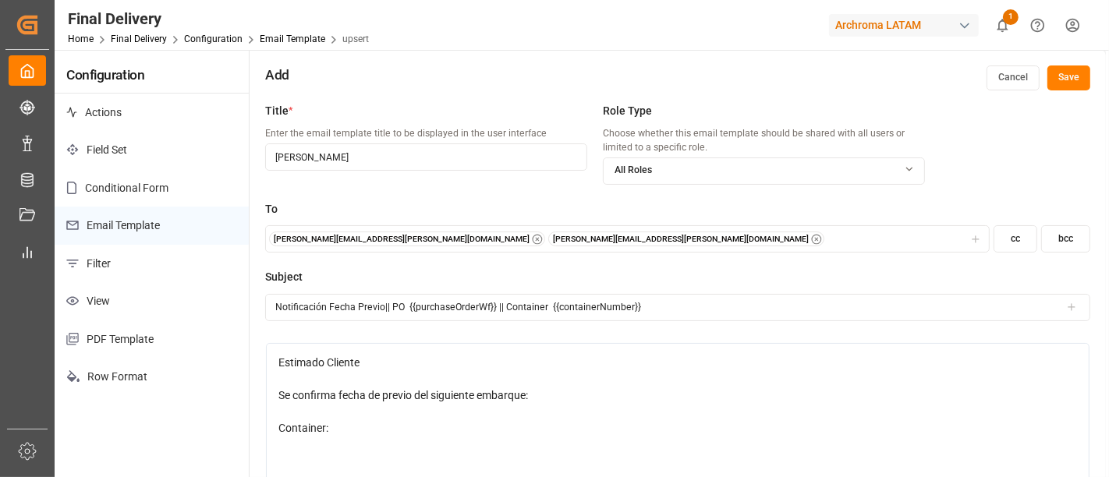
drag, startPoint x: 335, startPoint y: 426, endPoint x: 276, endPoint y: 421, distance: 59.5
click at [276, 421] on div "Estimado Cliente Se confirma fecha de previo del siguiente embarque: Container:" at bounding box center [677, 460] width 823 height 234
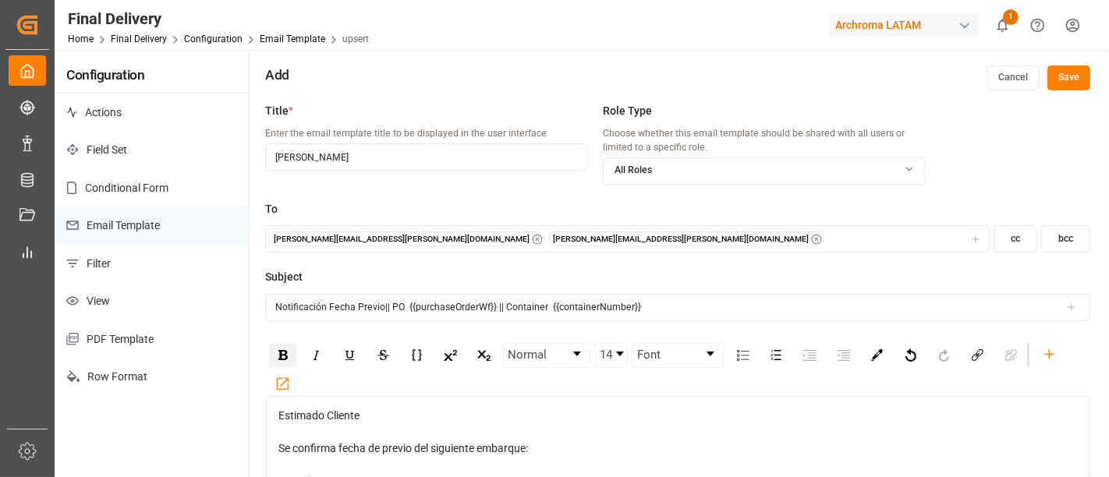
click at [281, 355] on img "rdw-inline-control" at bounding box center [282, 355] width 9 height 10
click at [372, 473] on div "Container:" at bounding box center [677, 480] width 799 height 16
click at [1046, 355] on icon "rdw-toolbar" at bounding box center [1048, 352] width 9 height 9
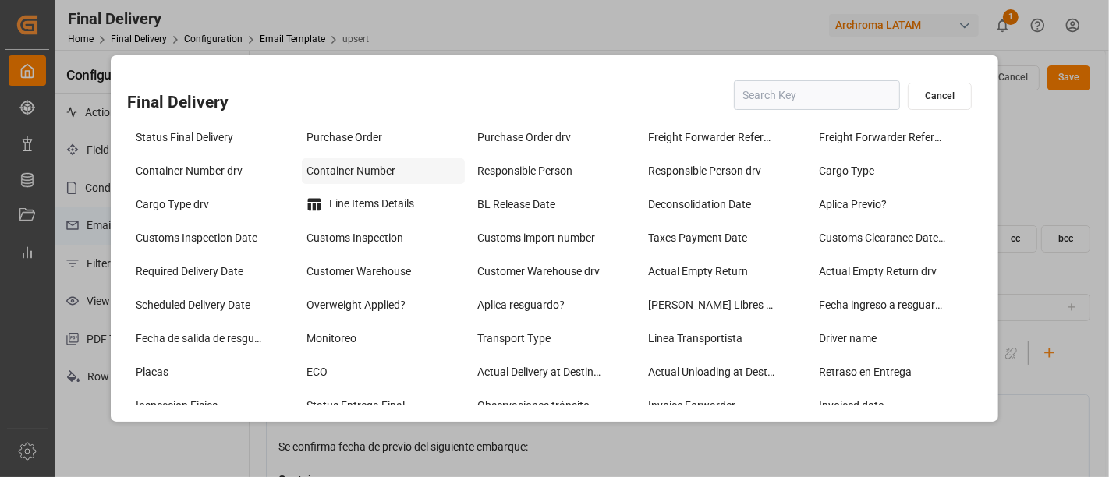
click at [338, 172] on div "Container Number" at bounding box center [383, 171] width 163 height 26
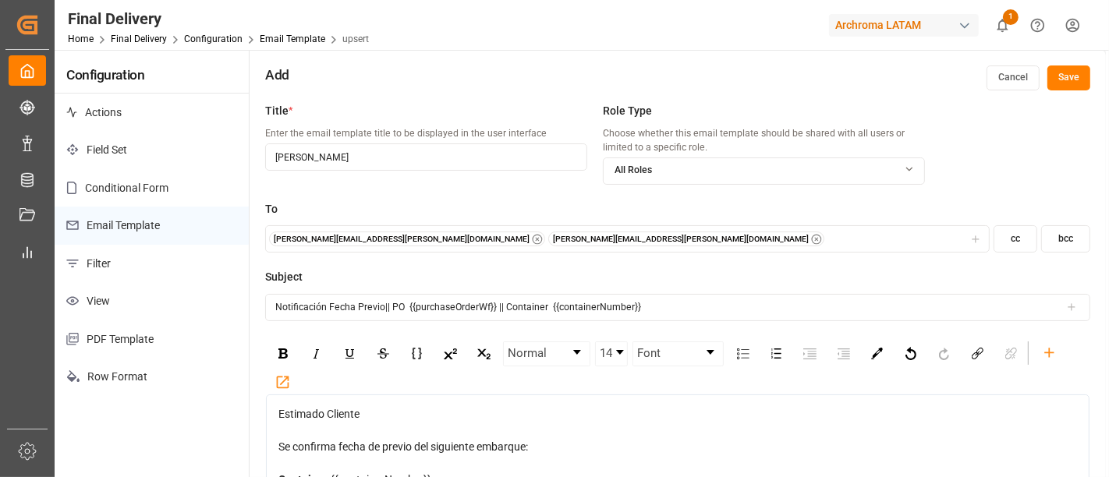
scroll to position [136, 0]
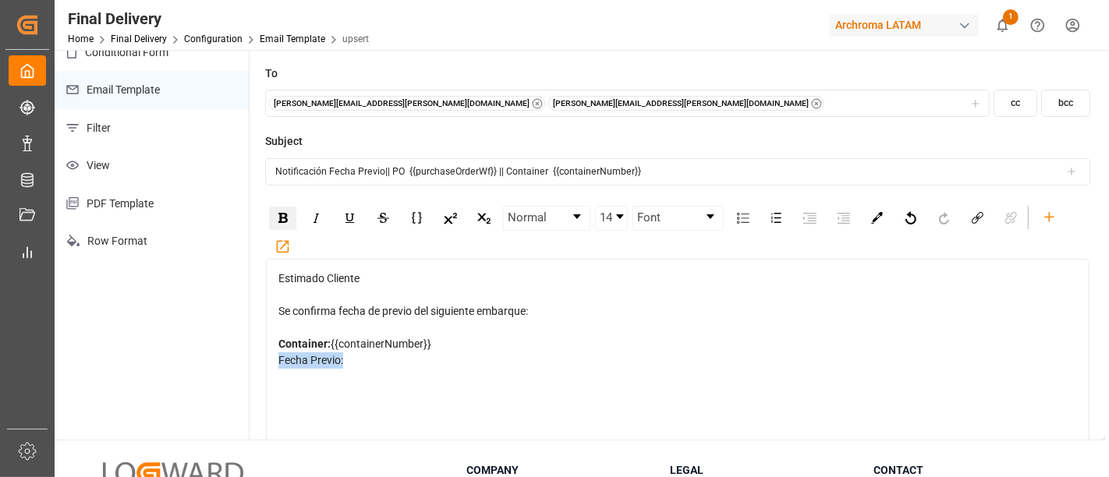
click at [278, 220] on img "rdw-inline-control" at bounding box center [282, 218] width 9 height 10
click at [349, 355] on div "Fecha Previo:" at bounding box center [677, 360] width 799 height 16
click at [1046, 214] on icon "rdw-toolbar" at bounding box center [1048, 216] width 9 height 9
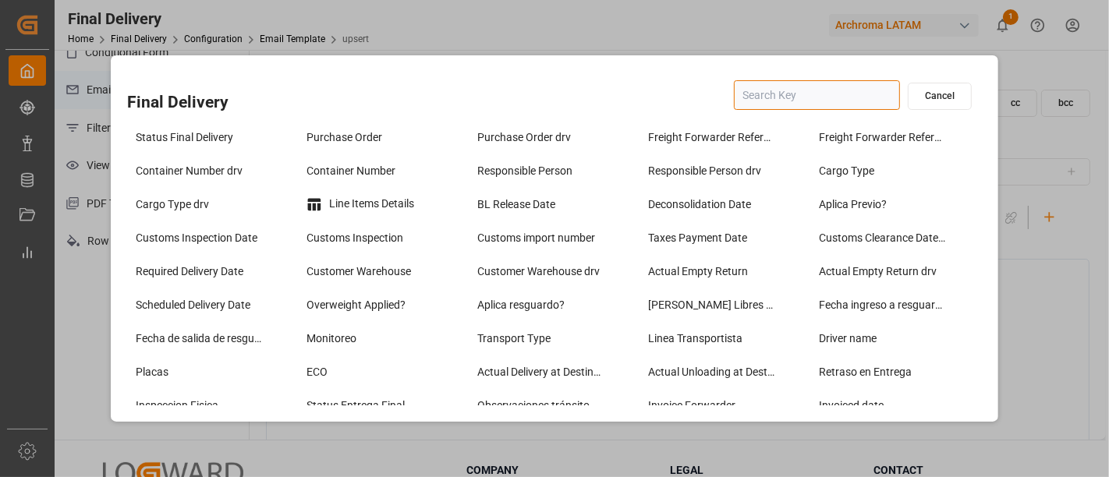
click at [769, 90] on input "text" at bounding box center [817, 95] width 166 height 30
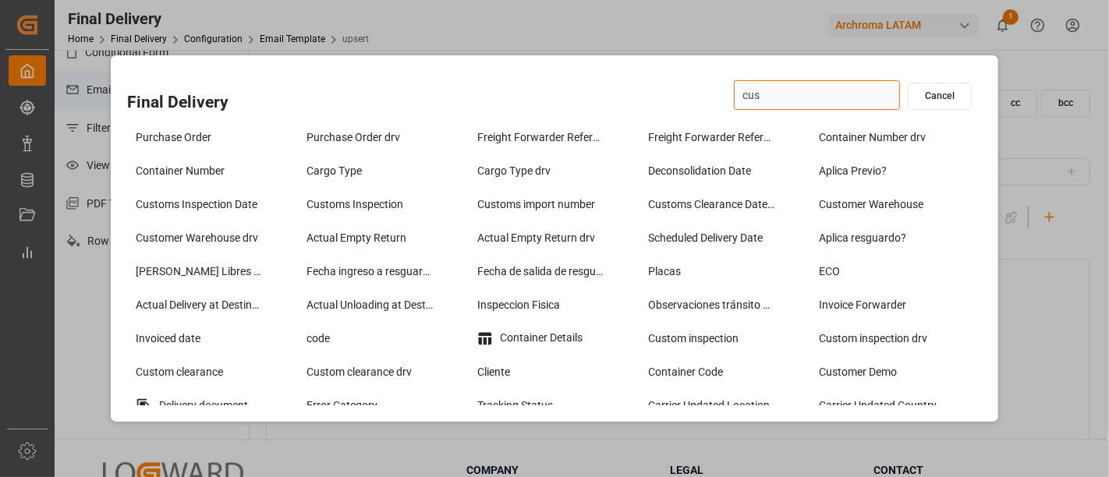
type input "cust"
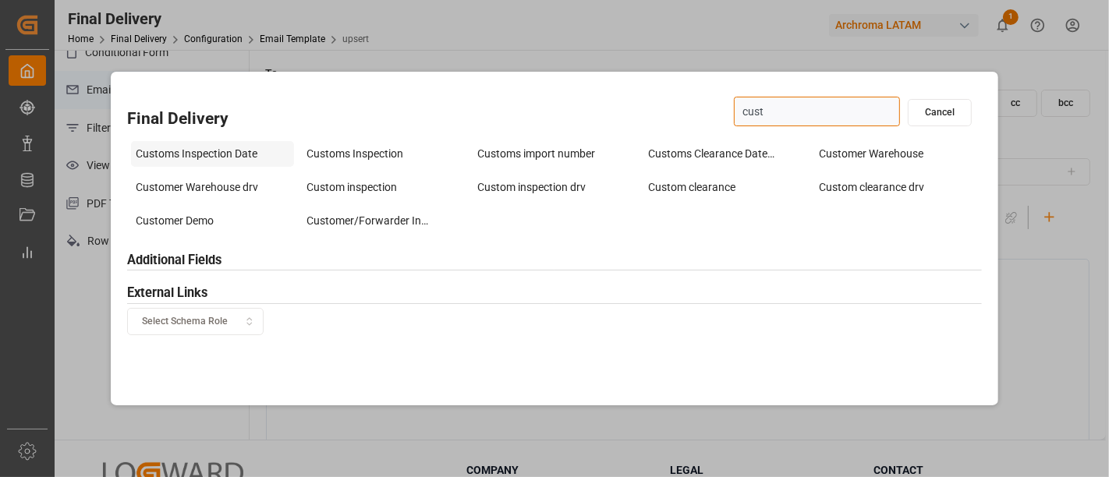
click at [230, 157] on div "Customs Inspection Date" at bounding box center [212, 154] width 163 height 26
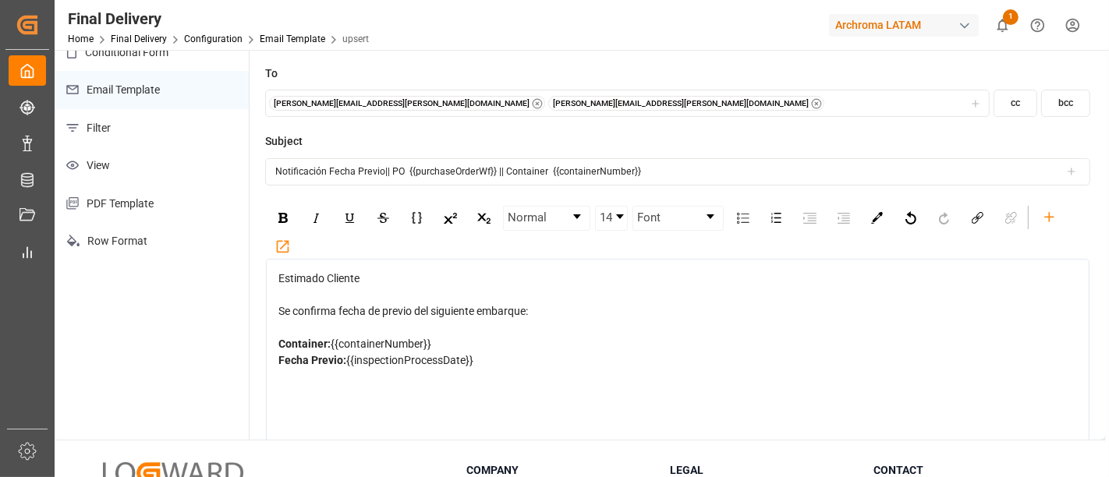
click at [496, 361] on div "Fecha Previo: {{inspectionProcessDate}}" at bounding box center [677, 360] width 799 height 16
click at [1051, 214] on icon "rdw-toolbar" at bounding box center [1049, 217] width 16 height 16
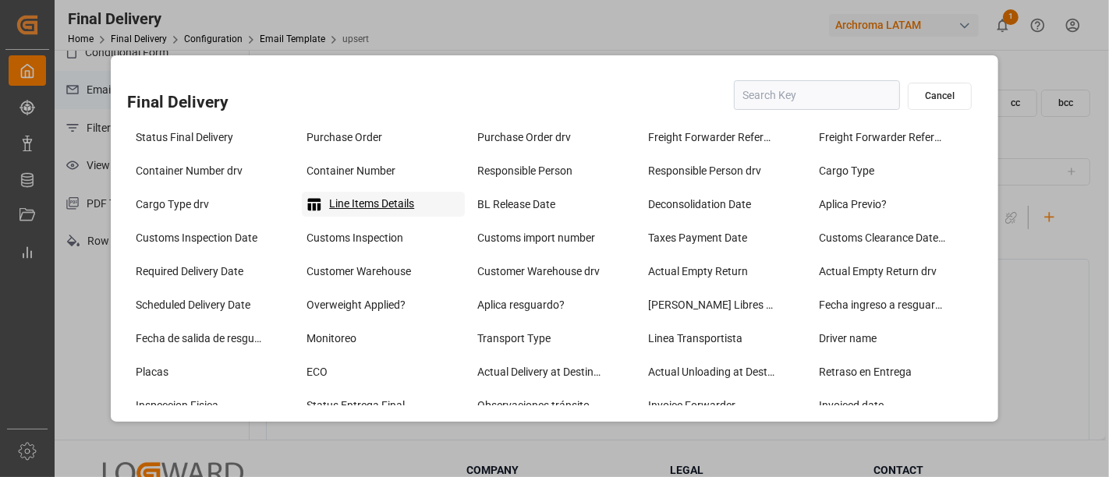
click at [387, 200] on div "Line Items Details" at bounding box center [383, 204] width 163 height 25
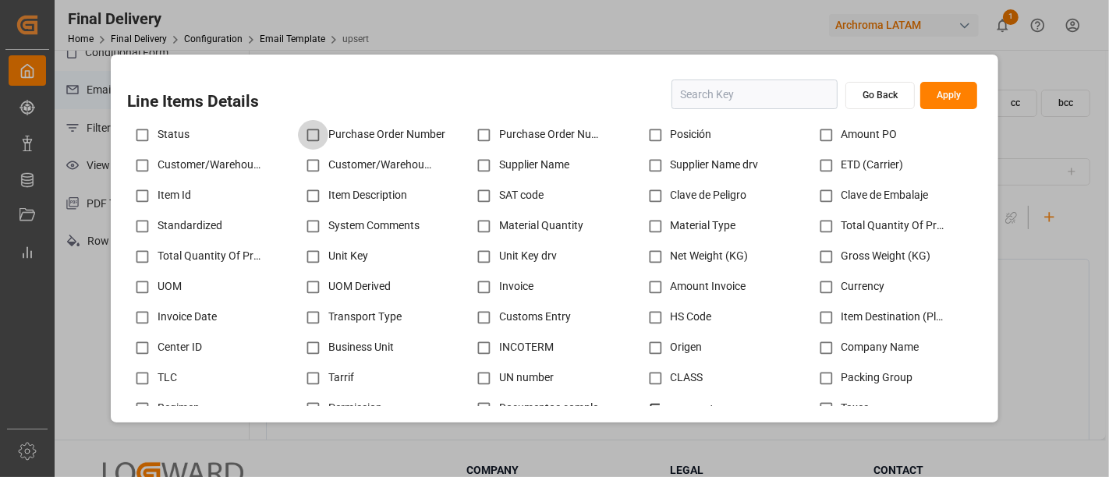
click at [305, 133] on input "checkbox" at bounding box center [313, 135] width 30 height 30
checkbox input "true"
click at [140, 196] on input "checkbox" at bounding box center [142, 196] width 30 height 30
checkbox input "true"
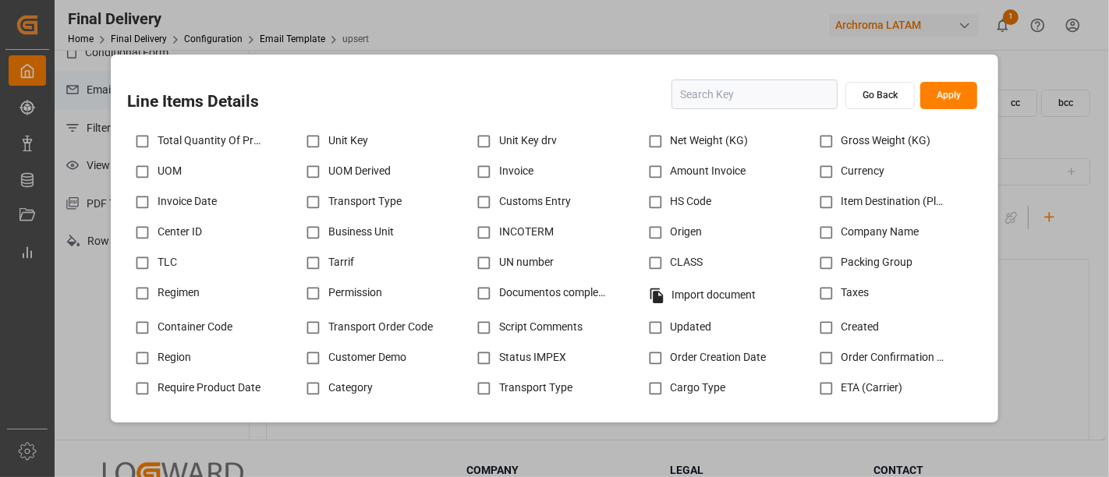
scroll to position [119, 0]
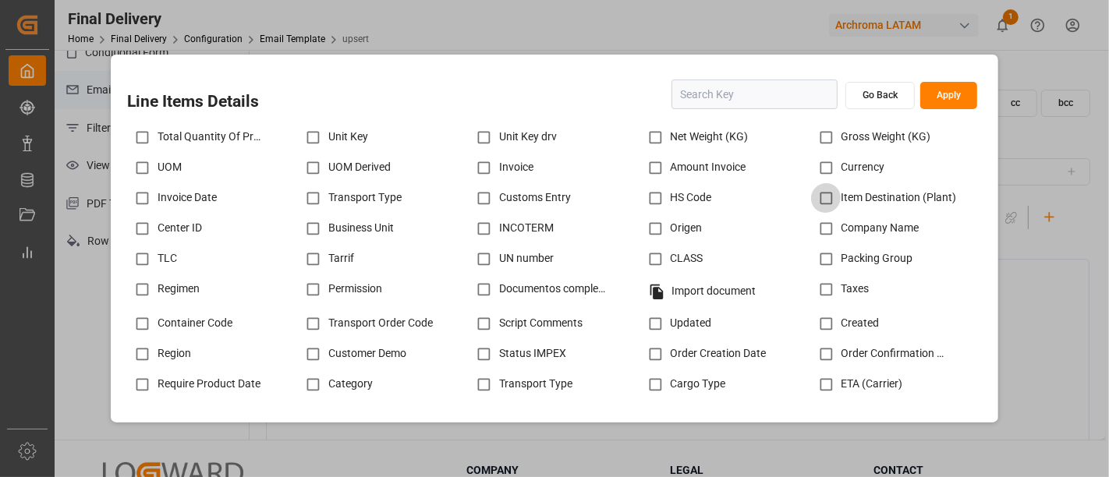
click at [822, 193] on input "checkbox" at bounding box center [826, 198] width 30 height 30
checkbox input "true"
click at [963, 92] on button "Apply" at bounding box center [948, 95] width 57 height 27
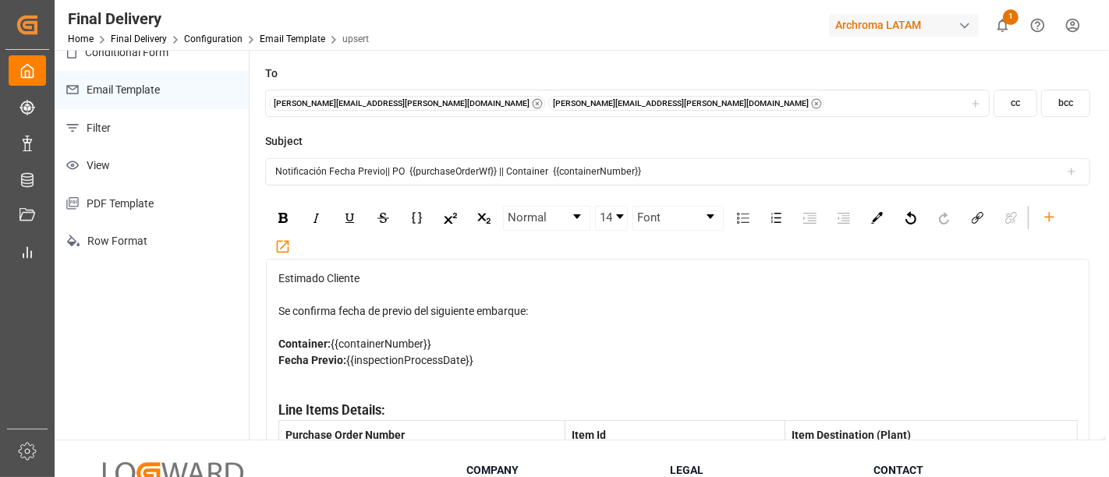
scroll to position [80, 0]
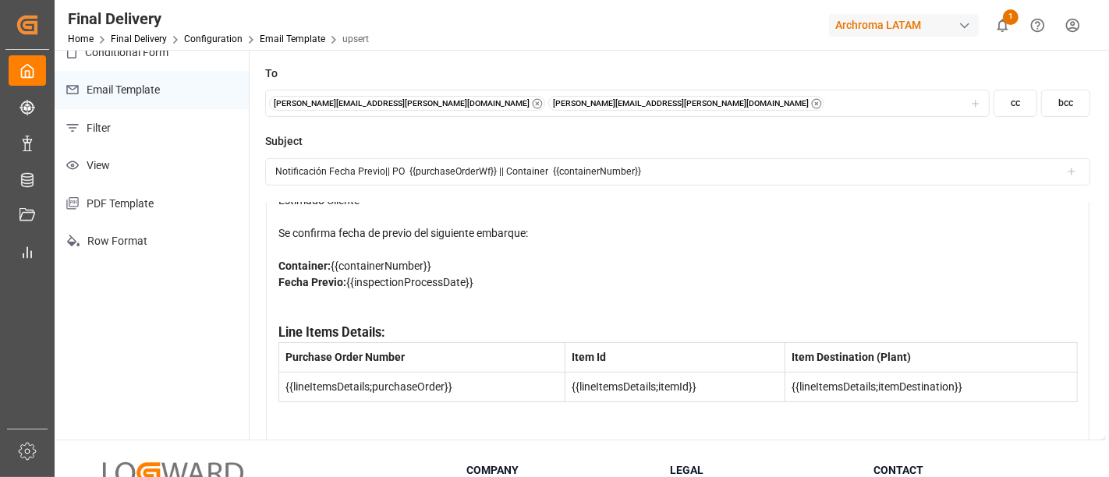
click at [593, 402] on div "Estimado Cliente Se confirma fecha de previo del siguiente embarque: Container:…" at bounding box center [677, 312] width 799 height 238
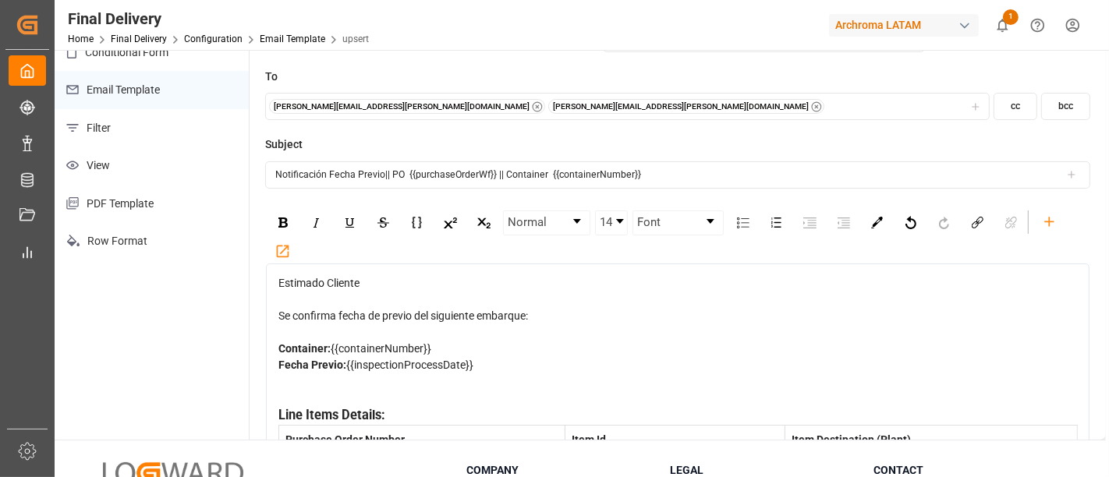
scroll to position [0, 0]
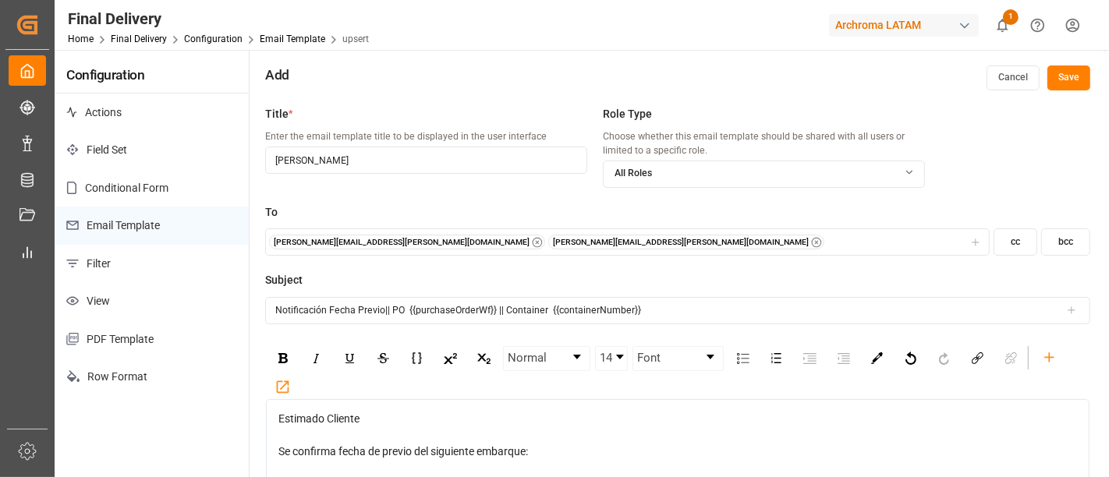
click at [1076, 73] on button "Save" at bounding box center [1068, 77] width 43 height 25
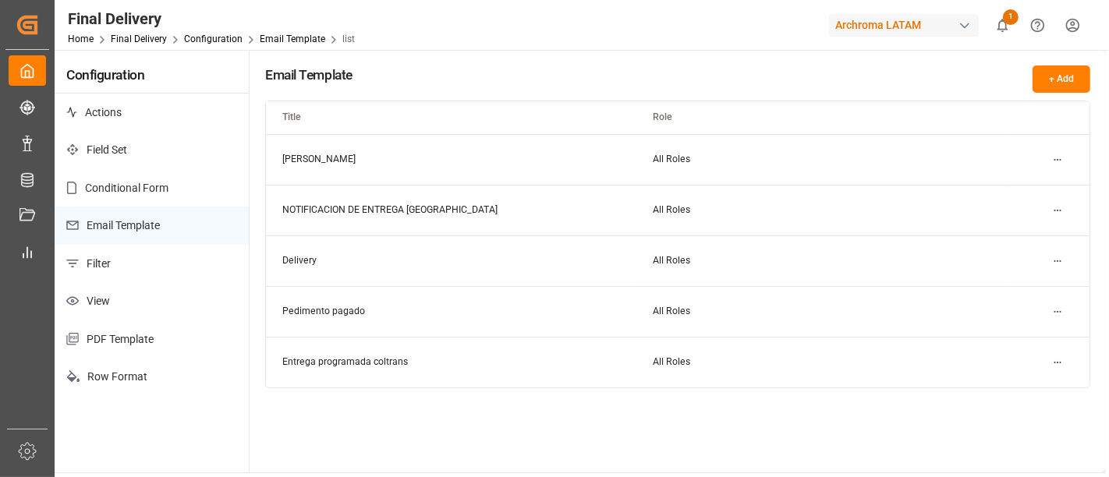
click at [1055, 161] on html "Created by potrace 1.15, written by Peter Selinger 2001-2017 Created by potrace…" at bounding box center [554, 238] width 1109 height 477
click at [1022, 181] on div "Edit" at bounding box center [1029, 190] width 80 height 22
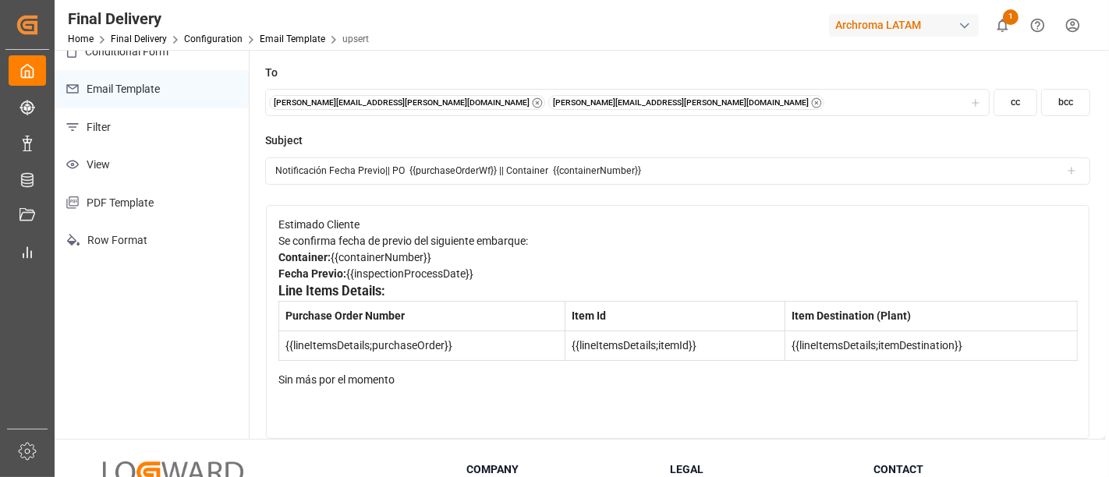
scroll to position [274, 0]
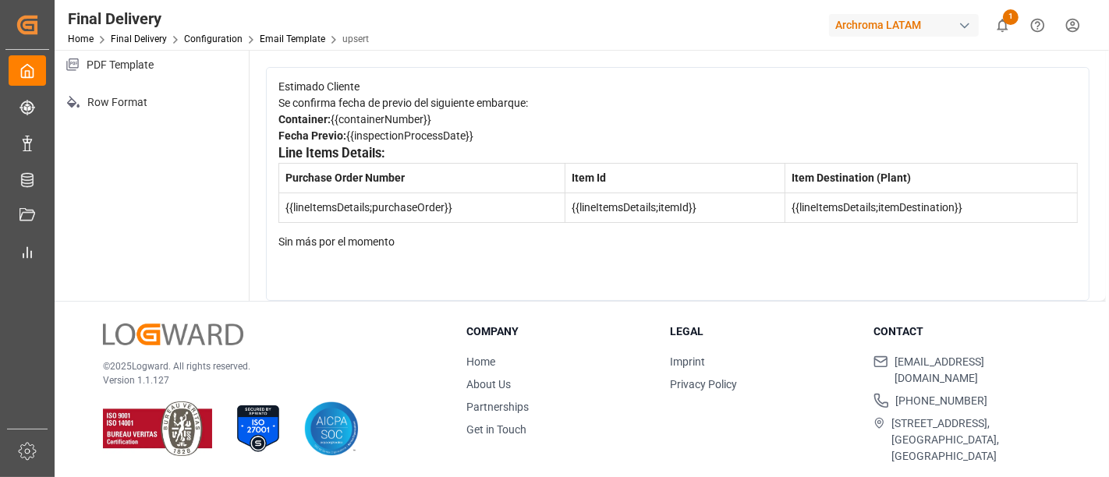
click at [437, 250] on div "Sin más por el momento" at bounding box center [677, 242] width 799 height 16
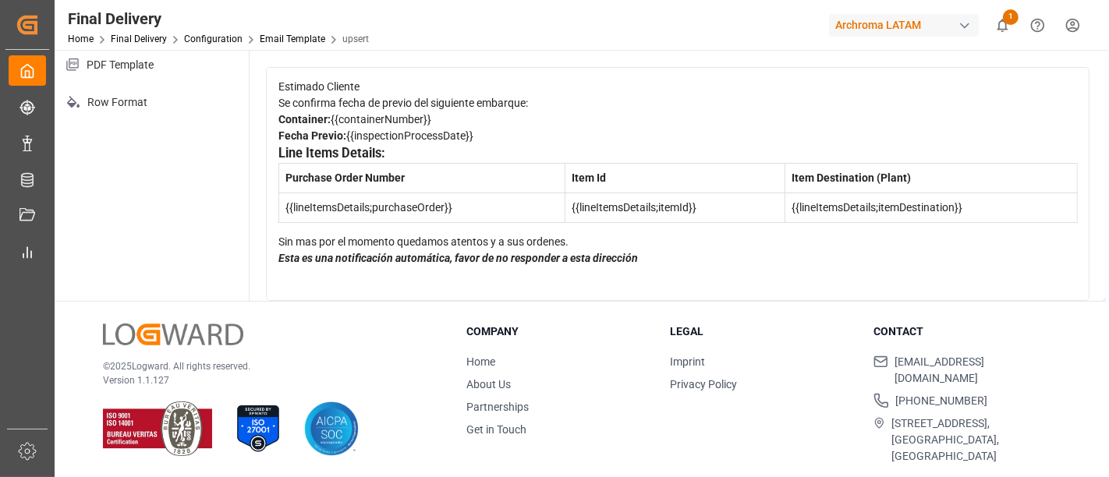
click at [584, 250] on div "Sin mas por el momento quedamos atentos y a sus ordenes." at bounding box center [677, 242] width 799 height 16
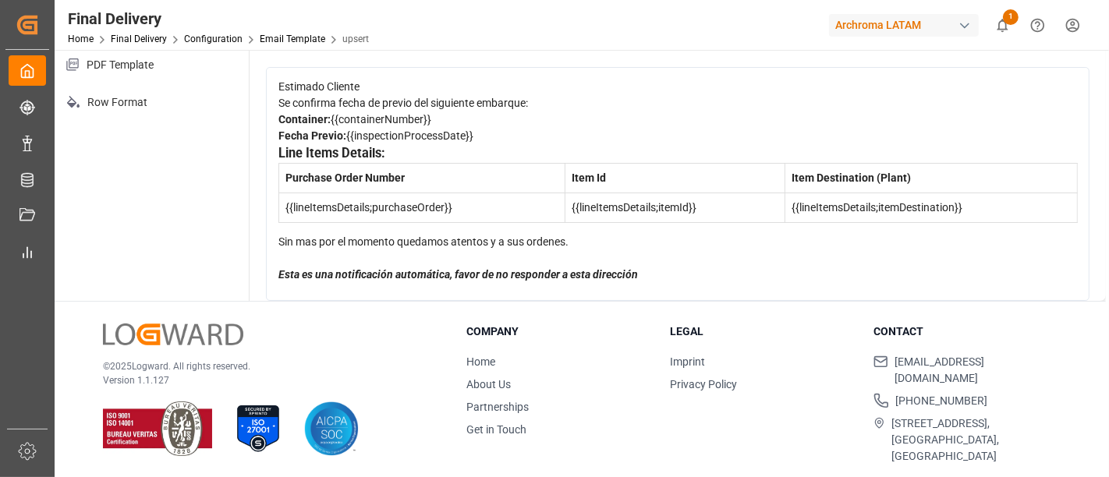
scroll to position [112, 0]
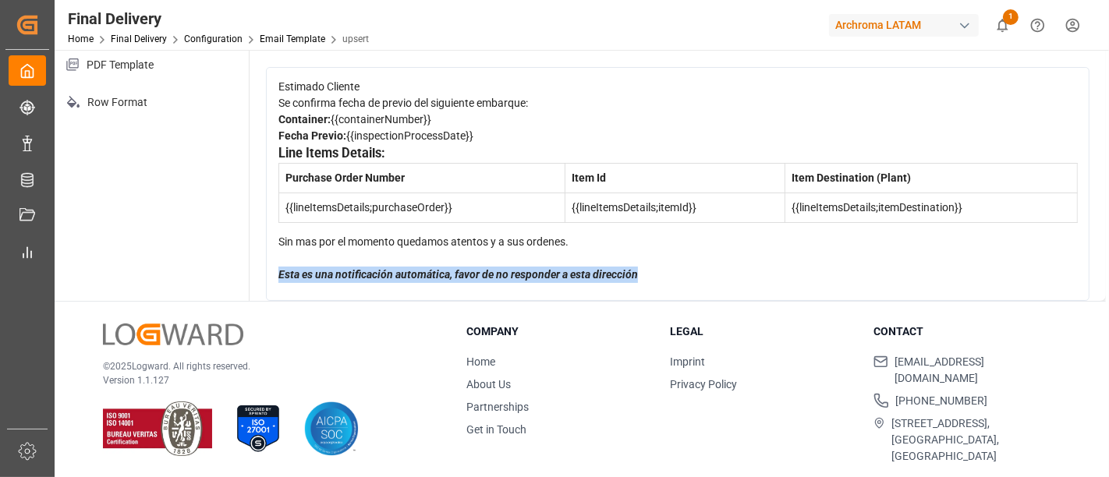
drag, startPoint x: 652, startPoint y: 281, endPoint x: 259, endPoint y: 294, distance: 393.9
click at [259, 294] on div "Title * Enter the email template title to be displayed in the user interface Fe…" at bounding box center [677, 62] width 856 height 477
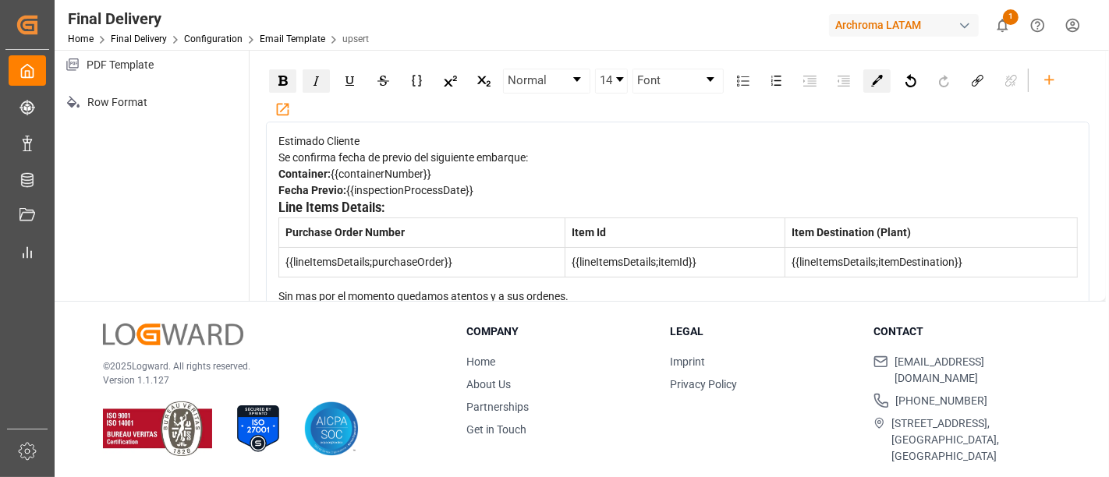
click at [875, 76] on img "rdw-color-picker" at bounding box center [877, 81] width 12 height 12
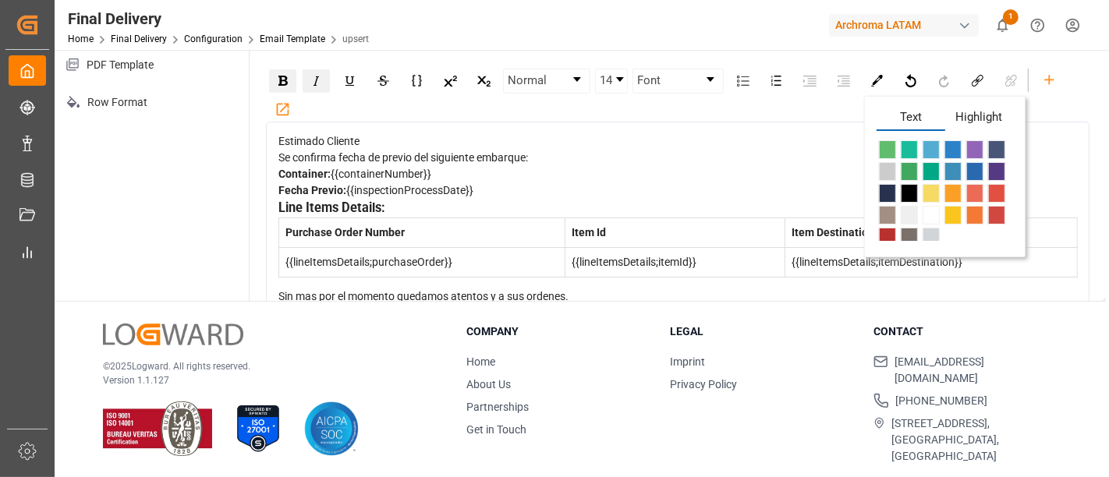
click at [932, 148] on span "rdw-color-picker" at bounding box center [930, 149] width 17 height 19
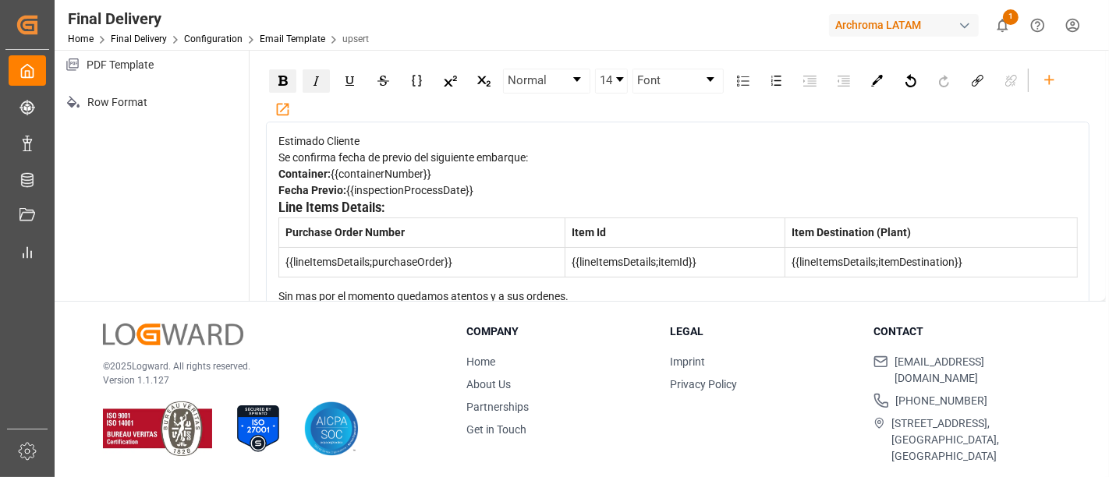
click at [893, 182] on div "Container: {{containerNumber}}" at bounding box center [677, 174] width 799 height 16
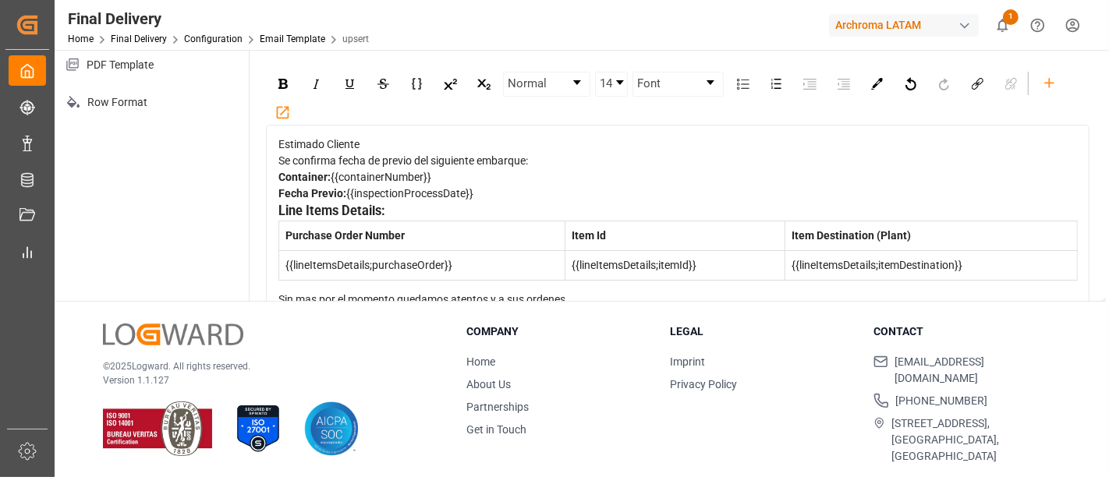
drag, startPoint x: 479, startPoint y: 226, endPoint x: 276, endPoint y: 221, distance: 203.5
click at [276, 221] on div "Estimado Cliente Se confirma fecha de previo del siguiente embarque: Container:…" at bounding box center [677, 242] width 823 height 234
click at [875, 78] on img "rdw-color-picker" at bounding box center [877, 84] width 12 height 12
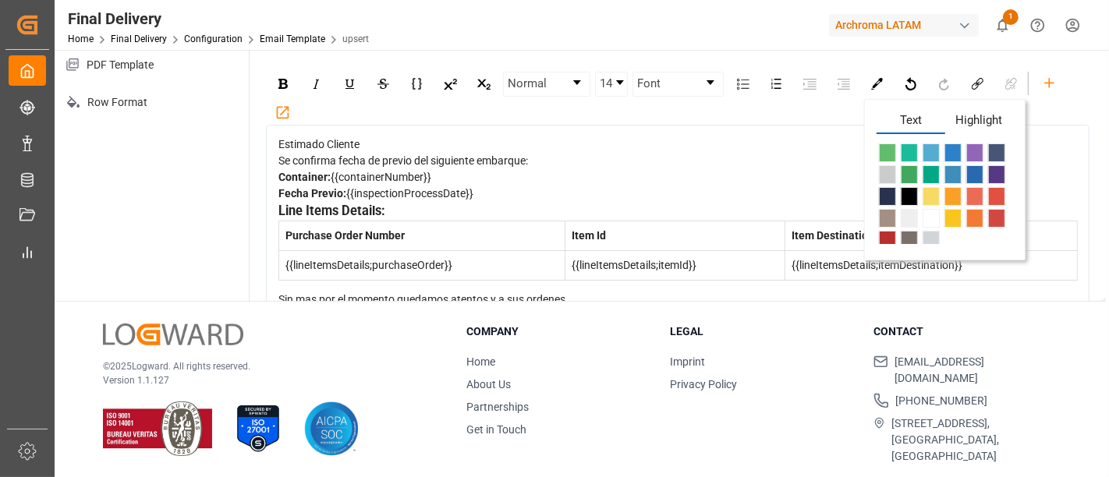
click at [970, 115] on span "Highlight" at bounding box center [979, 122] width 69 height 23
click at [925, 188] on span "rdw-color-picker" at bounding box center [930, 196] width 17 height 19
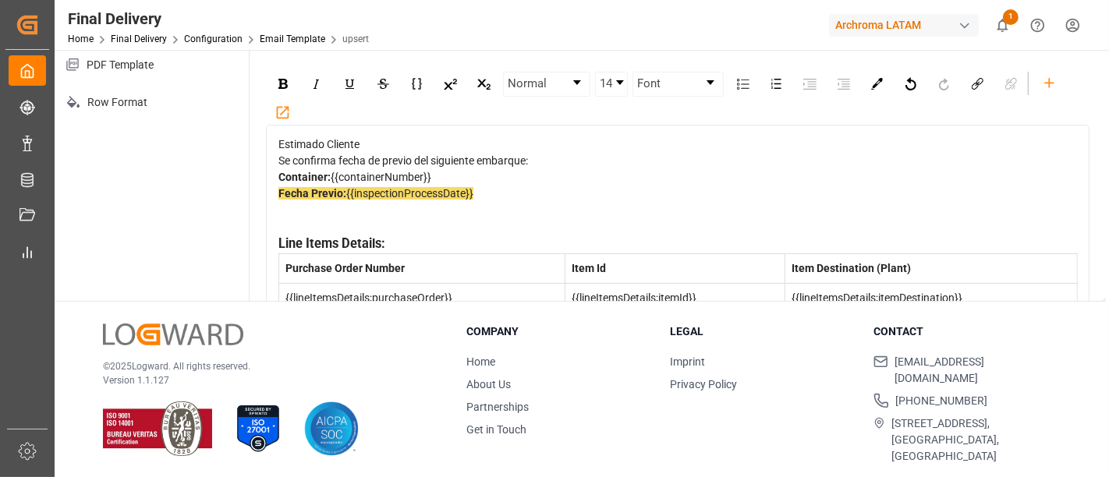
click at [921, 169] on div "Se confirma fecha de previo del siguiente embarque:" at bounding box center [677, 161] width 799 height 16
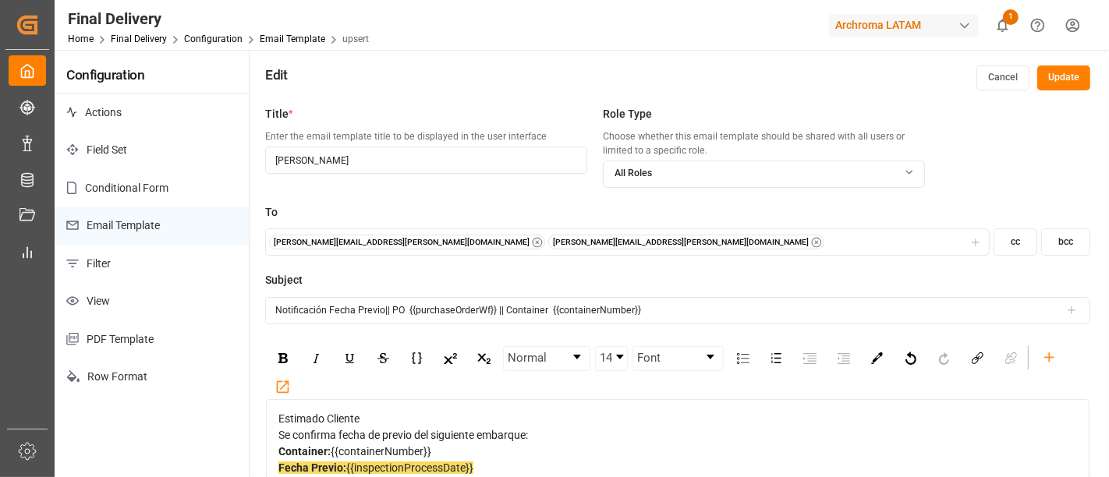
click at [1057, 81] on button "Update" at bounding box center [1063, 77] width 53 height 25
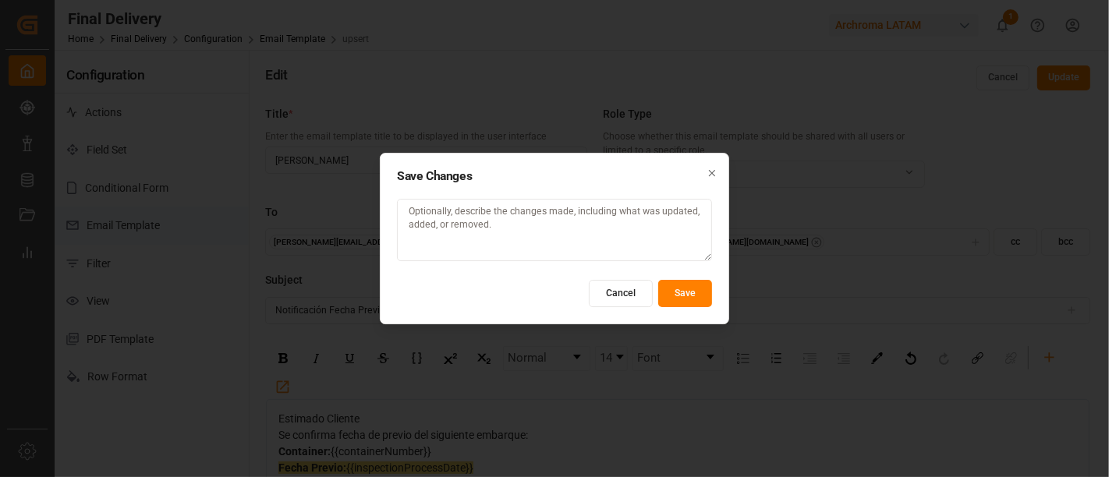
click at [670, 284] on button "Save" at bounding box center [685, 293] width 54 height 27
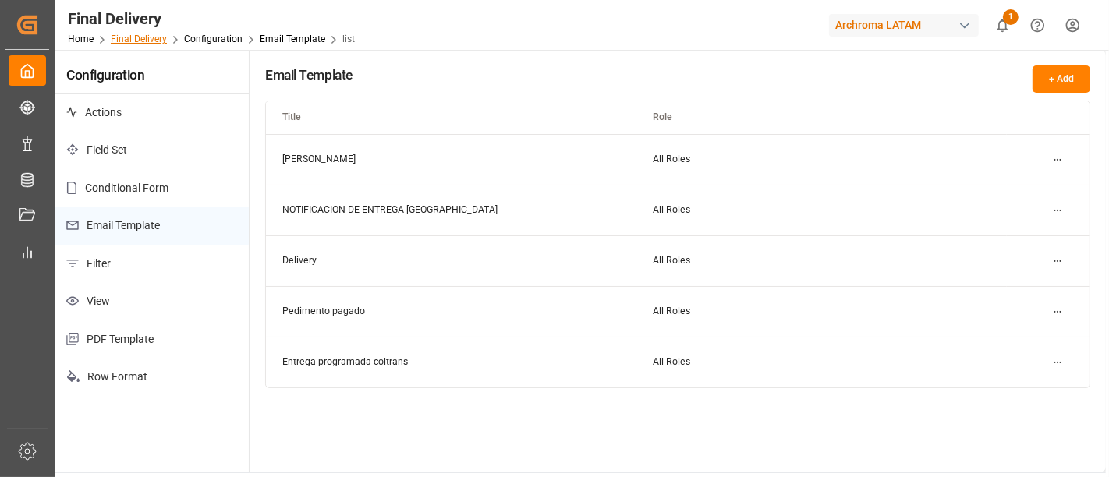
click at [153, 36] on link "Final Delivery" at bounding box center [139, 39] width 56 height 11
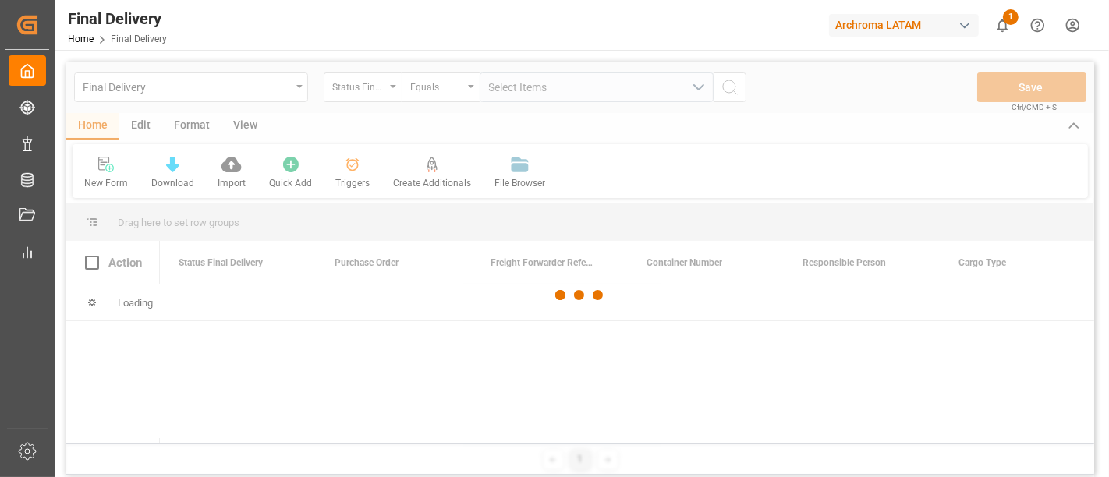
click at [359, 177] on div at bounding box center [579, 296] width 1027 height 468
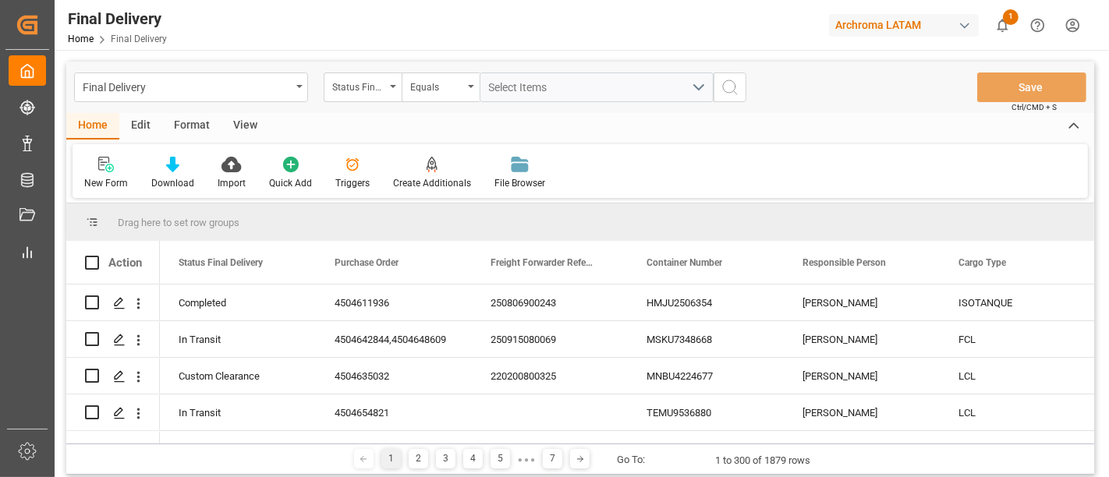
click at [352, 172] on icon at bounding box center [353, 165] width 16 height 16
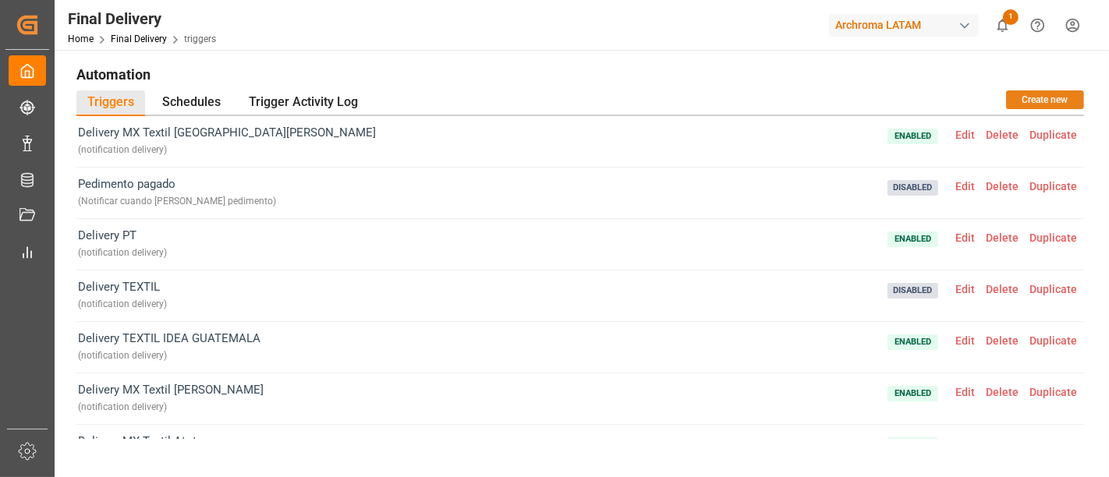
click at [1021, 94] on button "Create new" at bounding box center [1045, 99] width 78 height 19
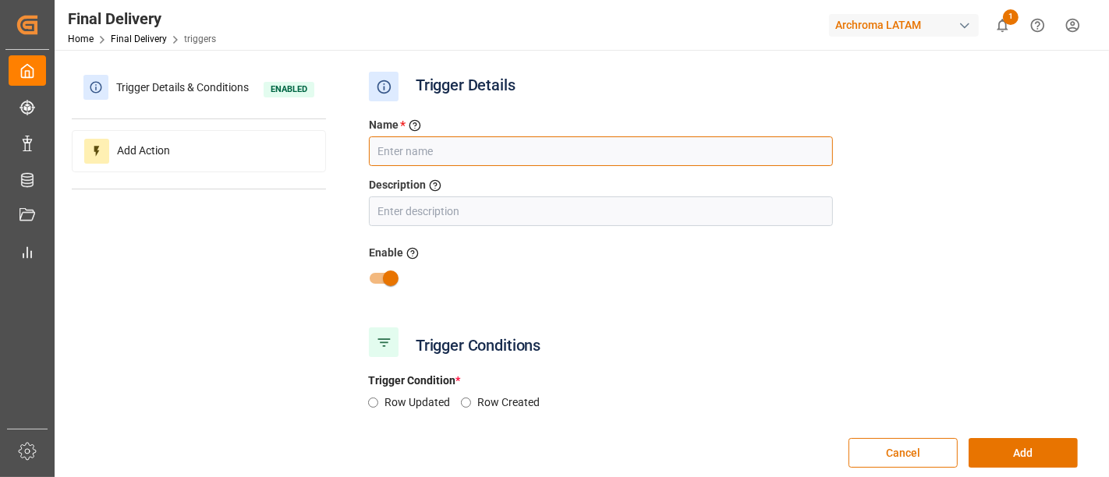
click at [670, 154] on input "text" at bounding box center [601, 151] width 464 height 30
type input "Fecha previo TEXTIL"
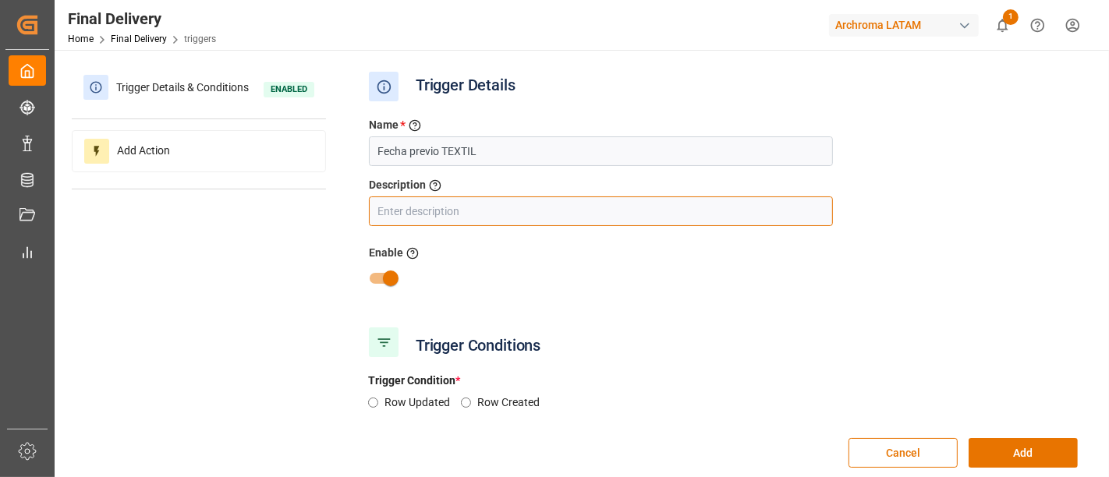
click at [641, 205] on input "text" at bounding box center [601, 211] width 464 height 30
paste input "Cada que se llena la customs inspection date"
type input "Cada que se llena la customs inspection date"
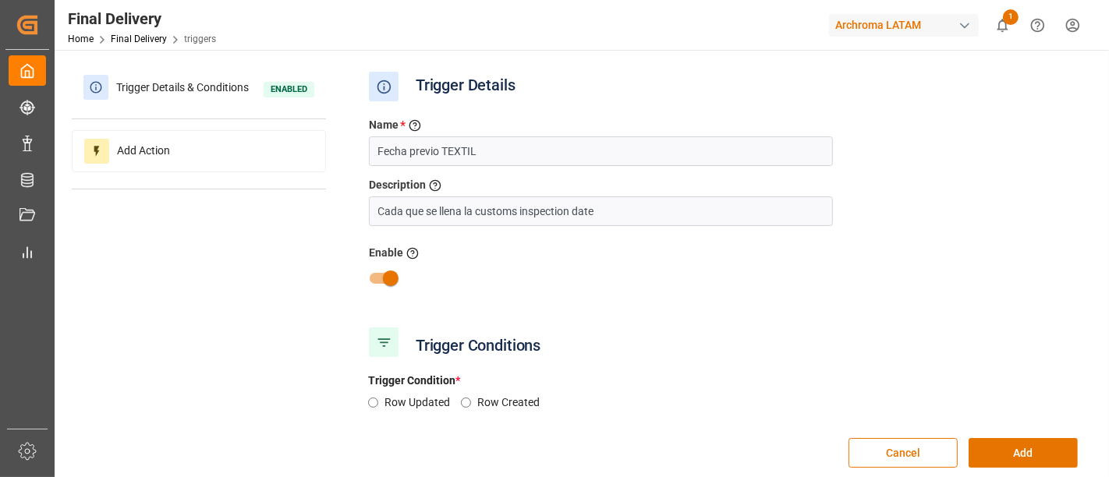
click at [373, 401] on input "Row Updated" at bounding box center [373, 403] width 10 height 10
radio input "true"
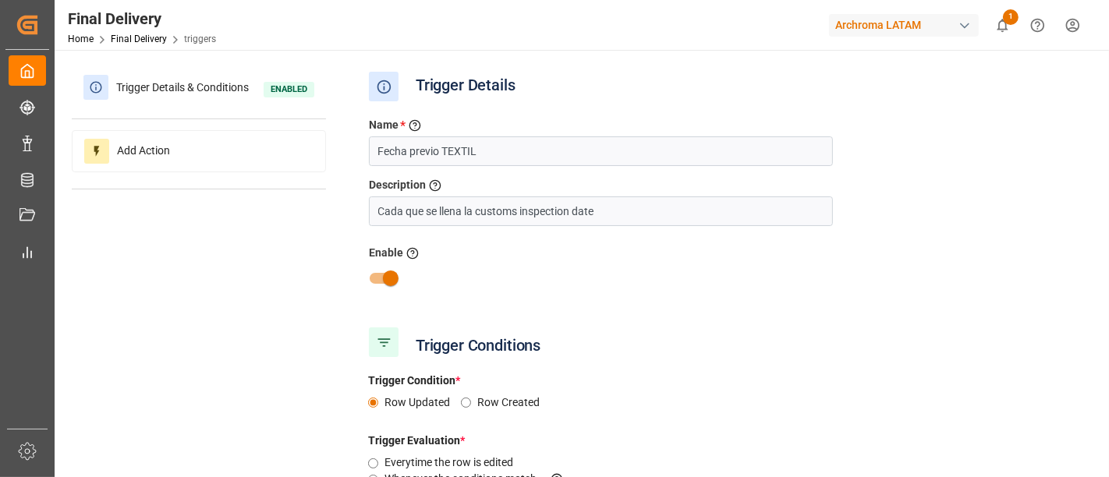
scroll to position [292, 0]
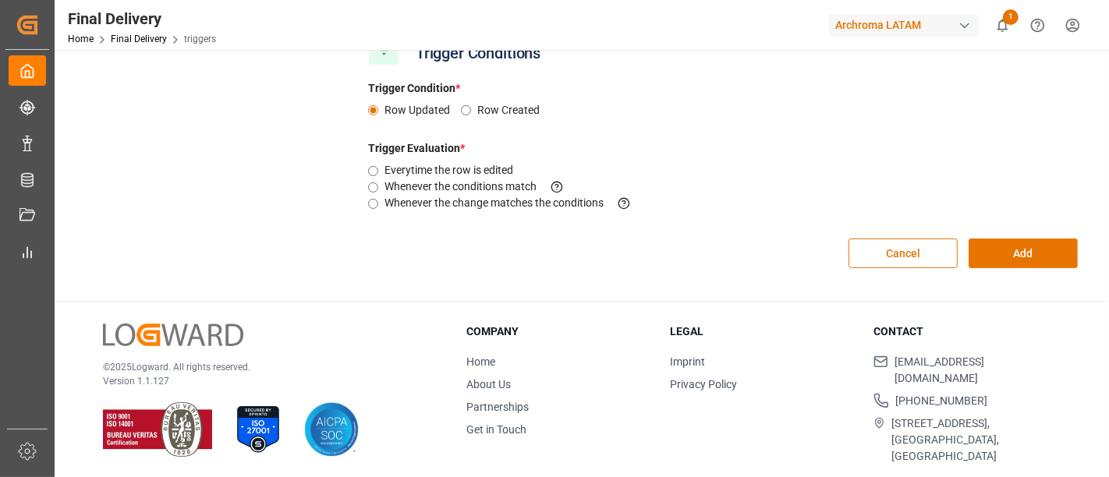
click at [492, 205] on label "Whenever the change matches the conditions This criteria is evaluated when a fi…" at bounding box center [513, 203] width 259 height 16
click at [378, 205] on input "Whenever the change matches the conditions This criteria is evaluated when a fi…" at bounding box center [373, 204] width 10 height 10
radio input "true"
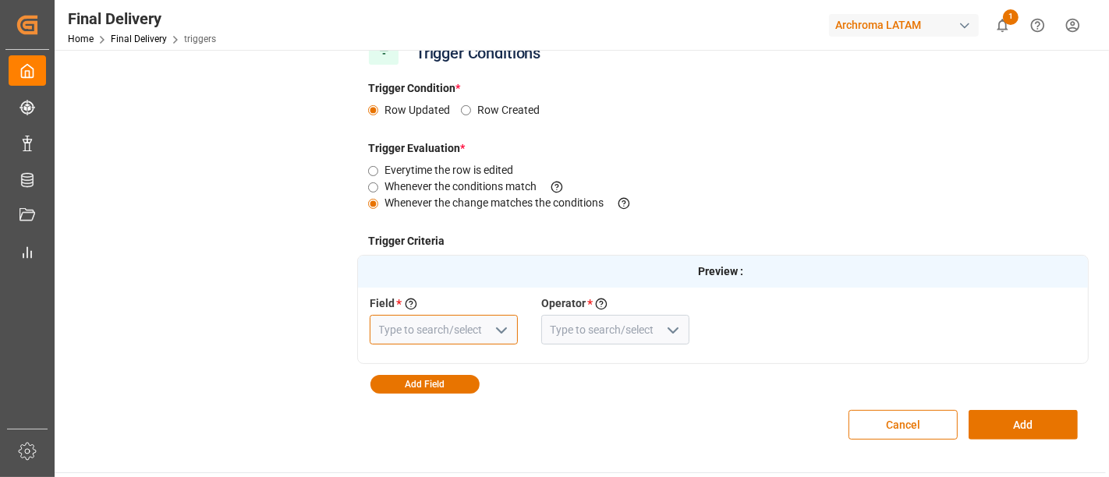
click at [444, 327] on input at bounding box center [444, 330] width 148 height 30
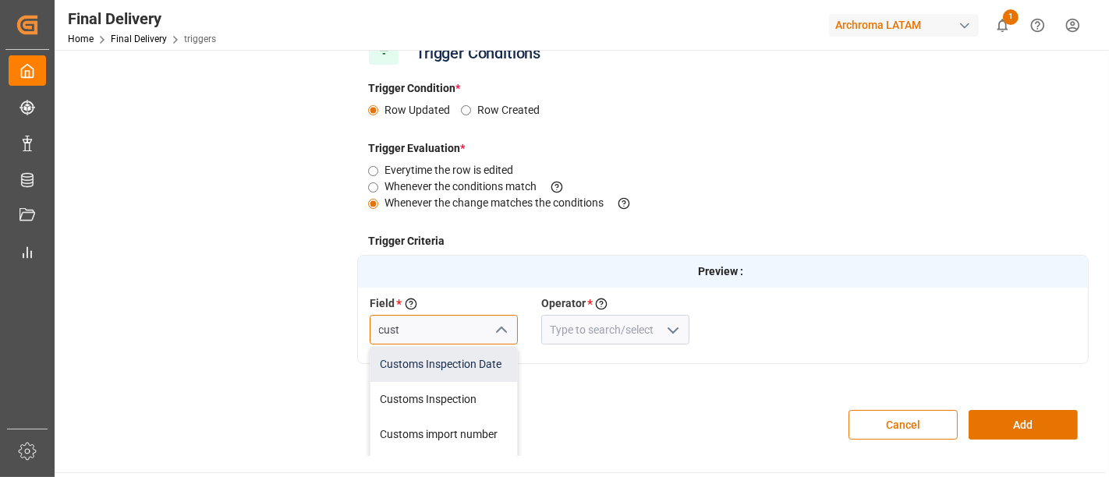
click at [434, 371] on div "Customs Inspection Date" at bounding box center [443, 364] width 147 height 35
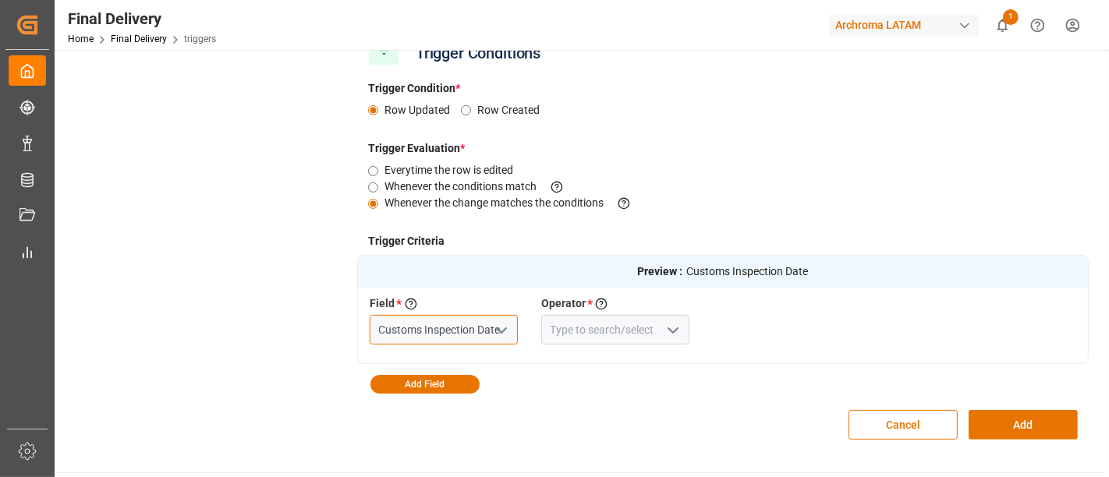
type input "Customs Inspection Date"
click at [588, 338] on input at bounding box center [615, 330] width 148 height 30
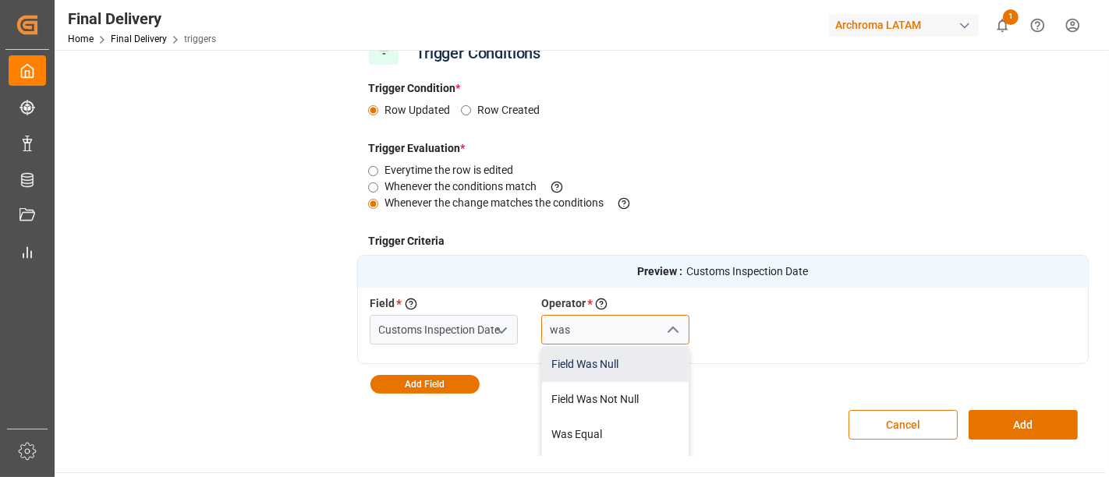
click at [594, 348] on div "Field Was Null" at bounding box center [615, 364] width 147 height 35
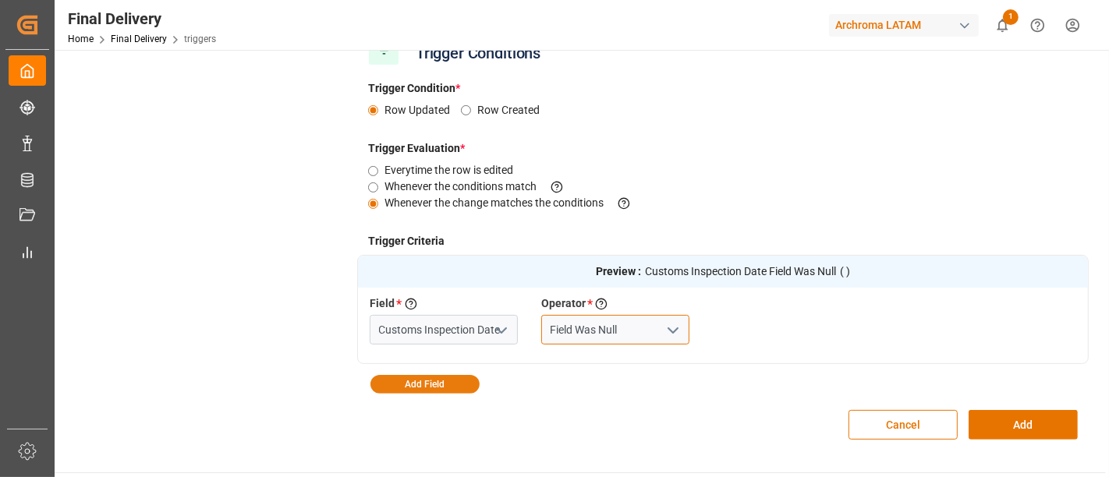
type input "Field Was Null"
click at [439, 382] on button "Add Field" at bounding box center [424, 384] width 109 height 19
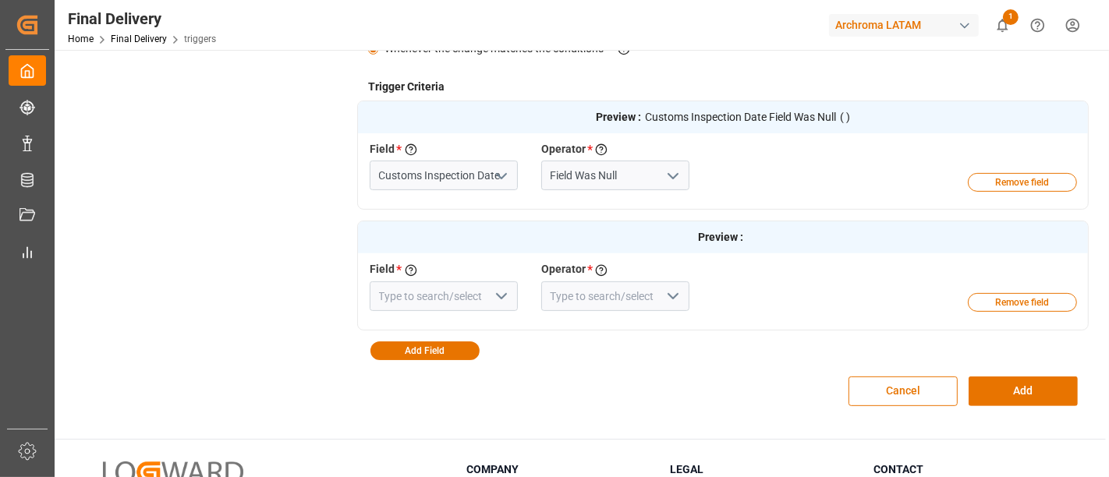
scroll to position [447, 0]
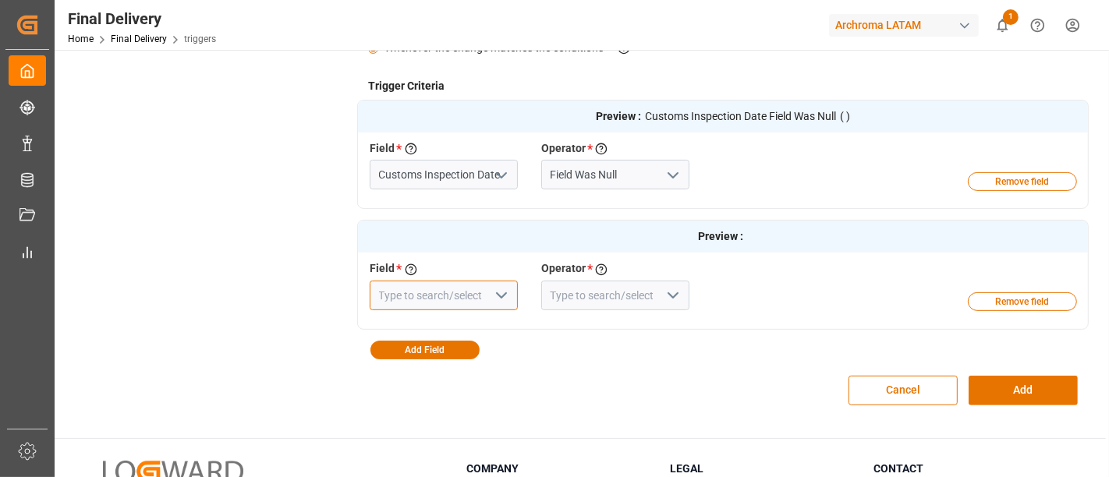
click at [438, 290] on input at bounding box center [444, 296] width 148 height 30
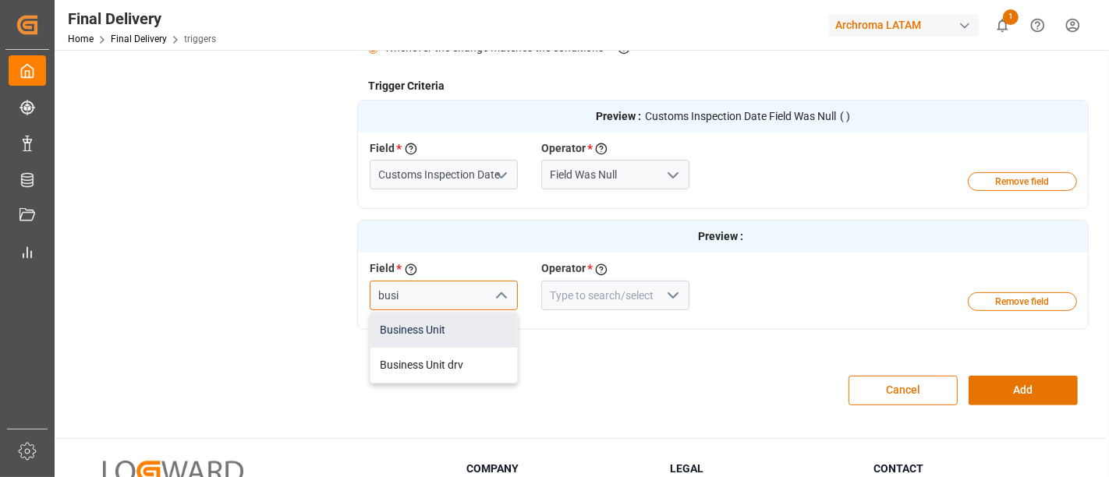
click at [445, 327] on div "Business Unit" at bounding box center [443, 330] width 147 height 35
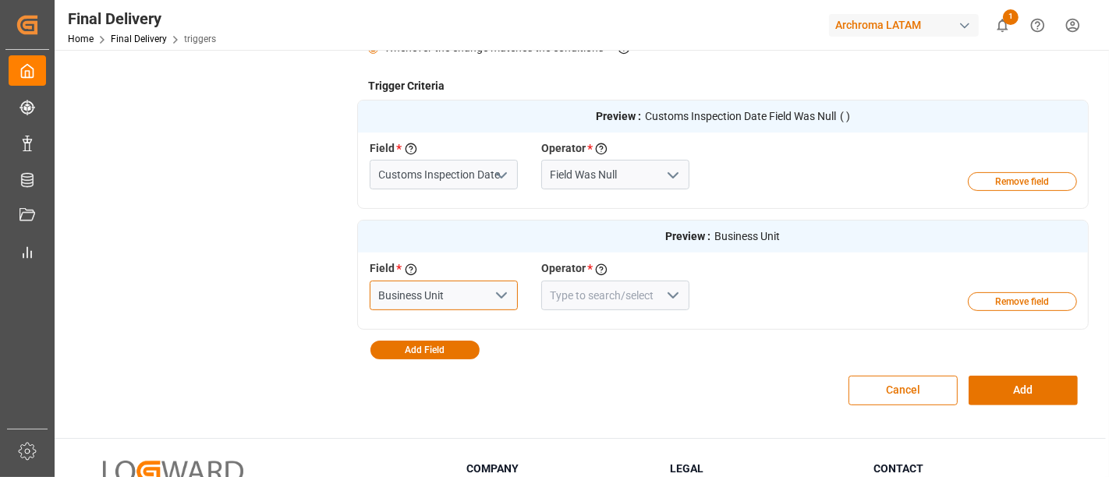
type input "Business Unit"
click at [557, 288] on input at bounding box center [615, 296] width 148 height 30
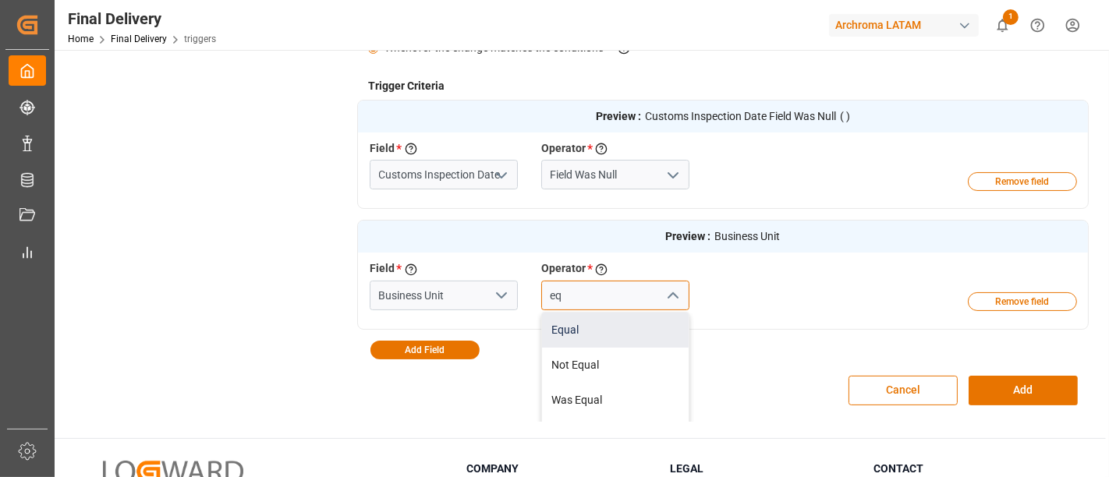
click at [579, 328] on div "Equal" at bounding box center [615, 330] width 147 height 35
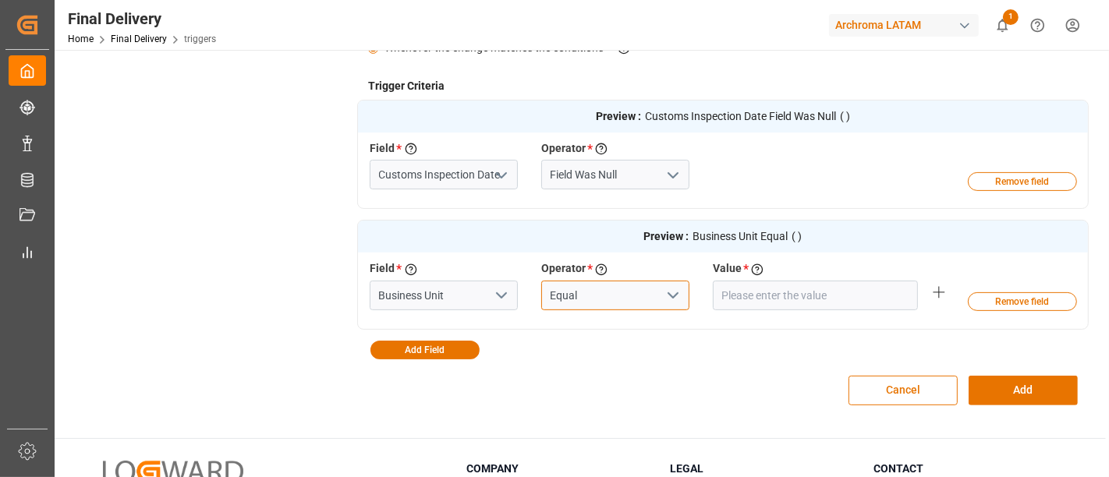
type input "Equal"
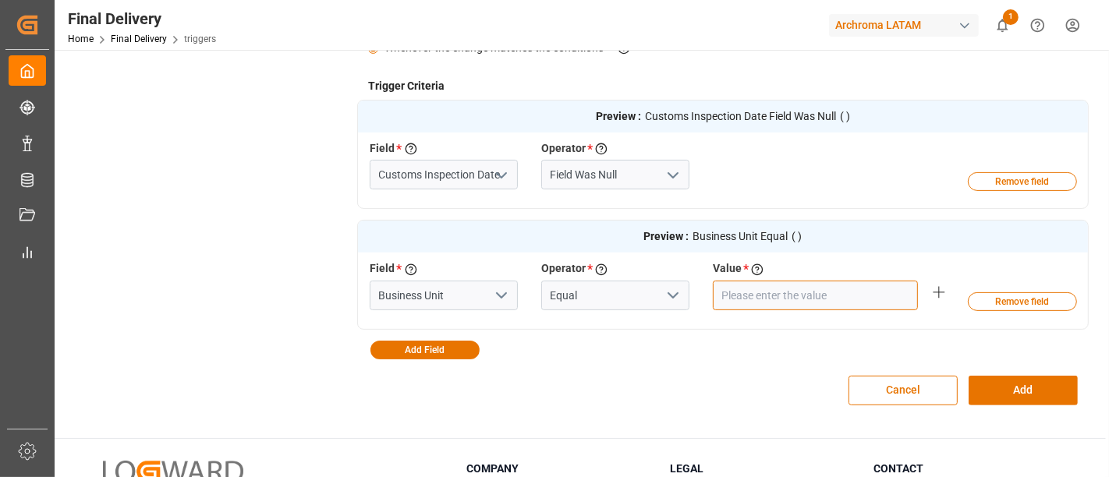
click at [777, 288] on input "text" at bounding box center [815, 296] width 205 height 30
type input "TEXTIL"
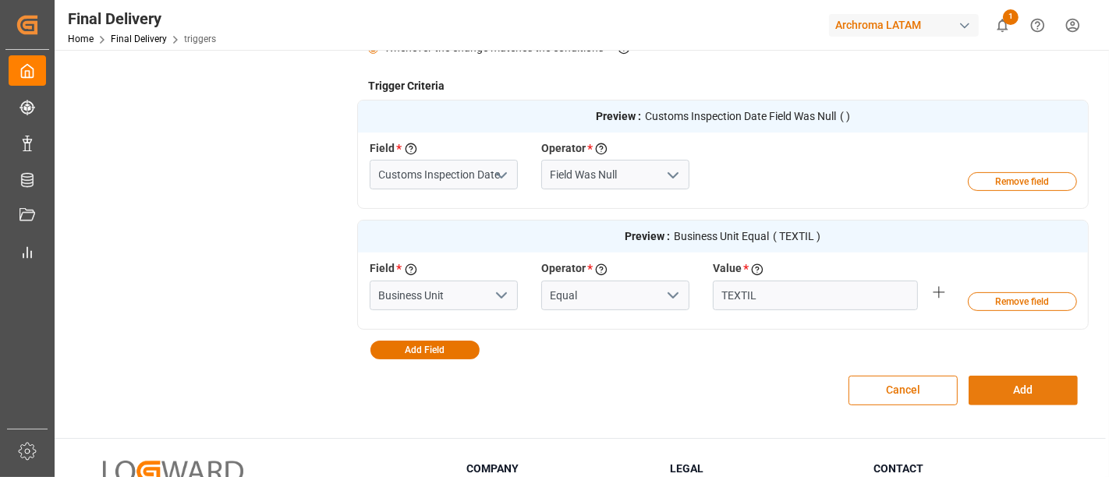
click at [1009, 384] on button "Add" at bounding box center [1022, 391] width 109 height 30
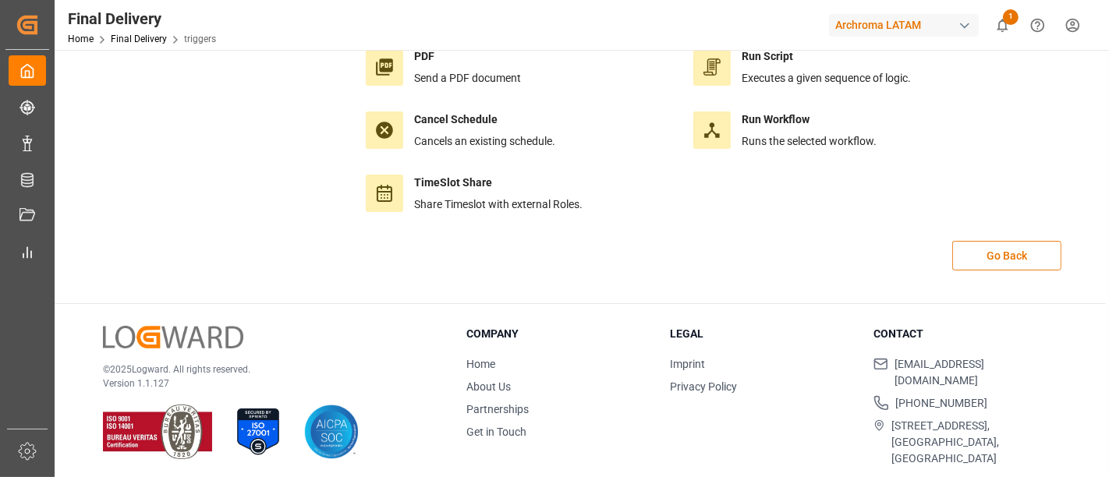
scroll to position [0, 0]
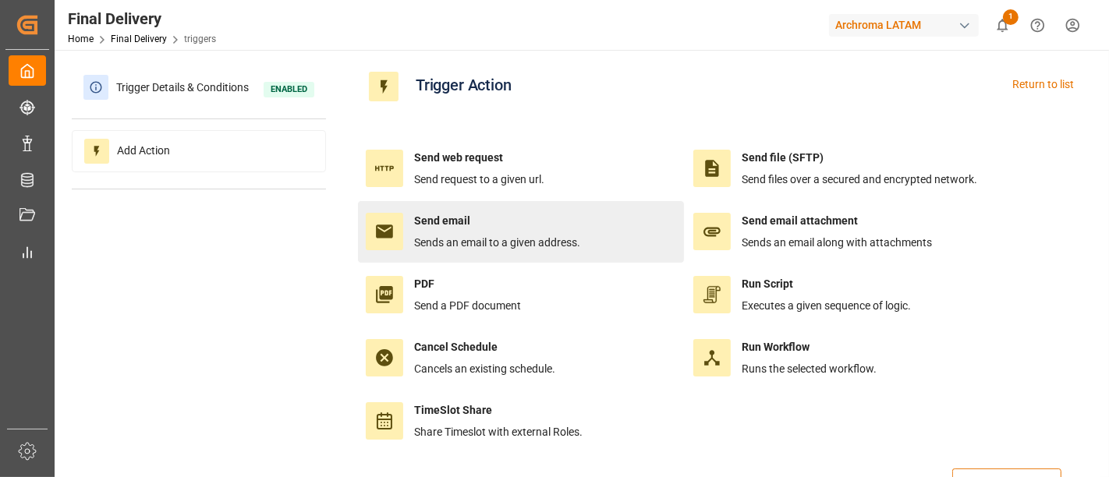
click at [546, 230] on div "Send email Sends an email to a given address." at bounding box center [497, 232] width 166 height 38
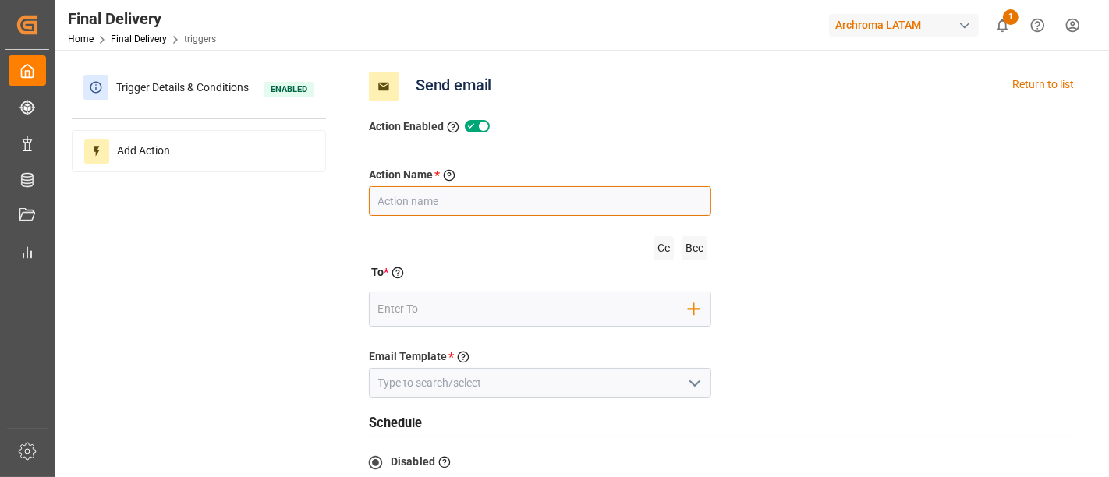
click at [455, 200] on input "text" at bounding box center [540, 201] width 342 height 30
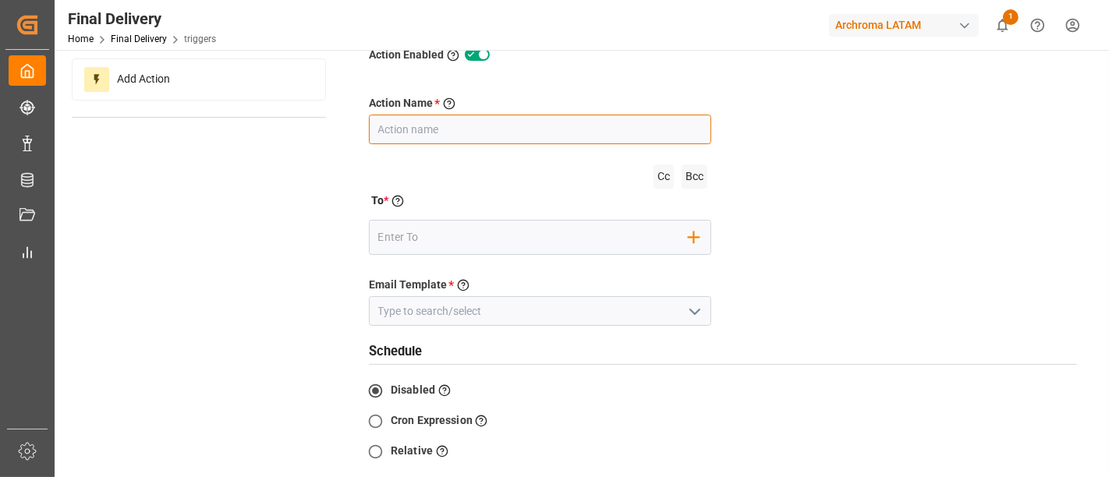
scroll to position [73, 0]
type input "Fecha previo"
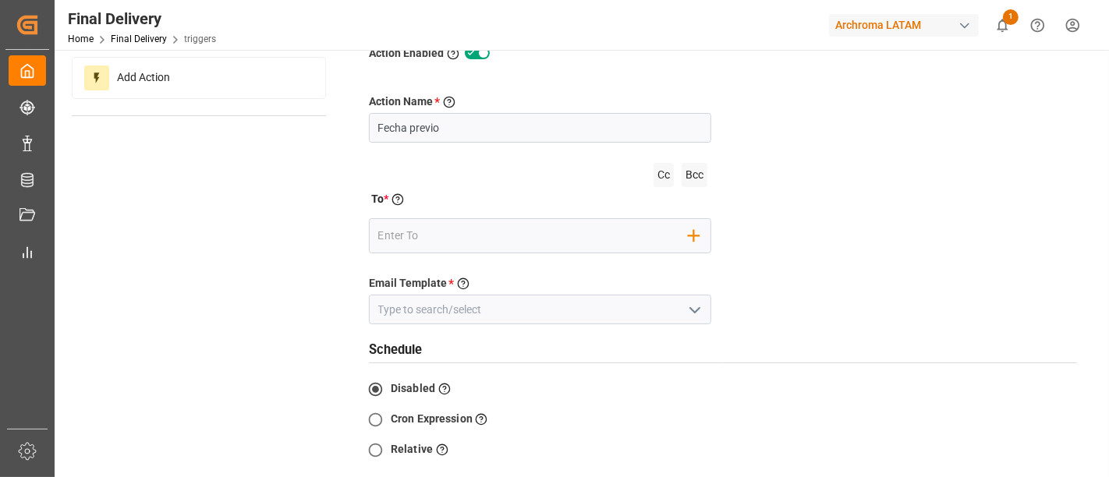
click at [691, 308] on icon "open menu" at bounding box center [694, 310] width 19 height 19
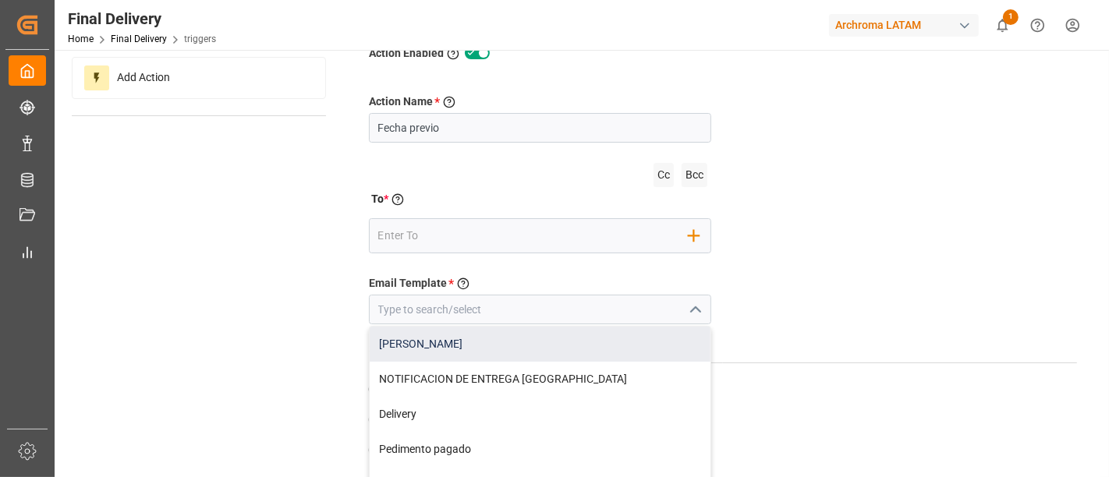
click at [607, 335] on div "[PERSON_NAME]" at bounding box center [540, 344] width 341 height 35
type input "[PERSON_NAME]"
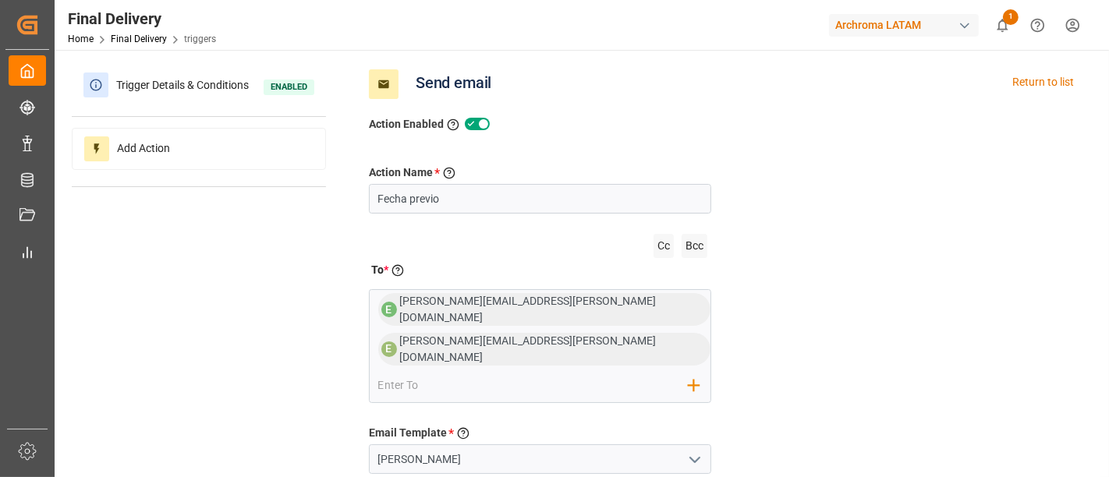
scroll to position [0, 0]
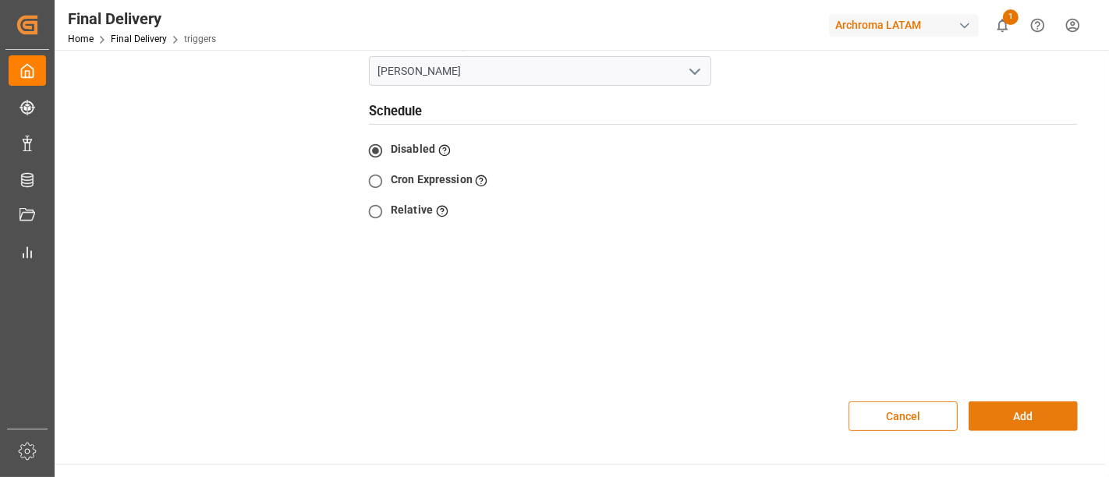
click at [1023, 401] on button "Add" at bounding box center [1022, 416] width 109 height 30
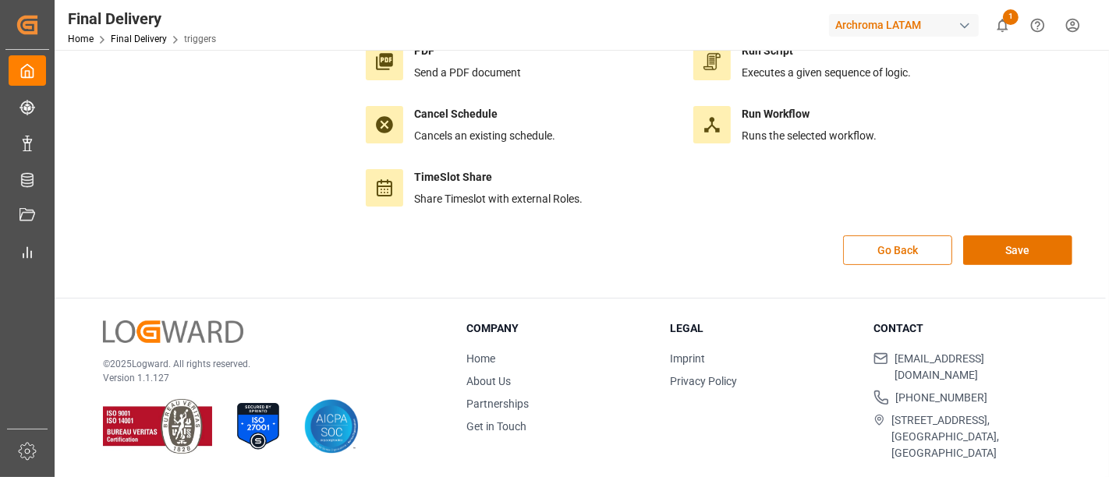
scroll to position [228, 0]
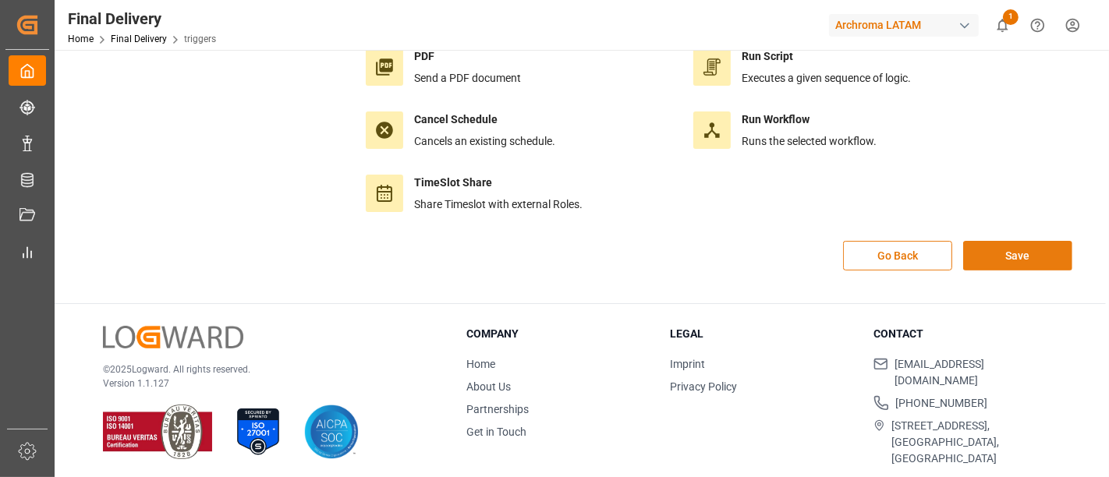
click at [1004, 257] on button "Save" at bounding box center [1017, 256] width 109 height 30
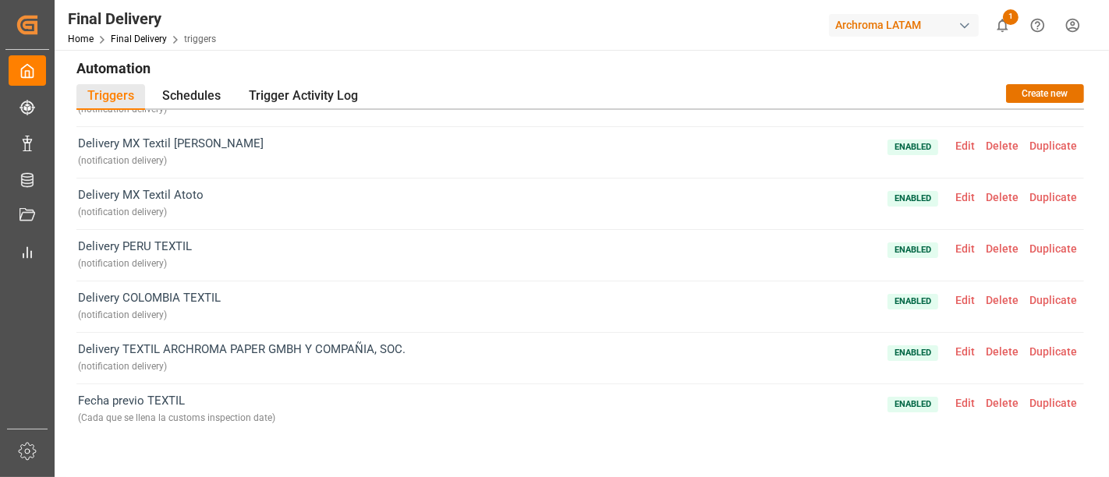
scroll to position [200, 0]
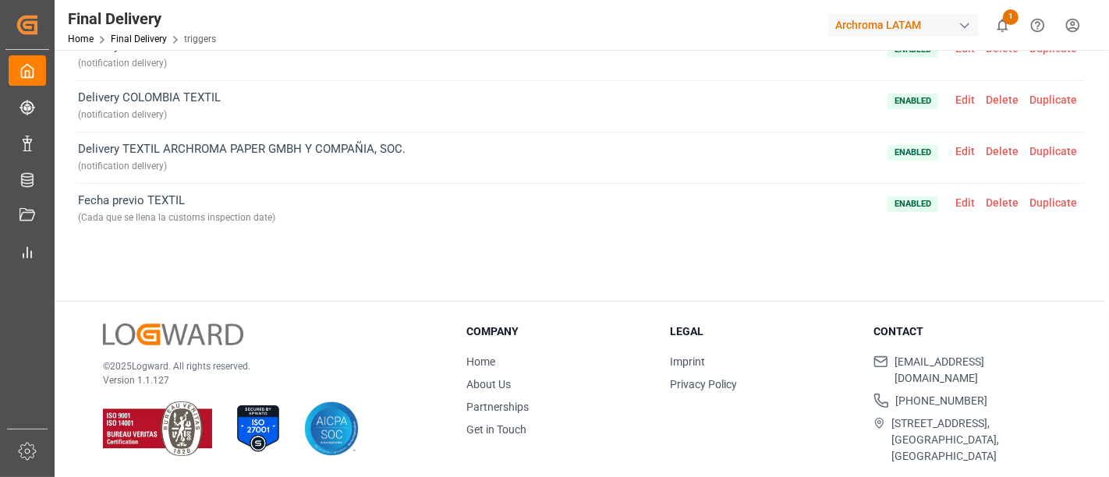
click at [955, 201] on span "Edit" at bounding box center [965, 202] width 30 height 12
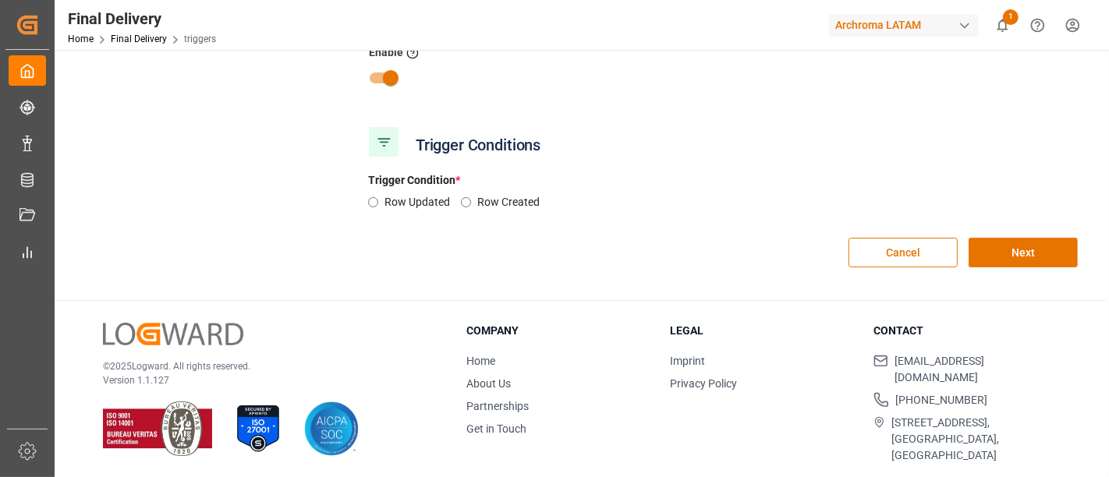
type input "Fecha previo TEXTIL"
type input "Cada que se llena la customs inspection date"
radio input "true"
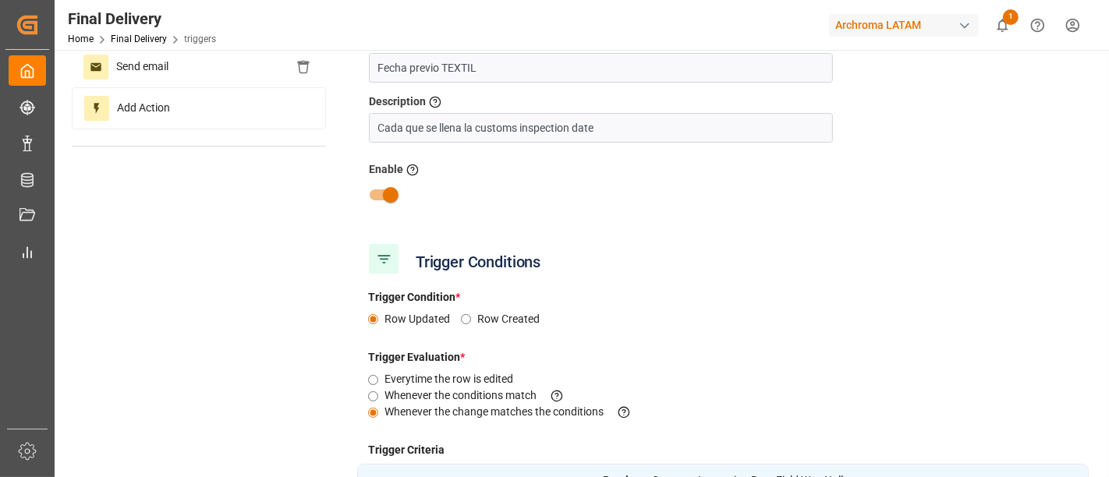
scroll to position [0, 0]
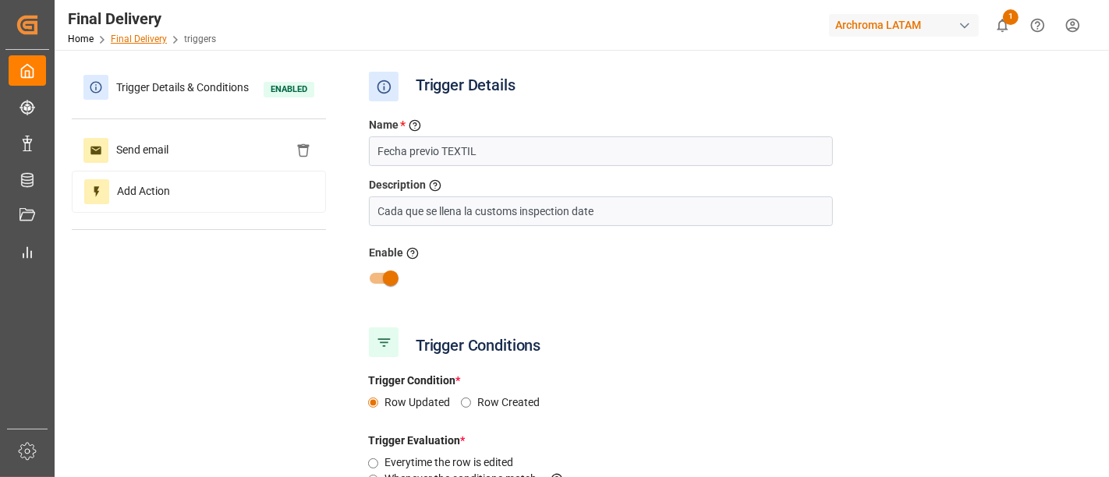
click at [145, 37] on link "Final Delivery" at bounding box center [139, 39] width 56 height 11
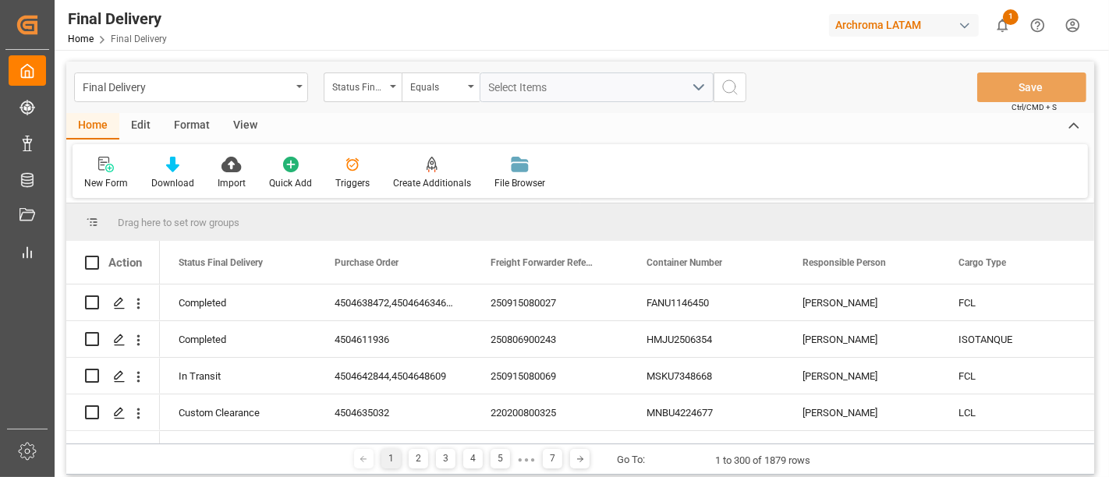
click at [140, 131] on div "Edit" at bounding box center [140, 126] width 43 height 27
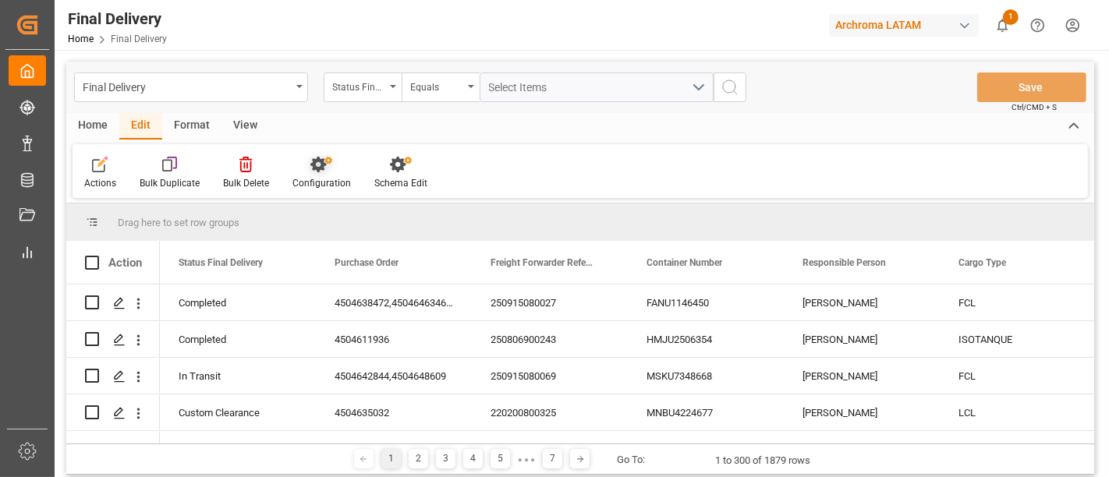
click at [309, 175] on div "Configuration" at bounding box center [322, 173] width 82 height 34
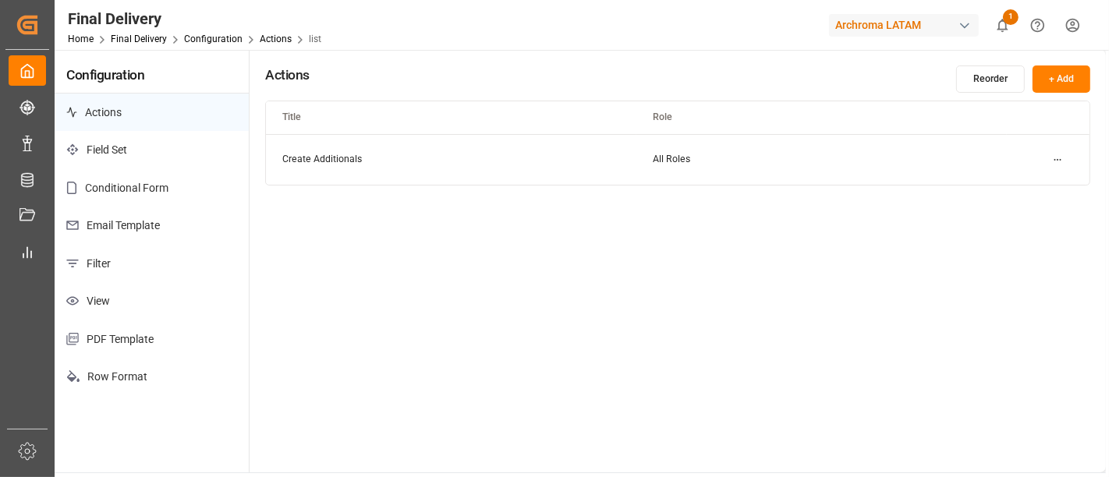
click at [148, 219] on p "Email Template" at bounding box center [152, 226] width 194 height 38
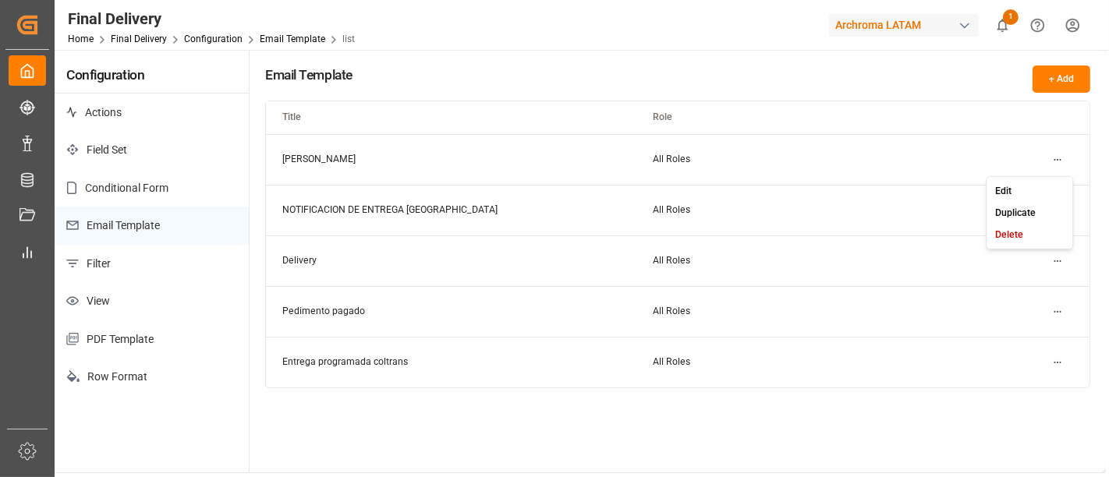
click at [1064, 159] on html "Created by potrace 1.15, written by Peter Selinger 2001-2017 Created by potrace…" at bounding box center [554, 238] width 1109 height 477
click at [1018, 192] on div "Edit" at bounding box center [1029, 190] width 80 height 22
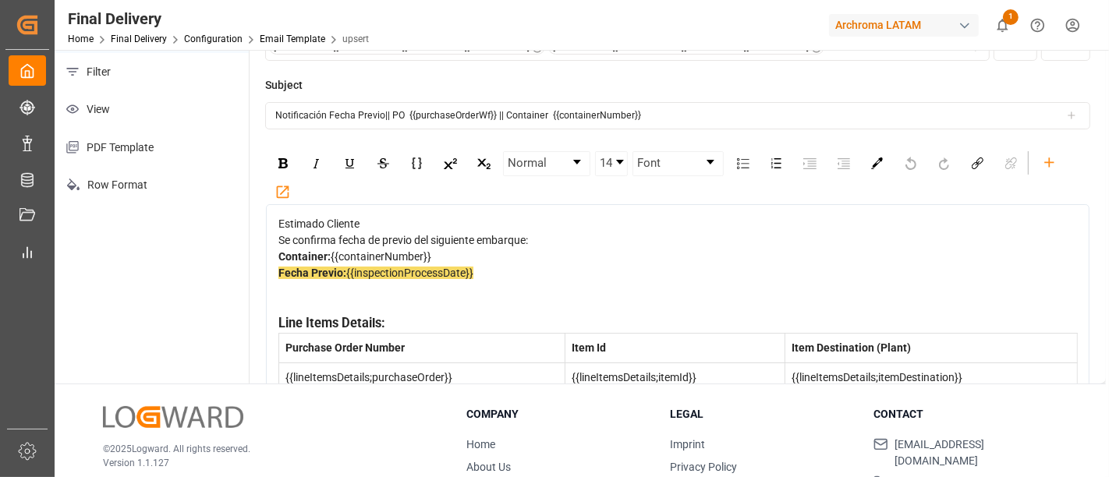
scroll to position [112, 0]
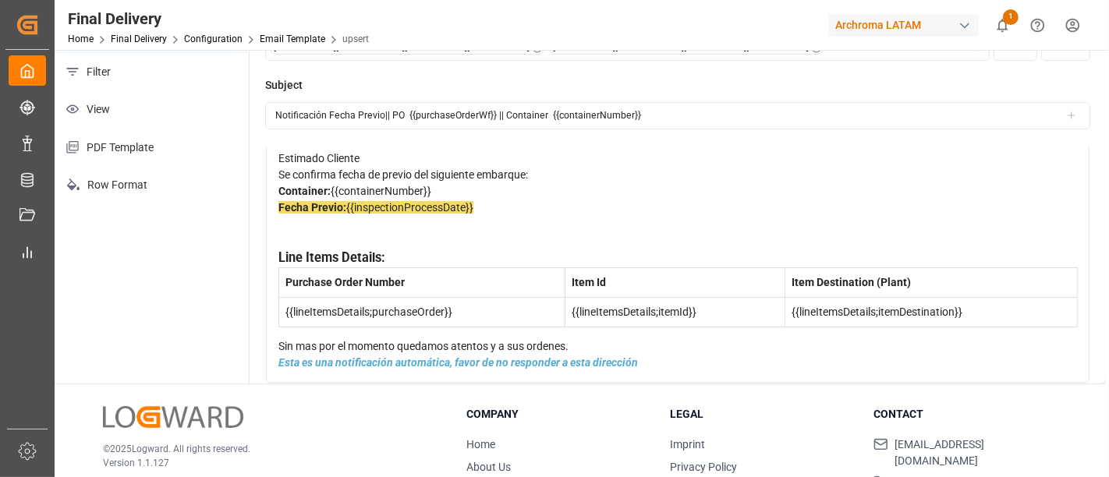
click at [274, 239] on div "Estimado Cliente Se confirma fecha de previo del siguiente embarque: Container:…" at bounding box center [677, 261] width 823 height 245
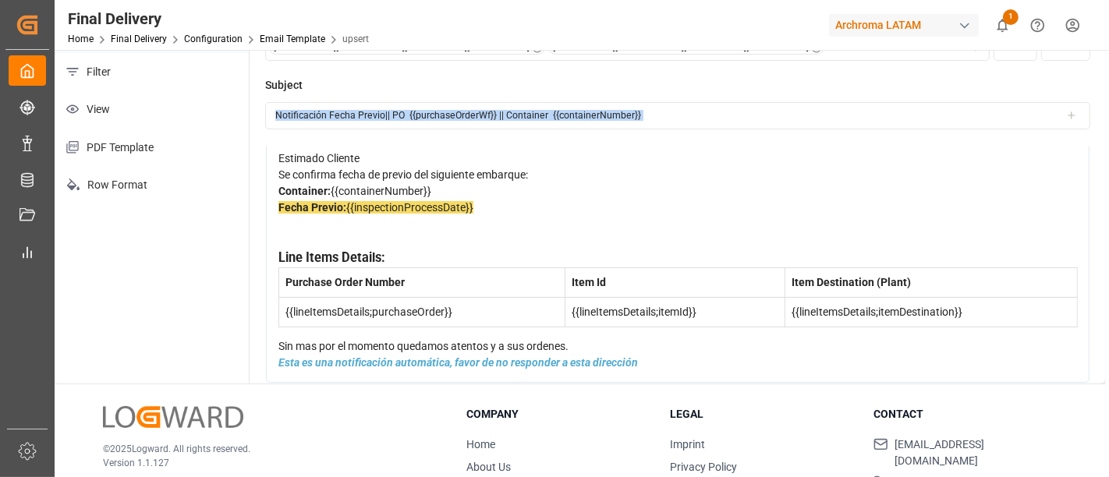
scroll to position [0, 0]
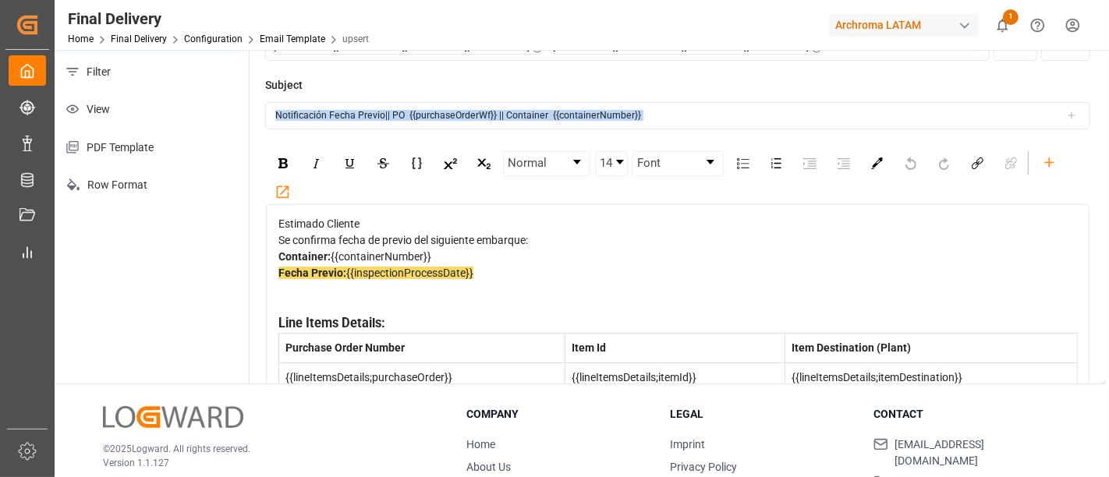
click at [274, 239] on div "Estimado Cliente Se confirma fecha de previo del siguiente embarque: Container:…" at bounding box center [677, 326] width 823 height 245
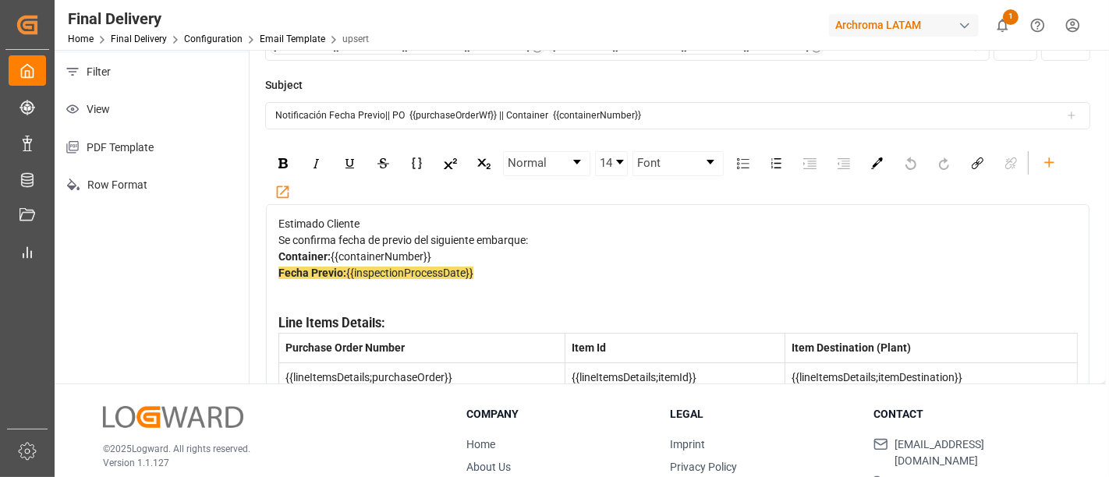
scroll to position [112, 0]
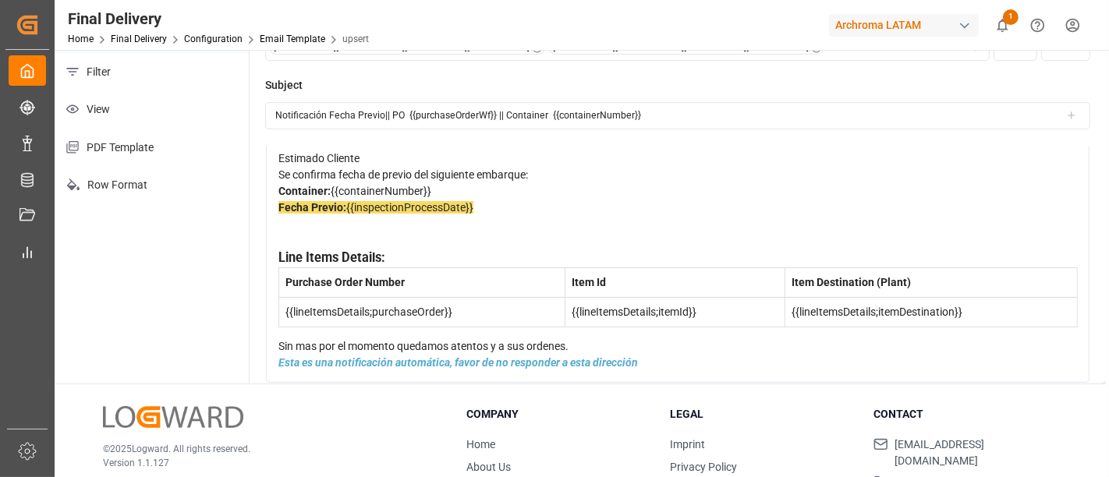
click at [278, 313] on div "Estimado Cliente Se confirma fecha de previo del siguiente embarque: Container:…" at bounding box center [678, 260] width 800 height 221
click at [278, 332] on div "Estimado Cliente Se confirma fecha de previo del siguiente embarque: Container:…" at bounding box center [678, 260] width 800 height 221
click at [298, 340] on span "Sin mas por el momento quedamos atentos y a sus ordenes." at bounding box center [423, 346] width 290 height 12
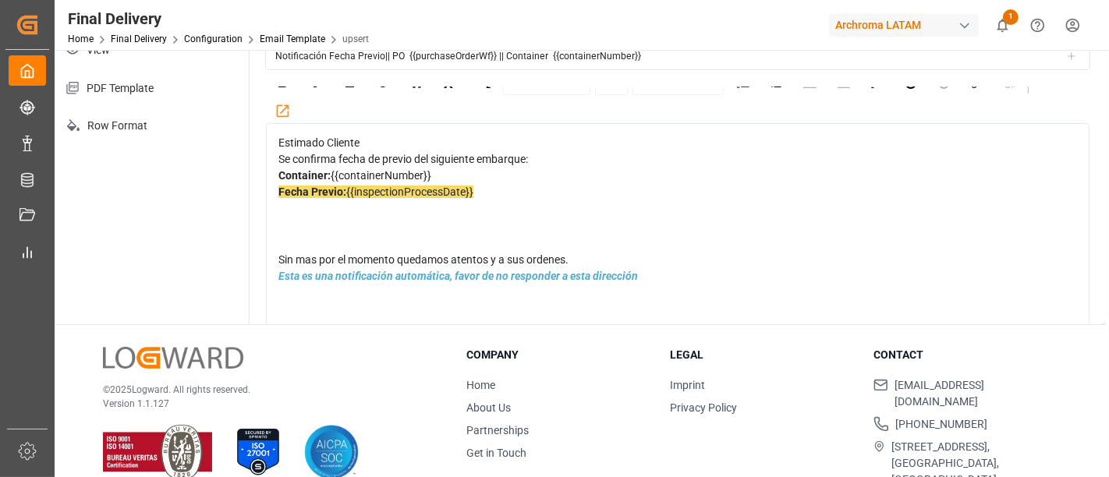
scroll to position [0, 0]
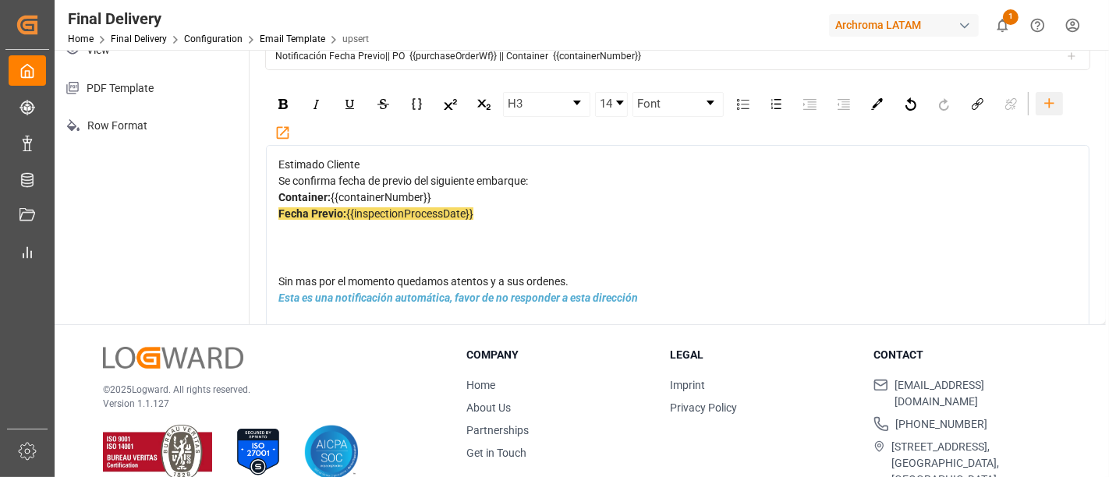
click at [1050, 110] on icon "rdw-toolbar" at bounding box center [1049, 103] width 16 height 16
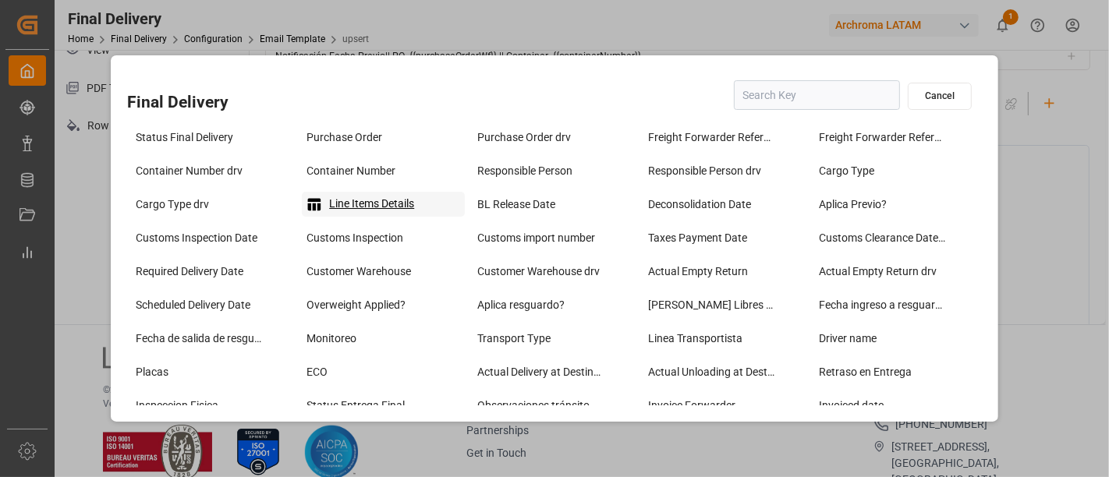
click at [373, 199] on div "Line Items Details" at bounding box center [383, 204] width 163 height 25
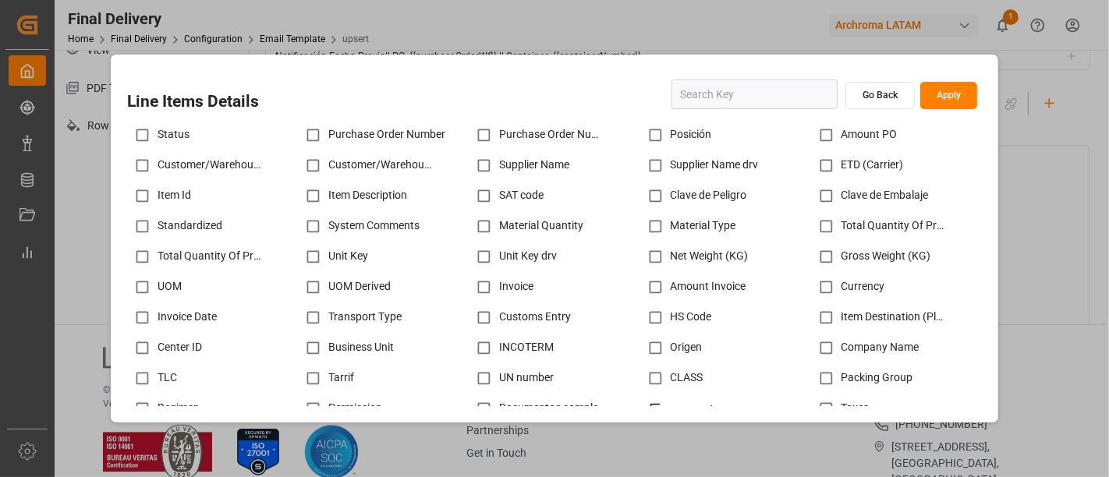
click at [354, 135] on div "Purchase Order Number" at bounding box center [383, 135] width 171 height 30
click at [307, 136] on input "checkbox" at bounding box center [313, 135] width 30 height 30
checkbox input "true"
click at [143, 196] on input "checkbox" at bounding box center [142, 196] width 30 height 30
checkbox input "true"
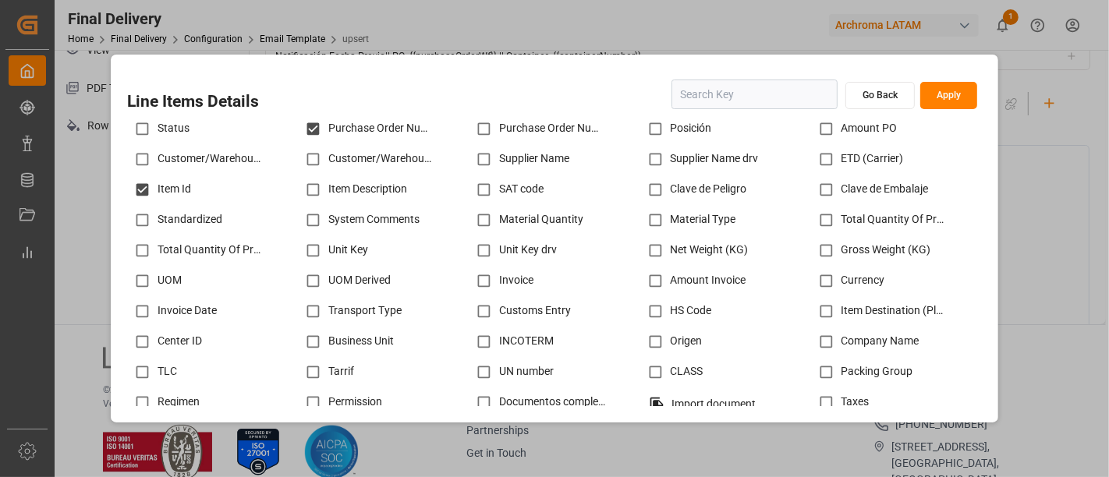
scroll to position [5, 0]
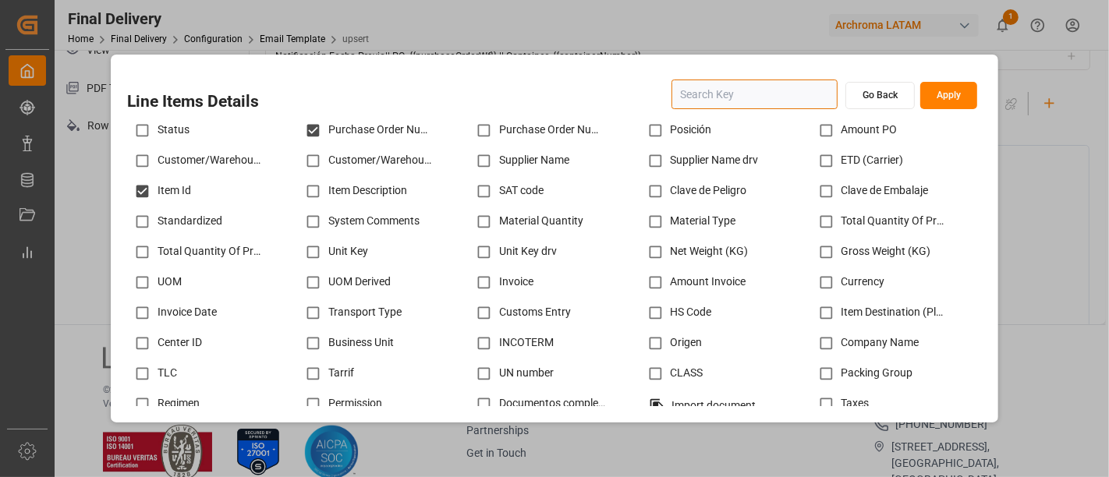
click at [702, 93] on input "text" at bounding box center [754, 95] width 166 height 30
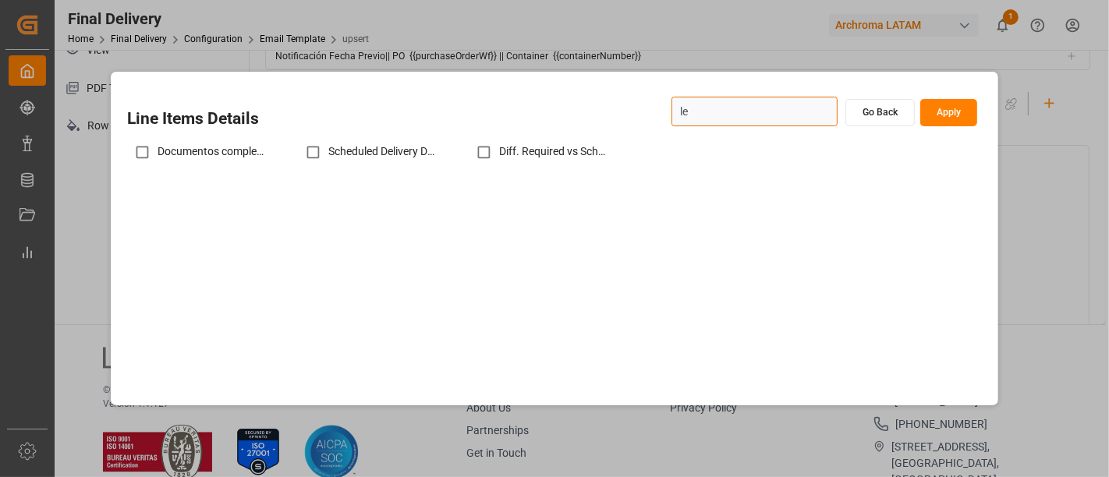
type input "l"
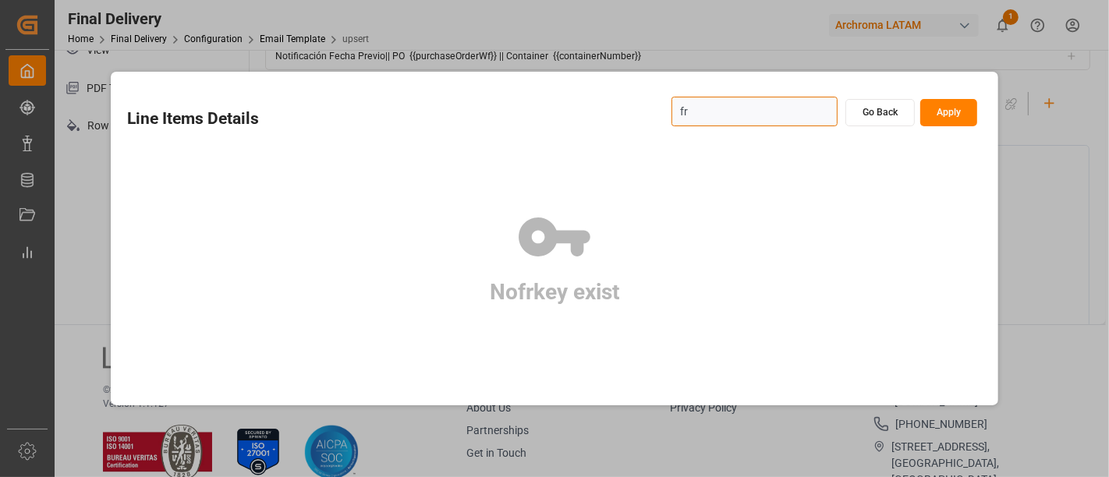
type input "f"
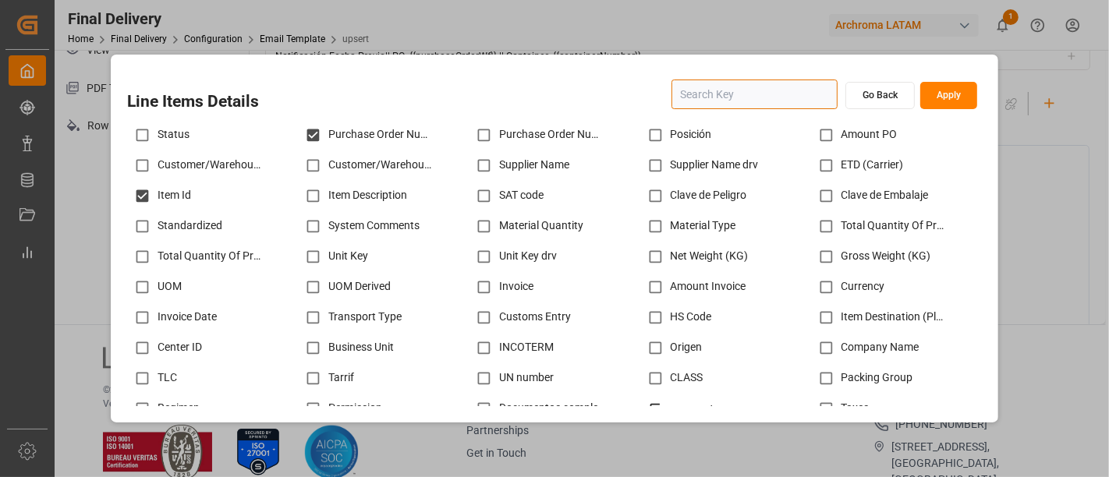
click at [964, 99] on button "Apply" at bounding box center [948, 95] width 57 height 27
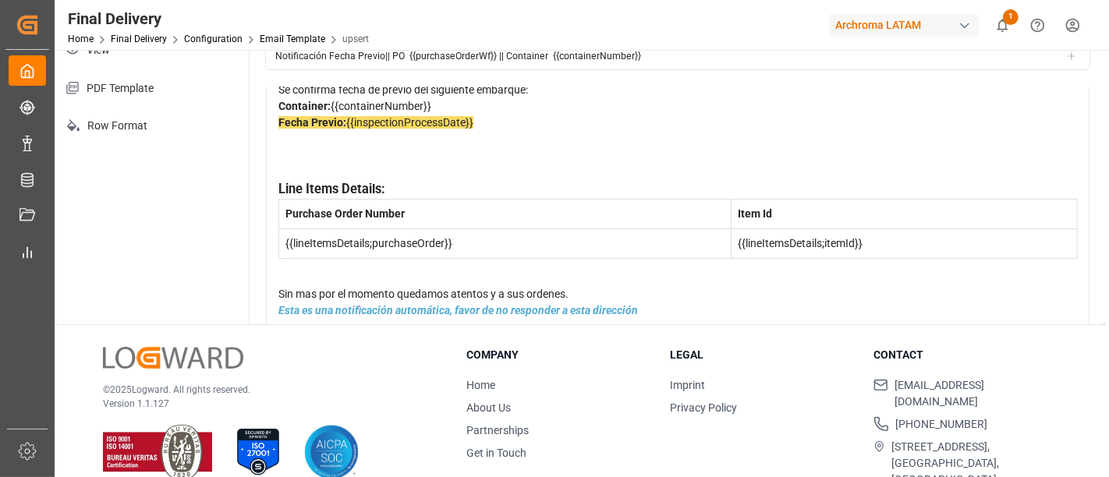
scroll to position [91, 0]
click at [339, 164] on div "Fecha Previo: {{inspectionProcessDate}}" at bounding box center [677, 139] width 799 height 49
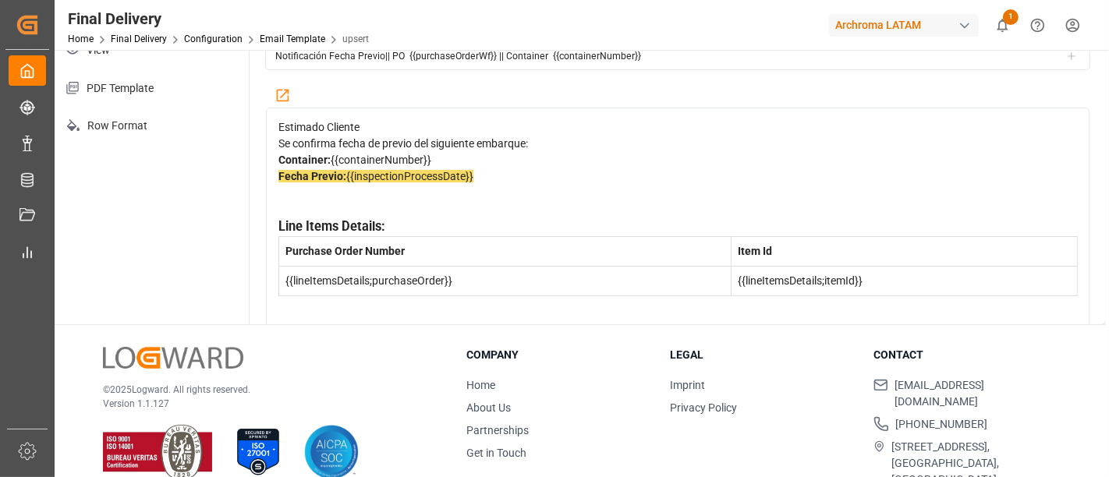
scroll to position [0, 0]
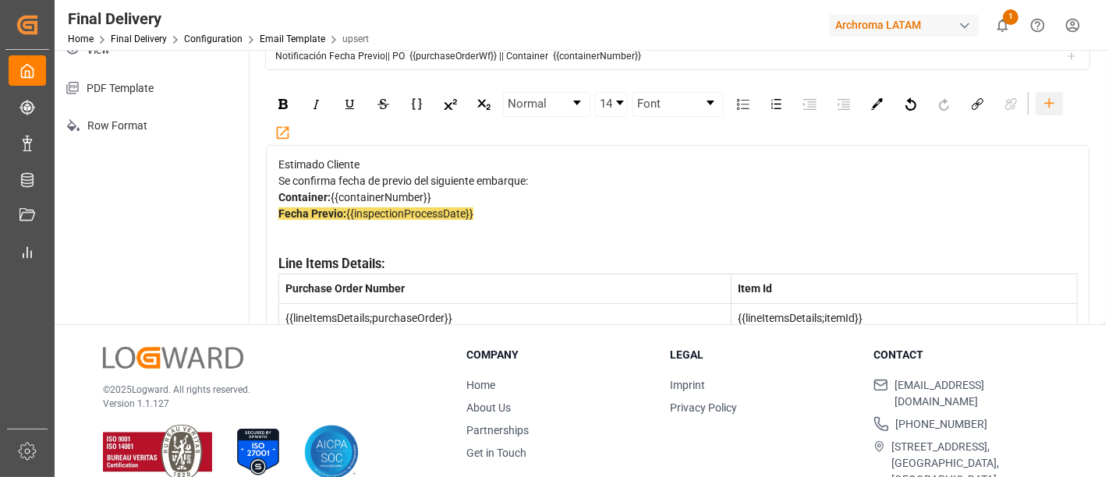
click at [1049, 100] on icon "rdw-toolbar" at bounding box center [1049, 103] width 16 height 16
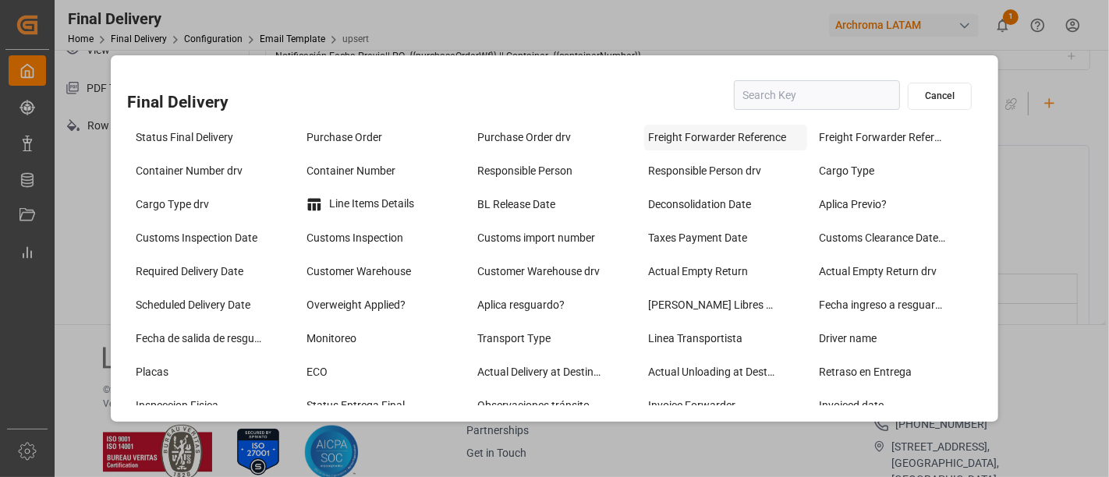
click at [735, 136] on div "Freight Forwarder Reference" at bounding box center [725, 138] width 163 height 26
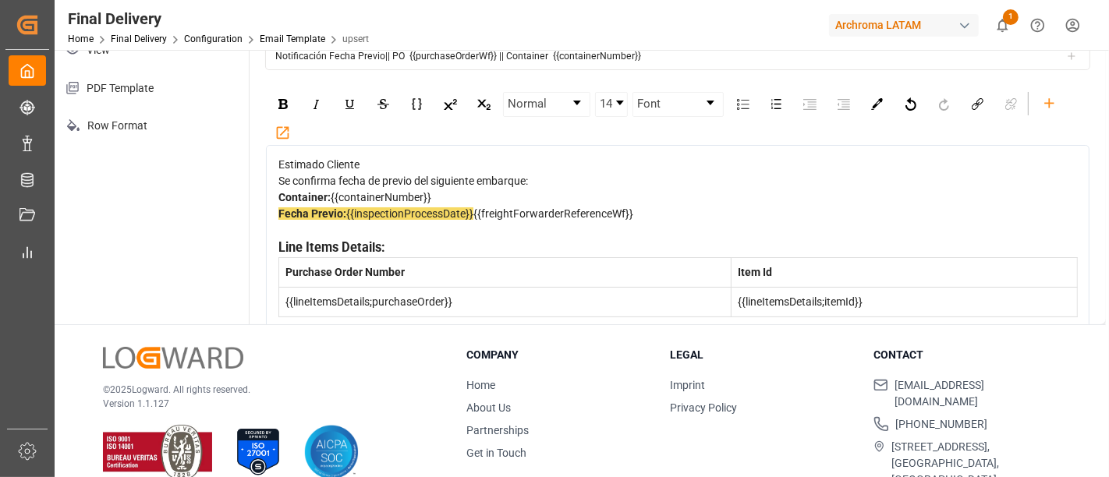
click at [278, 266] on div "Estimado Cliente Se confirma fecha de previo del siguiente embarque: Container:…" at bounding box center [678, 267] width 800 height 221
click at [473, 220] on span "{{freightForwarderReferenceWf}}" at bounding box center [553, 213] width 160 height 12
click at [283, 99] on img "rdw-inline-control" at bounding box center [282, 104] width 9 height 10
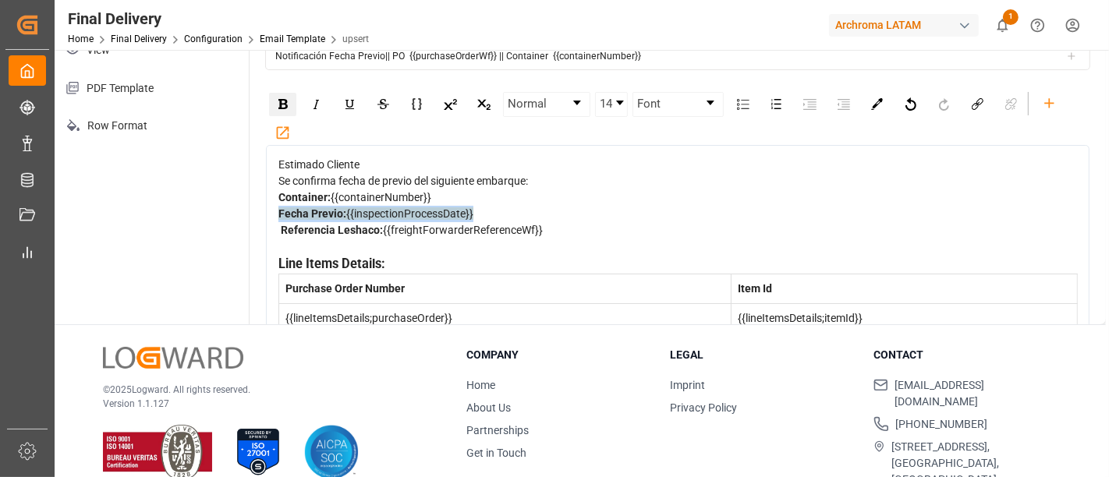
click at [383, 236] on span "{{freightForwarderReferenceWf}}" at bounding box center [463, 230] width 160 height 12
click at [278, 236] on span "rdw-editor" at bounding box center [279, 230] width 2 height 12
click at [607, 239] on div "Fecha Previo: {{inspectionProcessDate}} Referencia Leshaco: {{freightForwarderR…" at bounding box center [677, 222] width 799 height 33
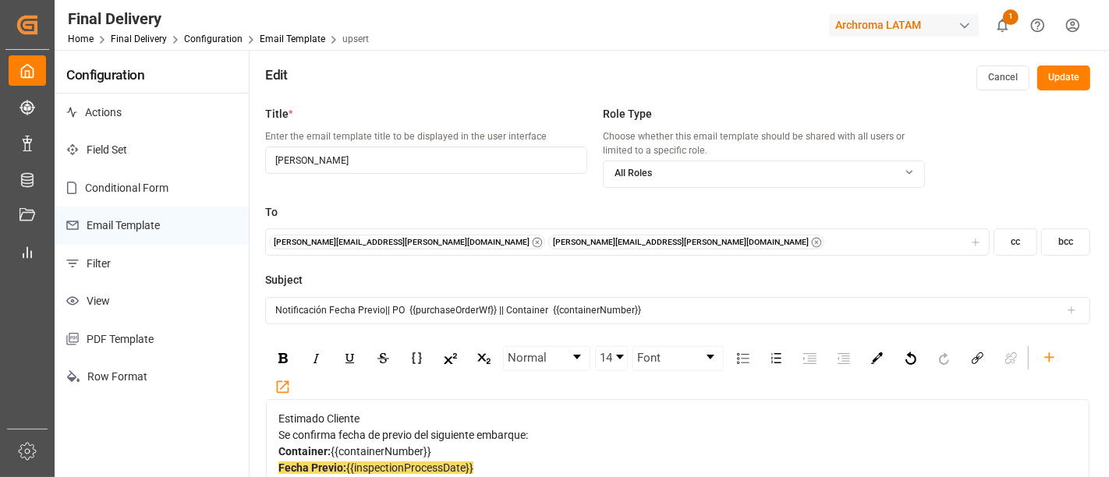
click at [1063, 82] on button "Update" at bounding box center [1063, 77] width 53 height 25
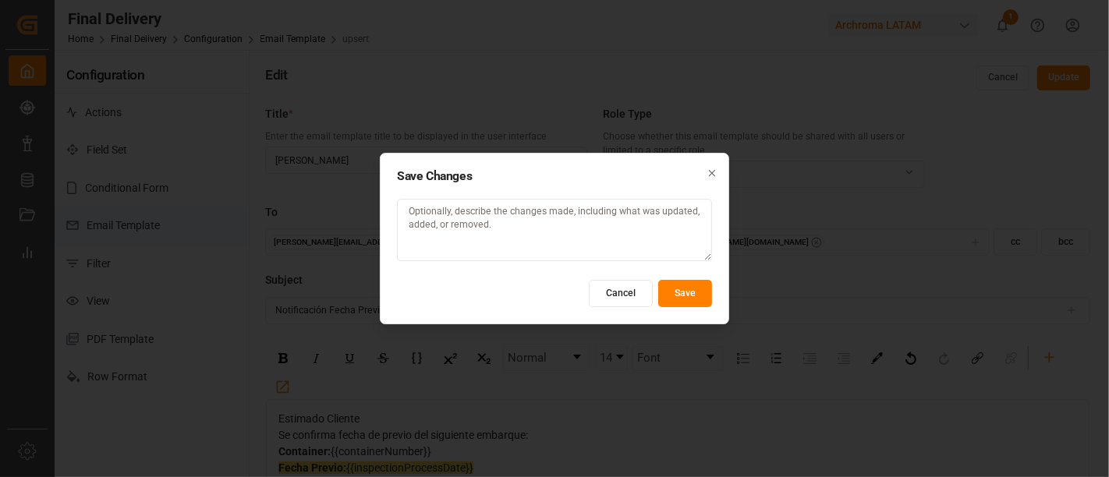
click at [689, 288] on button "Save" at bounding box center [685, 293] width 54 height 27
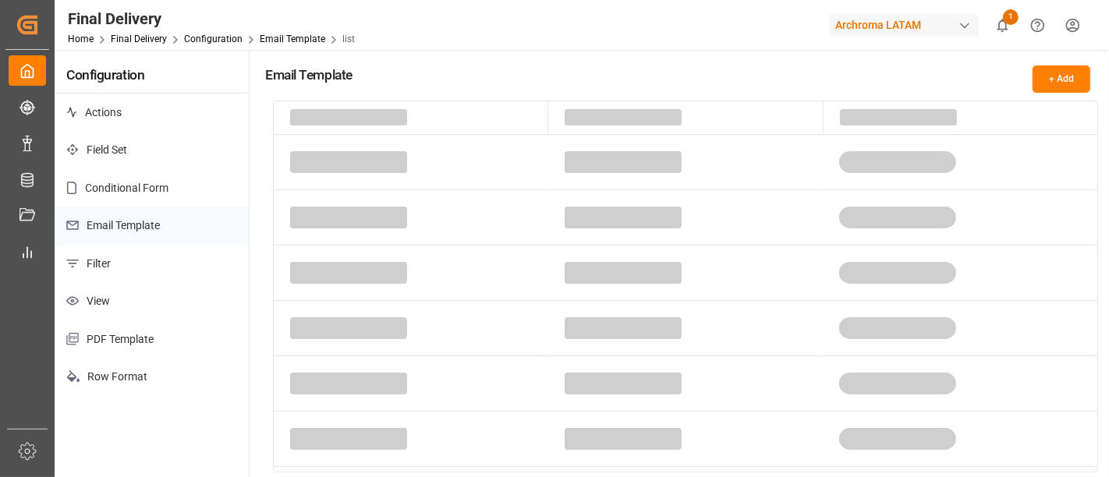
click at [905, 24] on div "Archroma LATAM" at bounding box center [904, 25] width 150 height 23
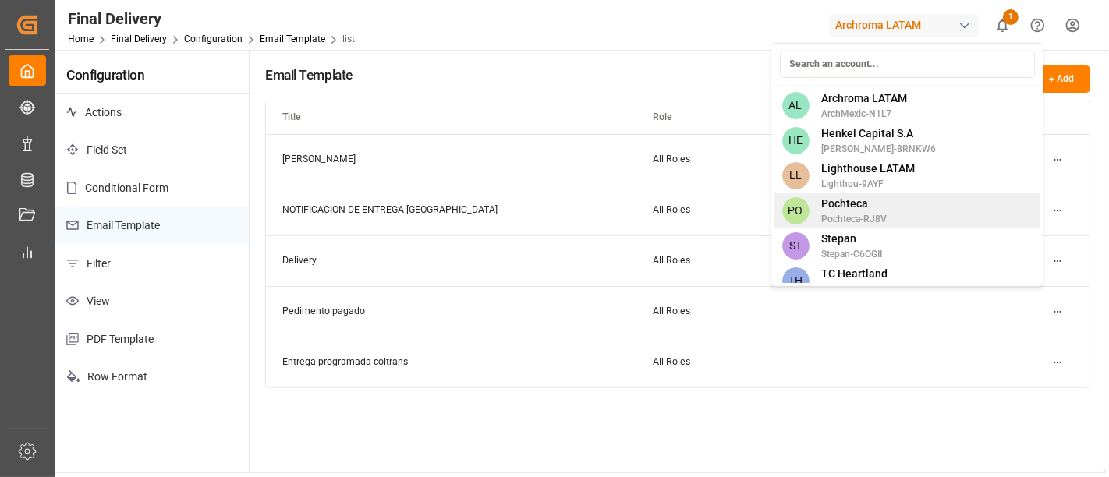
click at [859, 212] on span "Pochteca-RJ8V" at bounding box center [854, 219] width 65 height 14
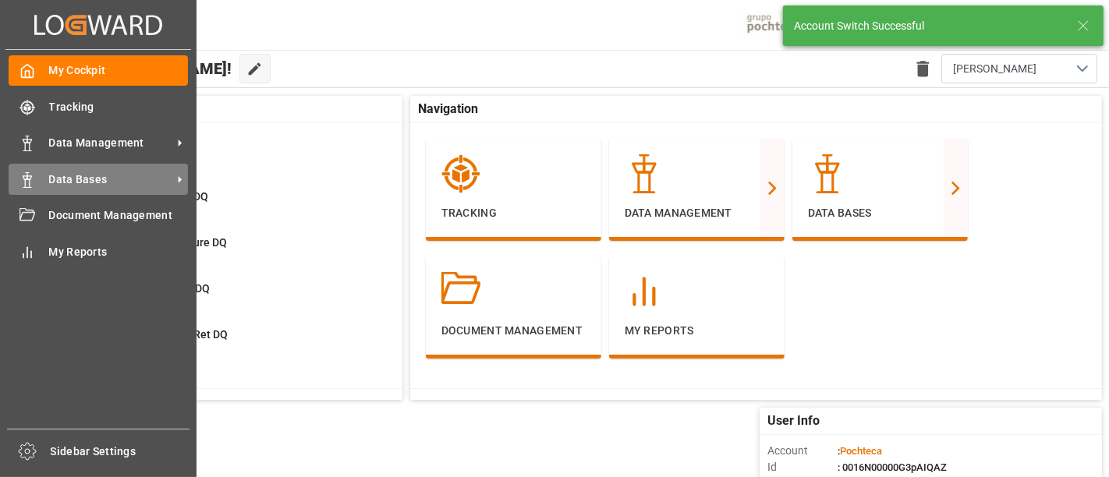
click at [99, 173] on span "Data Bases" at bounding box center [110, 180] width 123 height 16
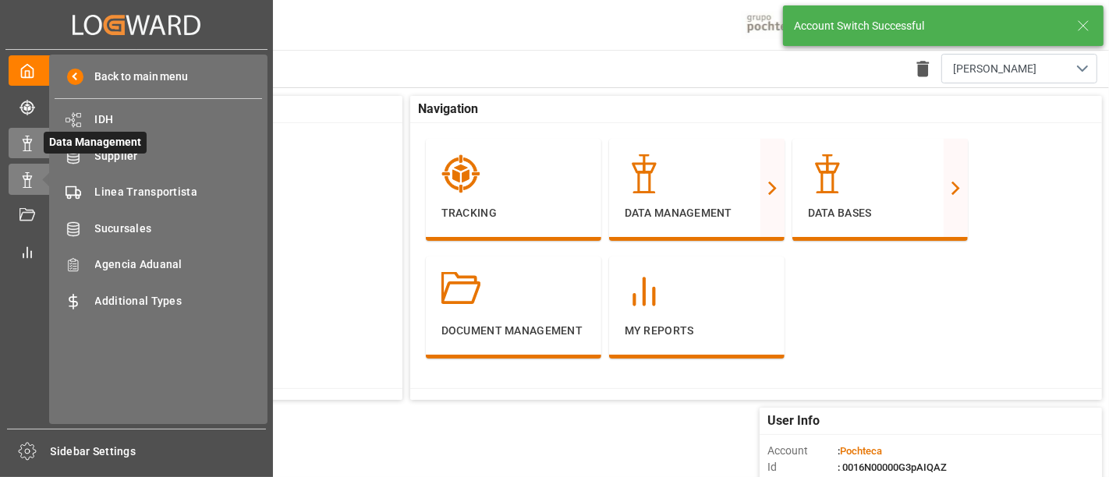
click at [24, 136] on icon at bounding box center [27, 144] width 16 height 16
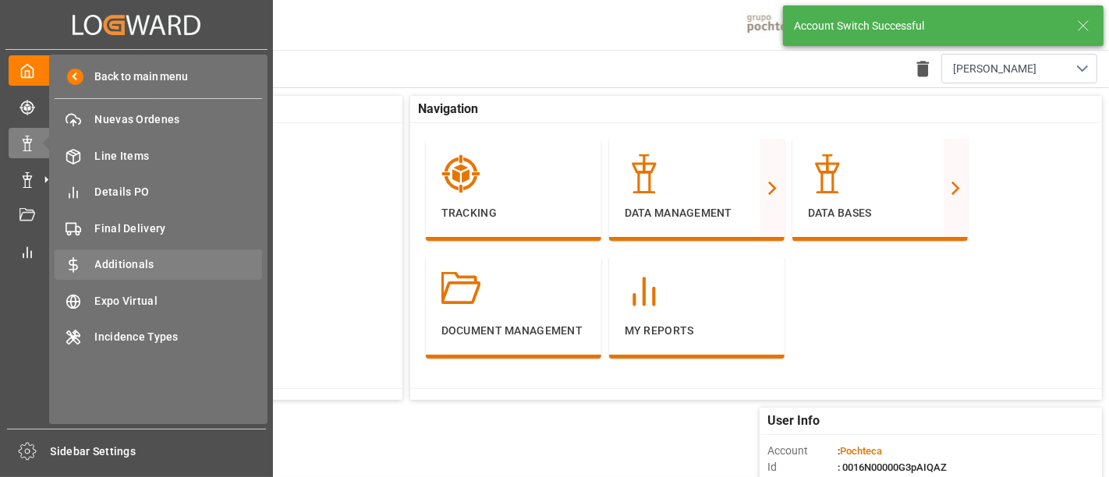
click at [162, 260] on span "Additionals" at bounding box center [179, 264] width 168 height 16
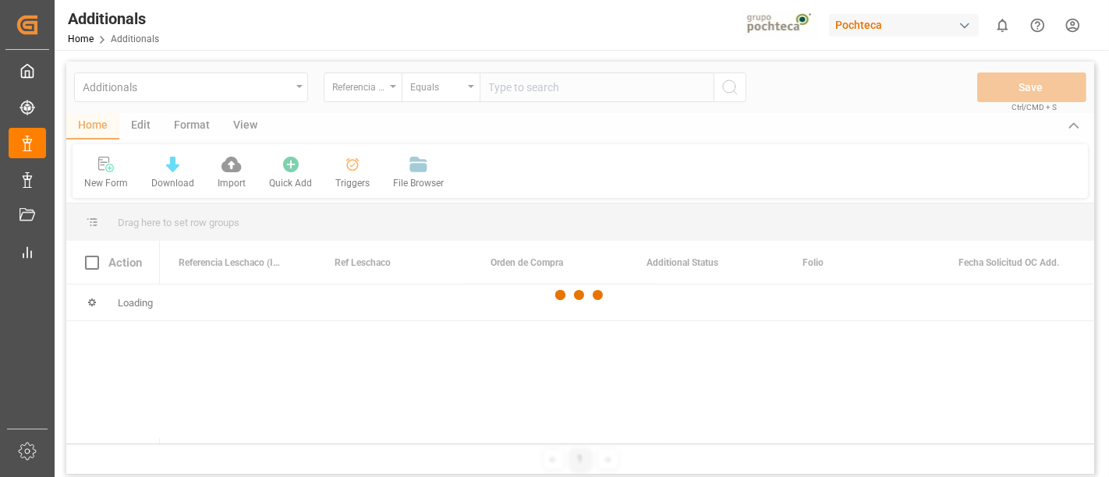
click at [295, 87] on div at bounding box center [579, 296] width 1027 height 468
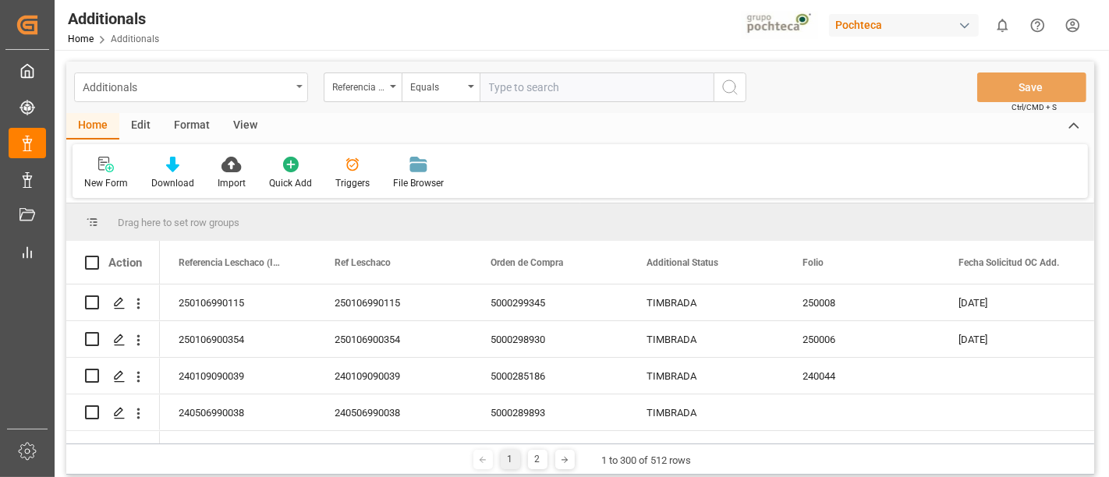
click at [295, 97] on div "Additionals" at bounding box center [191, 87] width 234 height 30
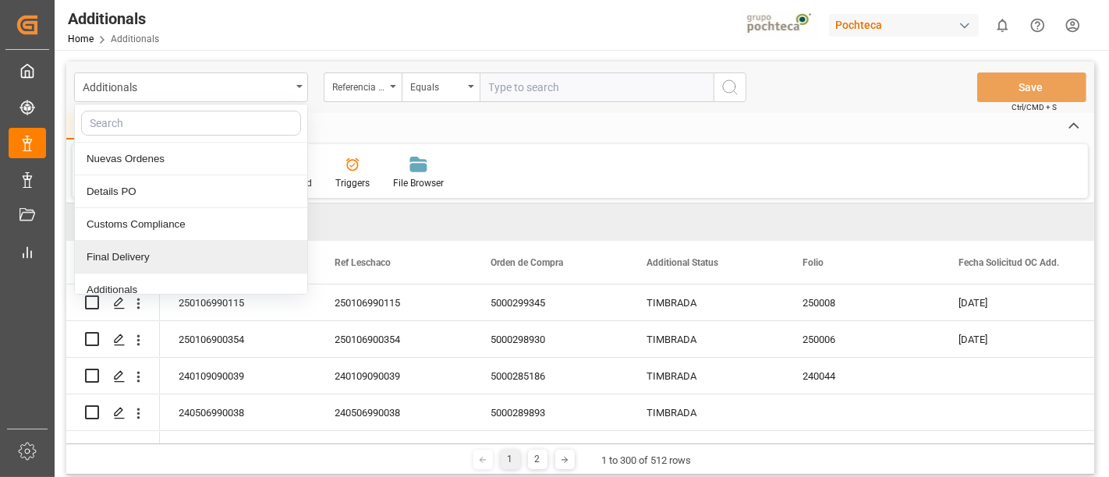
click at [176, 248] on div "Final Delivery" at bounding box center [191, 257] width 232 height 33
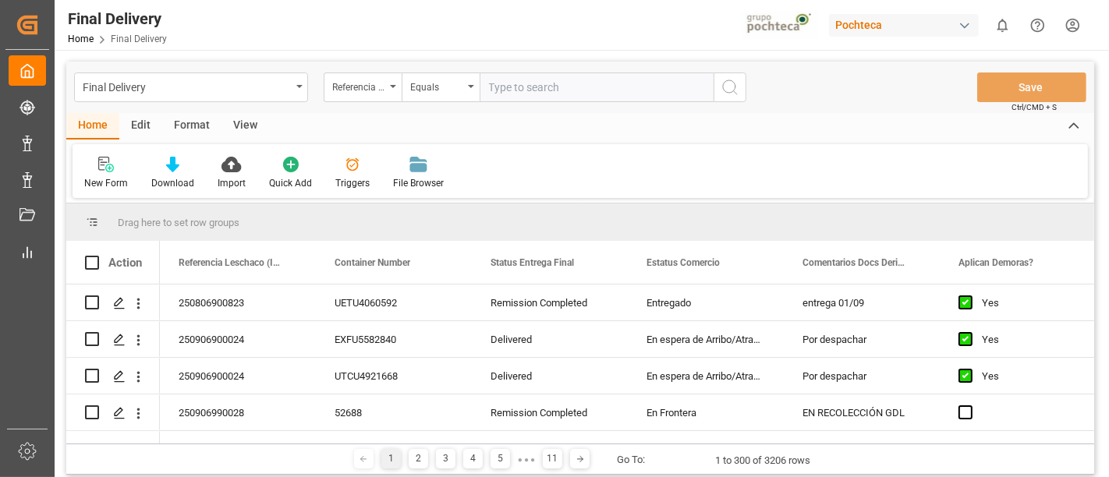
click at [144, 130] on div "Edit" at bounding box center [140, 126] width 43 height 27
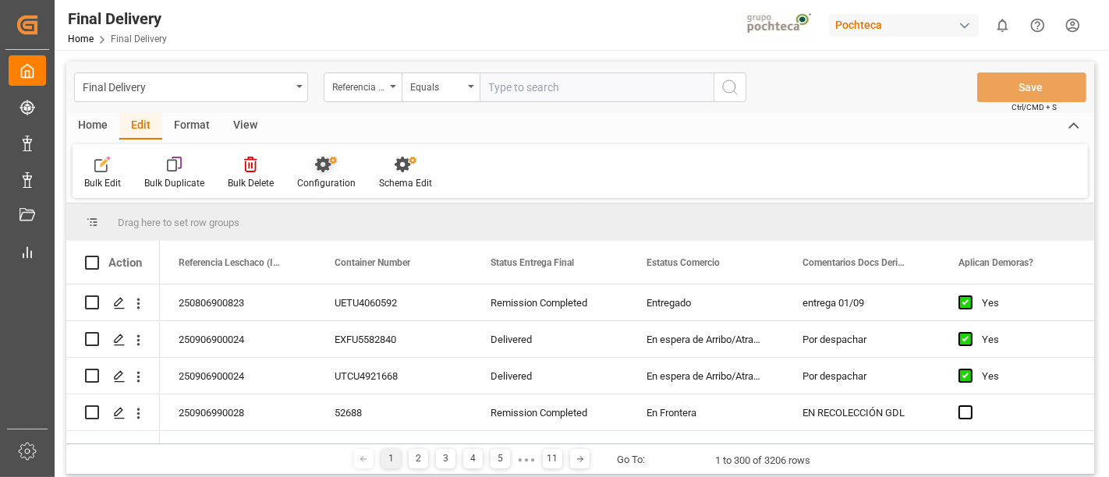
click at [335, 169] on div at bounding box center [326, 164] width 58 height 16
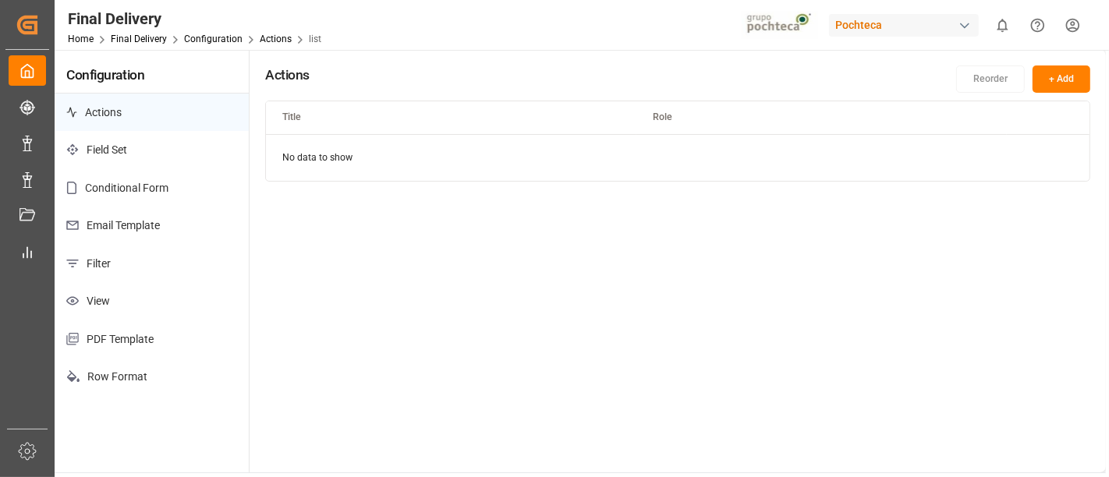
click at [155, 217] on p "Email Template" at bounding box center [152, 226] width 194 height 38
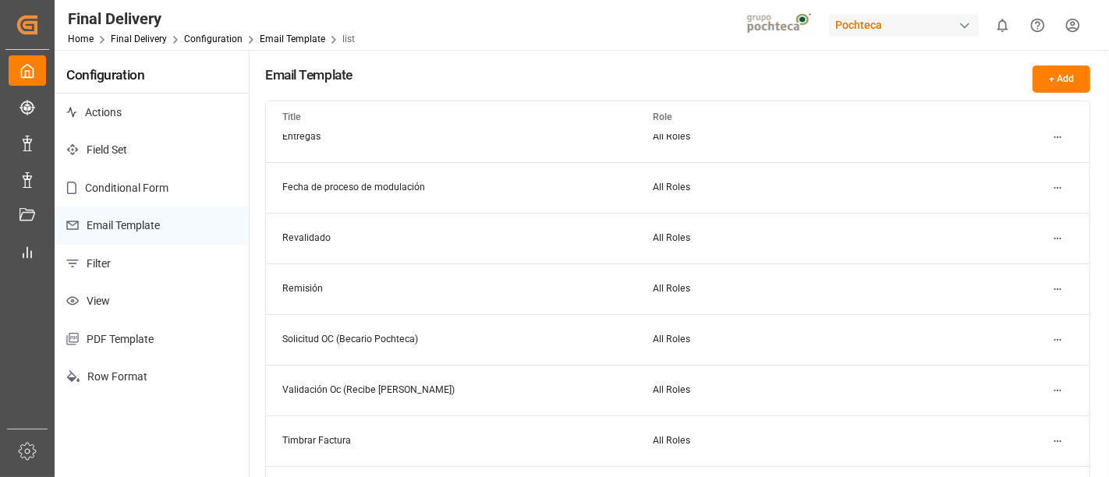
scroll to position [72, 0]
click at [1056, 191] on html "Created by potrace 1.15, written by [PERSON_NAME] [DATE]-[DATE] Created by potr…" at bounding box center [554, 238] width 1109 height 477
click at [1020, 212] on div "Edit" at bounding box center [1029, 219] width 80 height 22
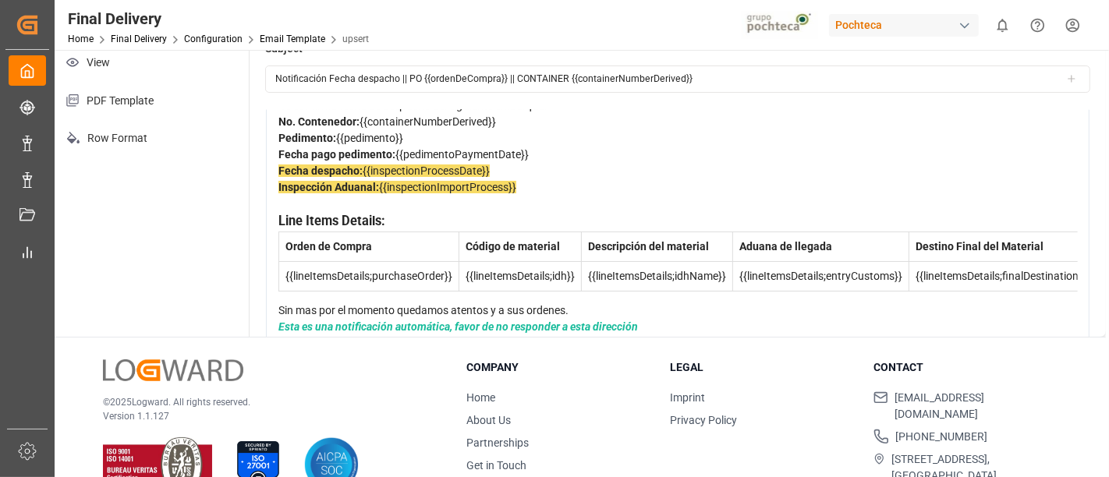
scroll to position [274, 0]
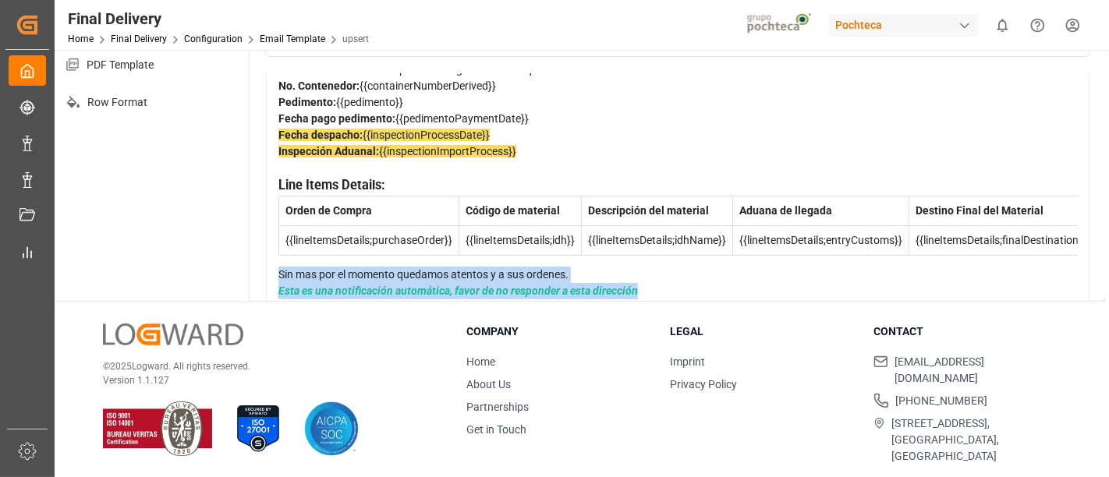
drag, startPoint x: 688, startPoint y: 275, endPoint x: 270, endPoint y: 239, distance: 419.4
click at [270, 239] on div "Estimado Cliente Se confirma fecha de despacho del siguiente embarque: No. Cont…" at bounding box center [677, 163] width 823 height 296
copy div "Sin mas por el momento quedamos atentos y a sus ordenes. Esta es una notificaci…"
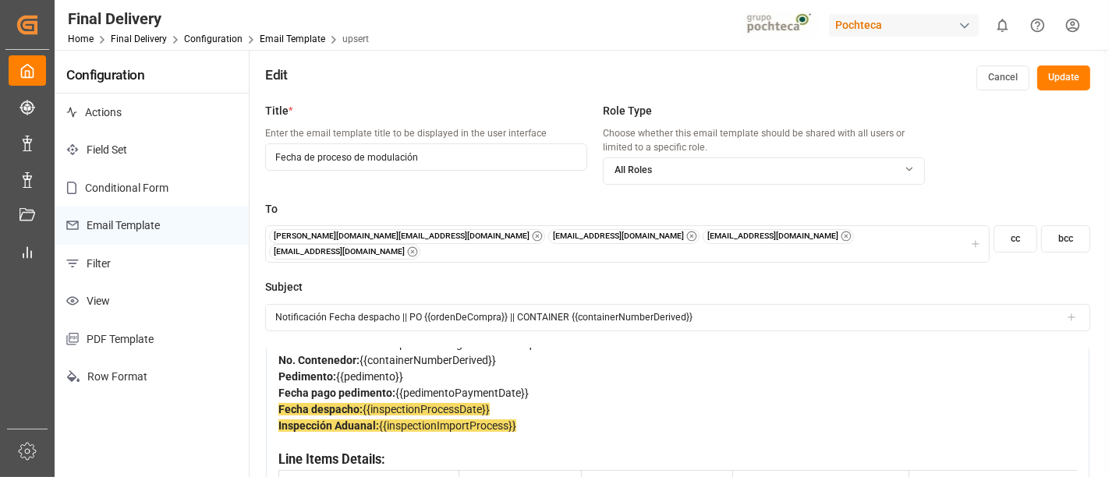
click at [1069, 81] on button "Update" at bounding box center [1063, 77] width 53 height 25
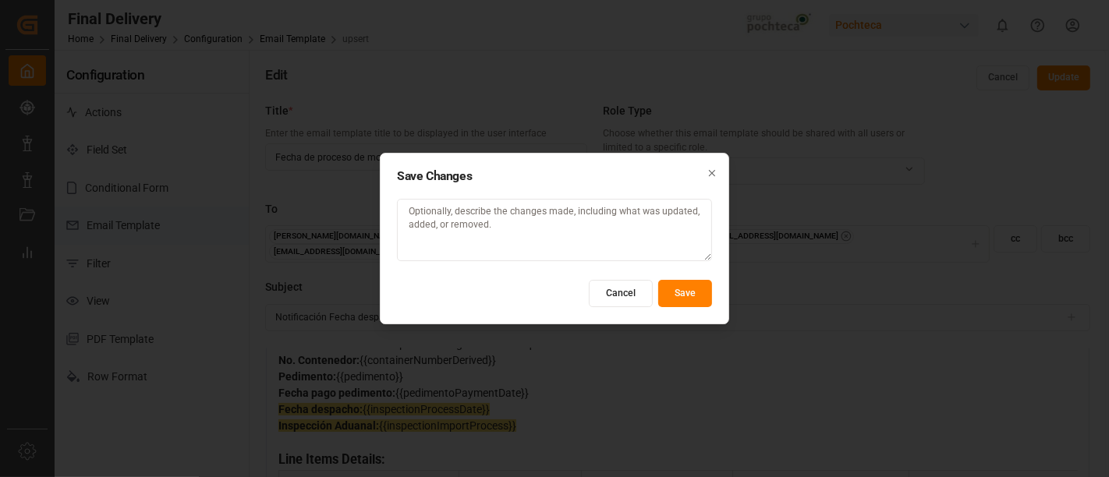
click at [688, 295] on button "Save" at bounding box center [685, 293] width 54 height 27
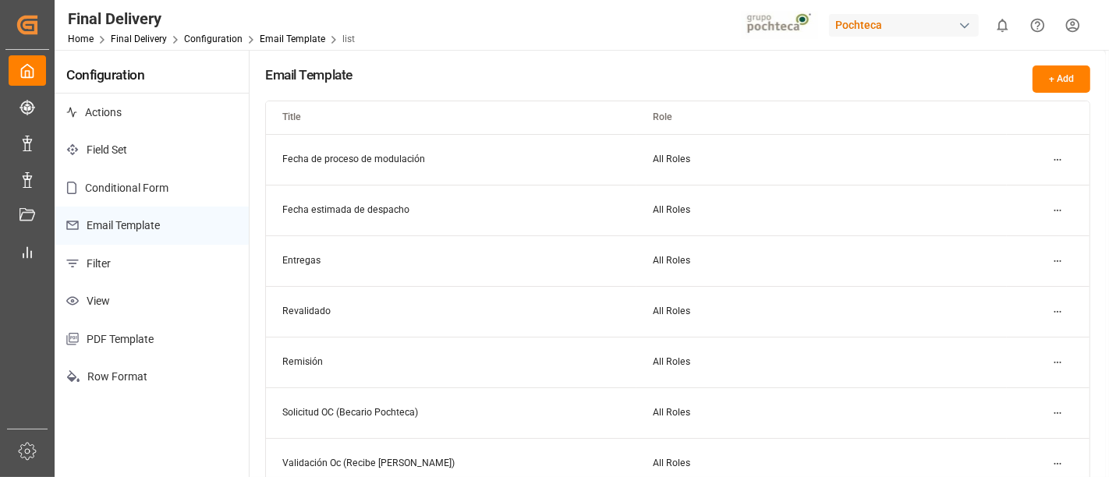
click at [859, 27] on div "Pochteca" at bounding box center [904, 25] width 150 height 23
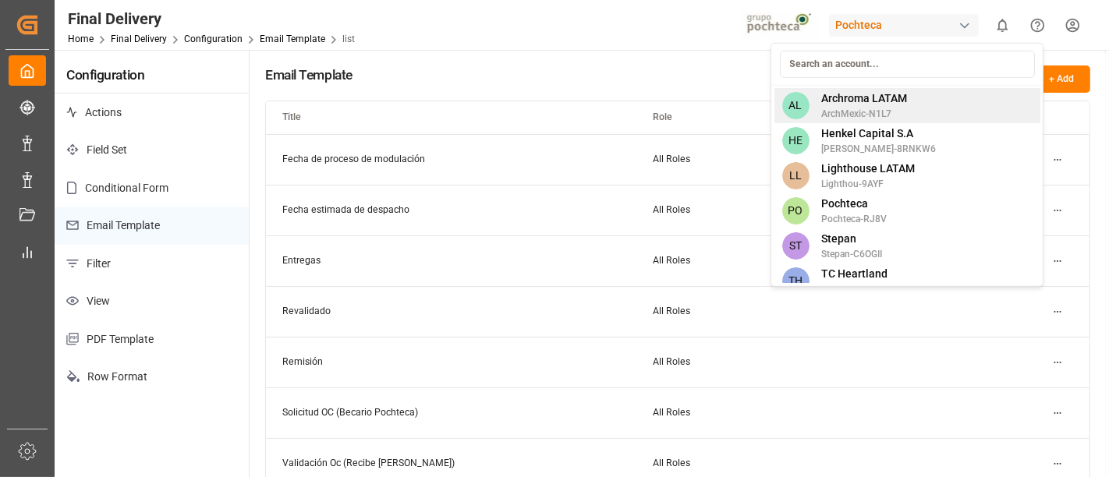
click at [881, 98] on span "Archroma LATAM" at bounding box center [865, 98] width 86 height 16
